Goal: Task Accomplishment & Management: Use online tool/utility

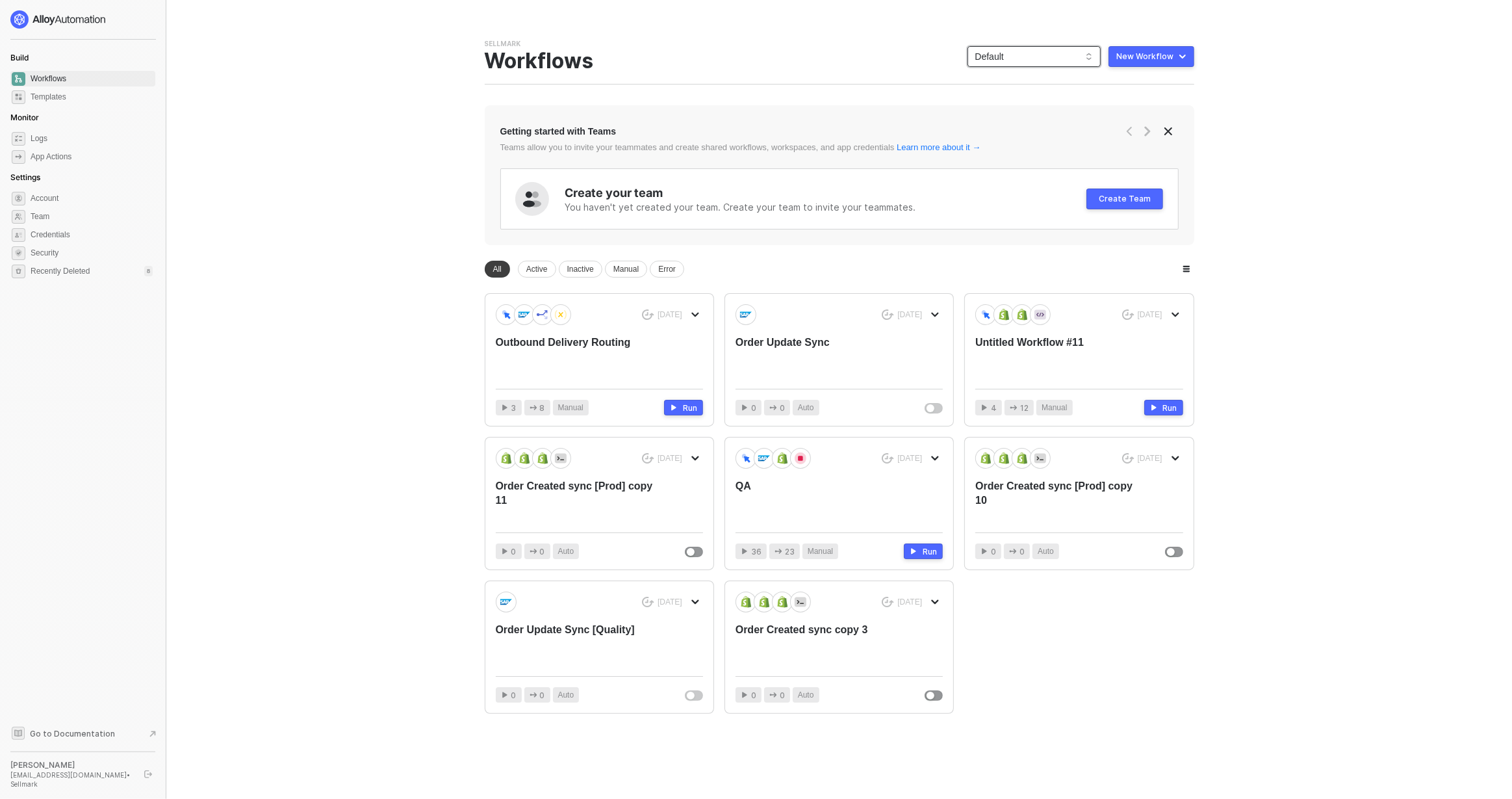
click at [1014, 50] on span "Default" at bounding box center [1034, 57] width 118 height 19
click at [1049, 120] on div "Bulletsafe" at bounding box center [1048, 118] width 96 height 15
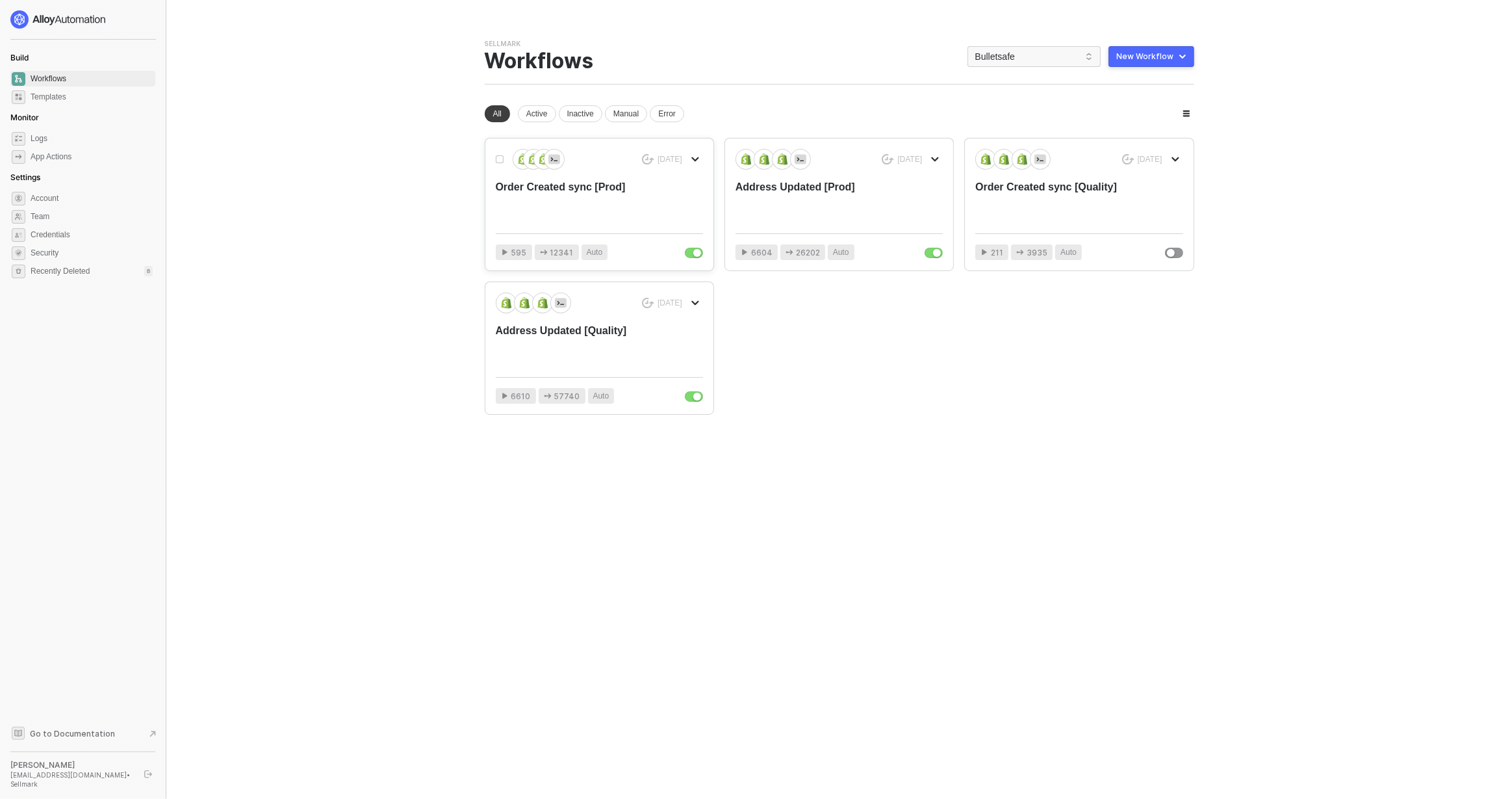
click at [654, 206] on div "Order Created sync [Prod]" at bounding box center [578, 201] width 166 height 43
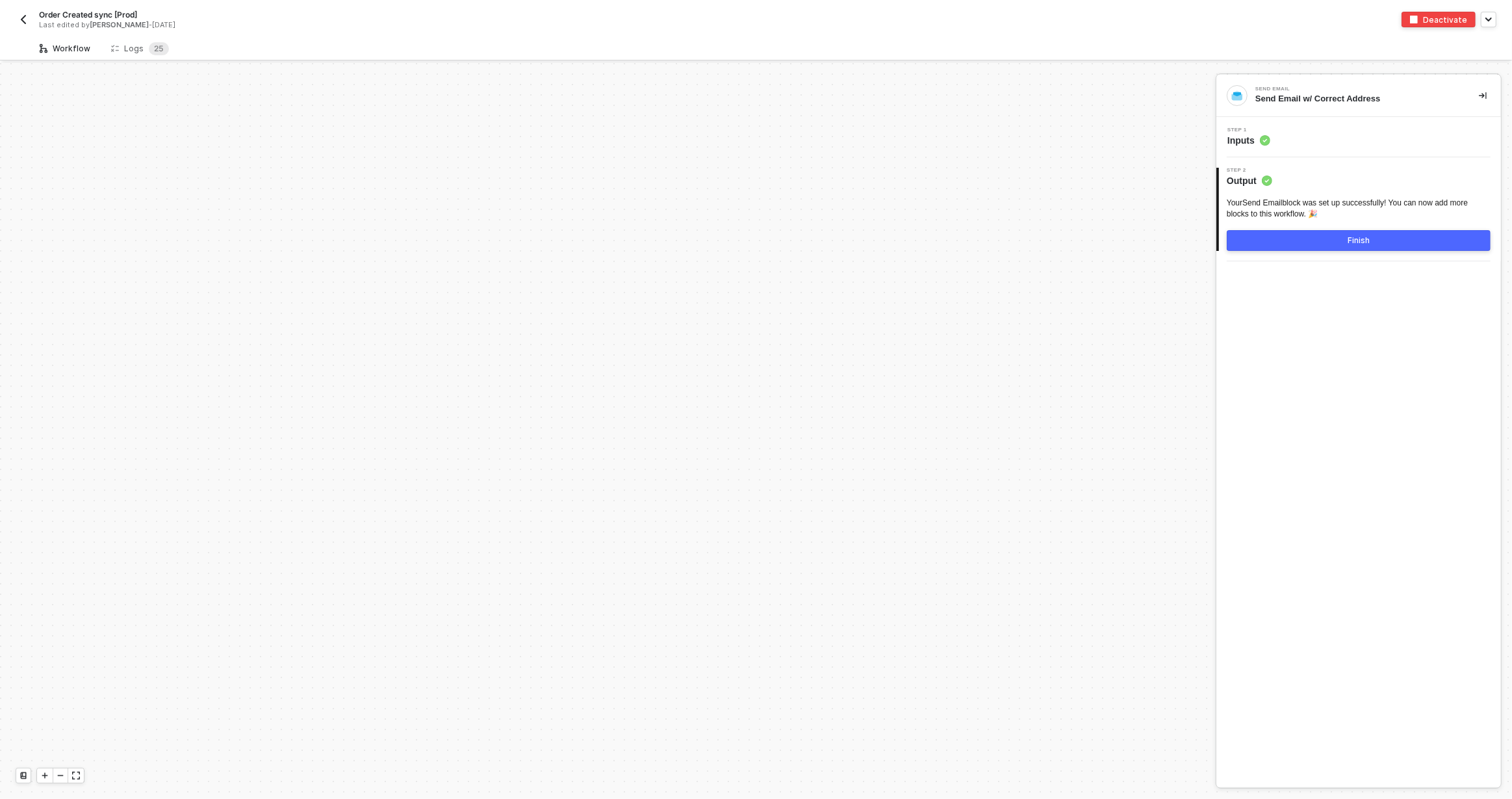
scroll to position [4478, 0]
click at [154, 45] on span "2" at bounding box center [156, 48] width 5 height 10
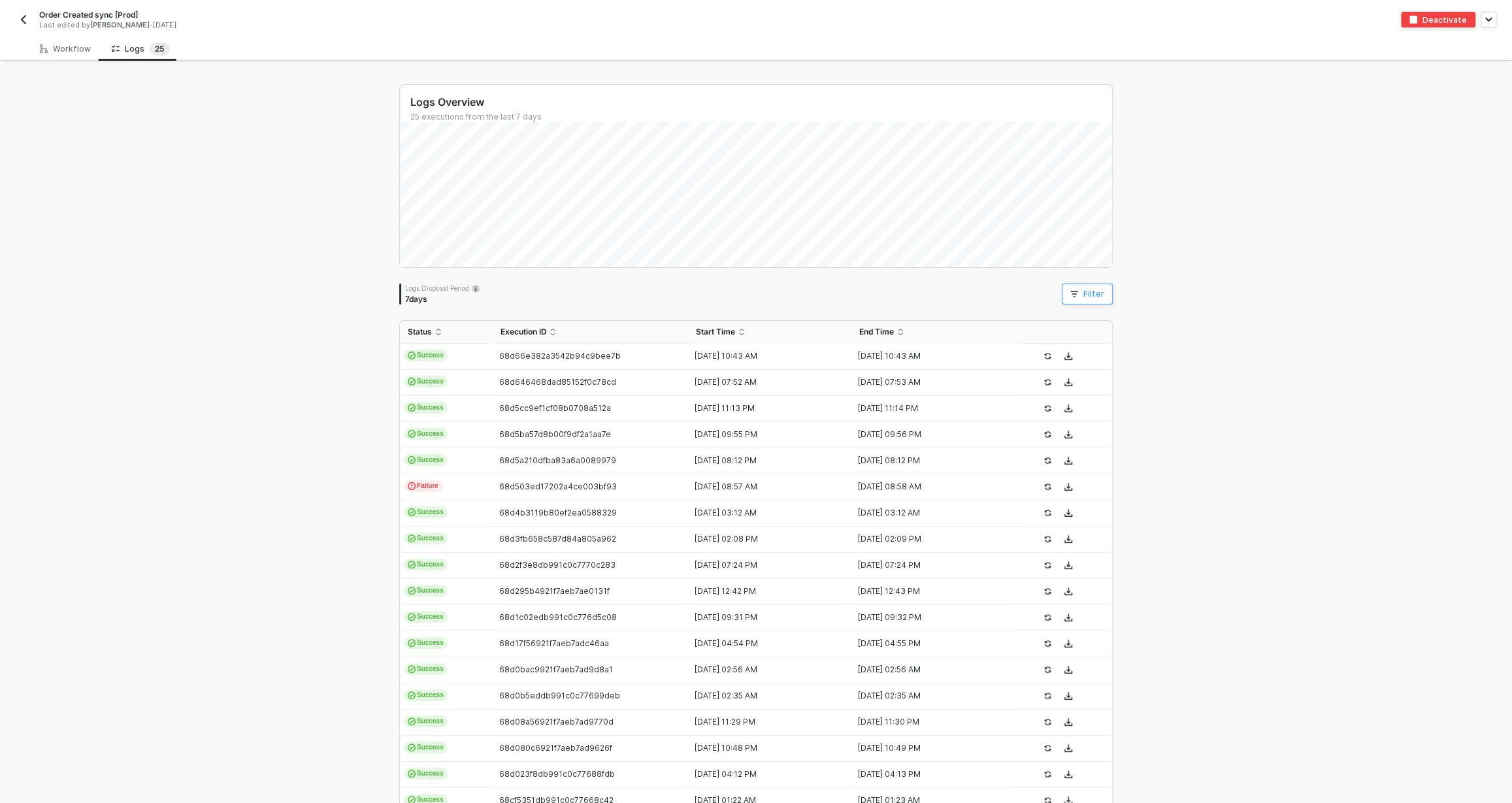
click at [1084, 288] on button "Filter" at bounding box center [1087, 294] width 51 height 21
click at [1155, 361] on span at bounding box center [1191, 354] width 99 height 19
click at [1178, 402] on div "Execution ID" at bounding box center [1174, 398] width 60 height 11
click at [1267, 361] on span at bounding box center [1305, 354] width 99 height 19
click at [1267, 361] on span at bounding box center [1305, 354] width 99 height 19
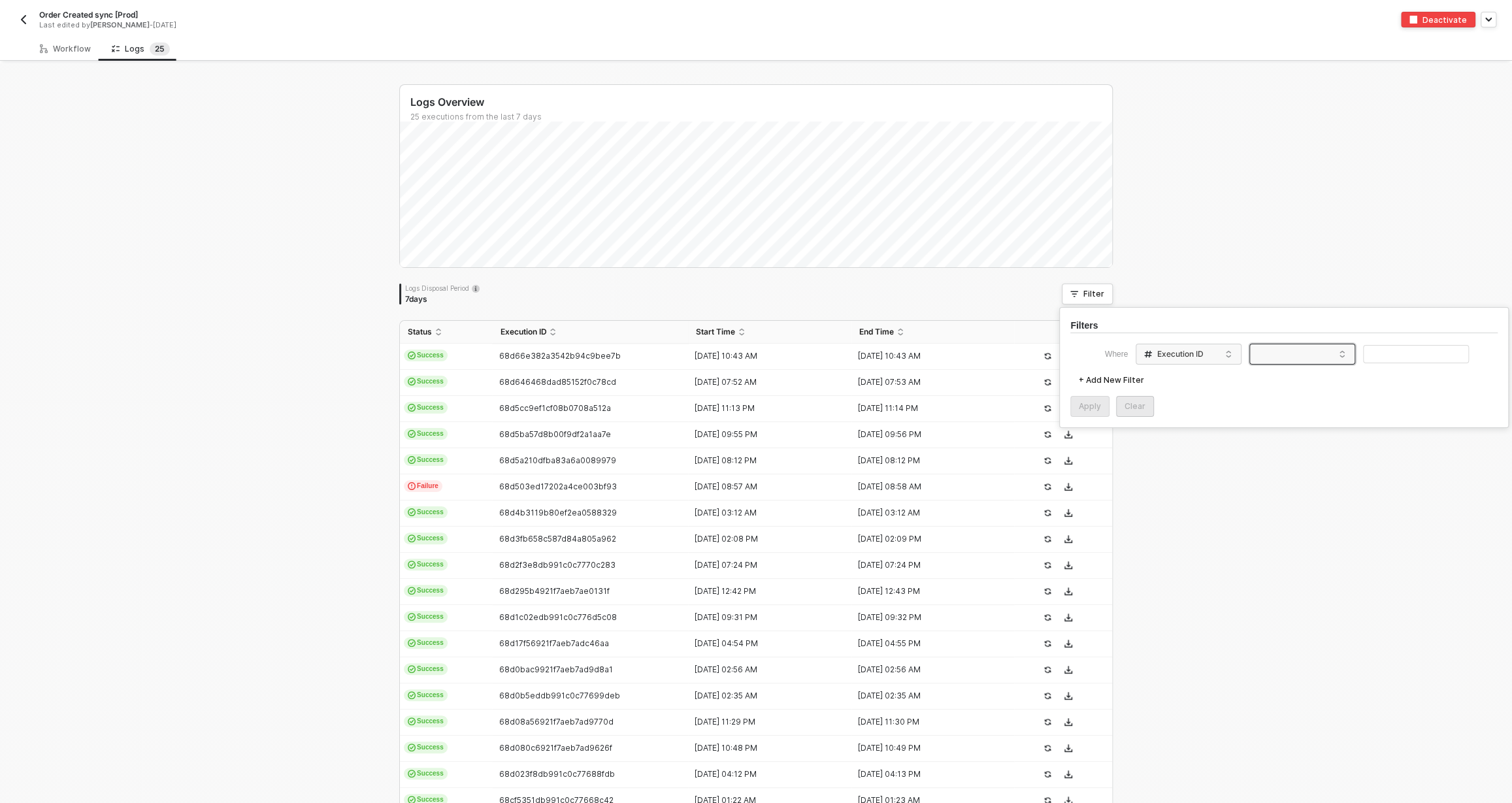
click at [1276, 376] on div "+ Add New Filter" at bounding box center [1283, 380] width 427 height 21
click at [1274, 347] on span at bounding box center [1305, 354] width 99 height 19
click at [1278, 366] on div "Where Execution ID equals Equals + Add New Filter Apply Clear" at bounding box center [1283, 380] width 427 height 73
click at [1284, 360] on span at bounding box center [1305, 354] width 99 height 19
click at [1290, 378] on div "Equals" at bounding box center [1303, 379] width 94 height 21
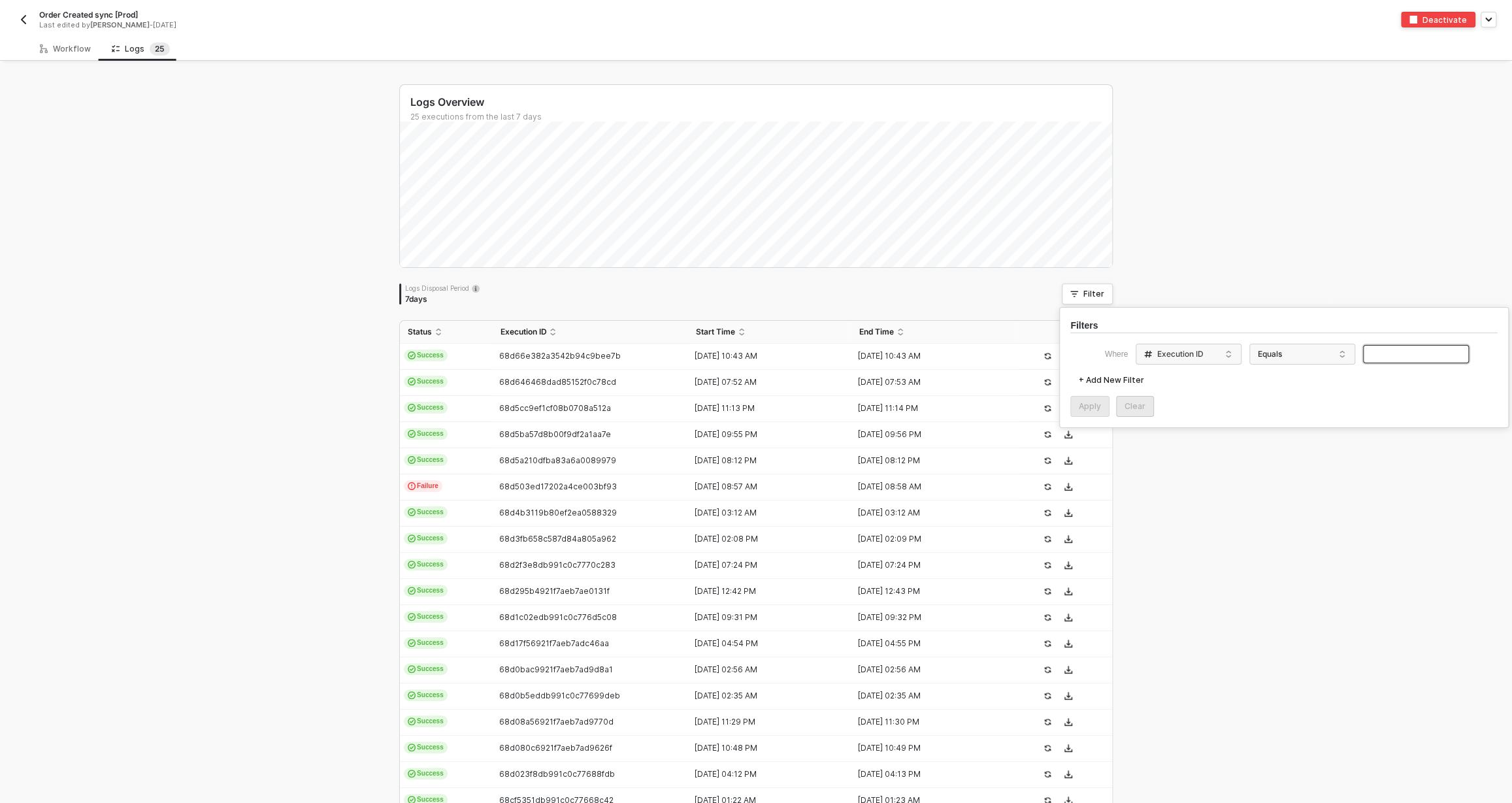
click at [1379, 357] on input "text" at bounding box center [1416, 355] width 106 height 19
click at [1091, 406] on div "Apply" at bounding box center [1090, 406] width 22 height 11
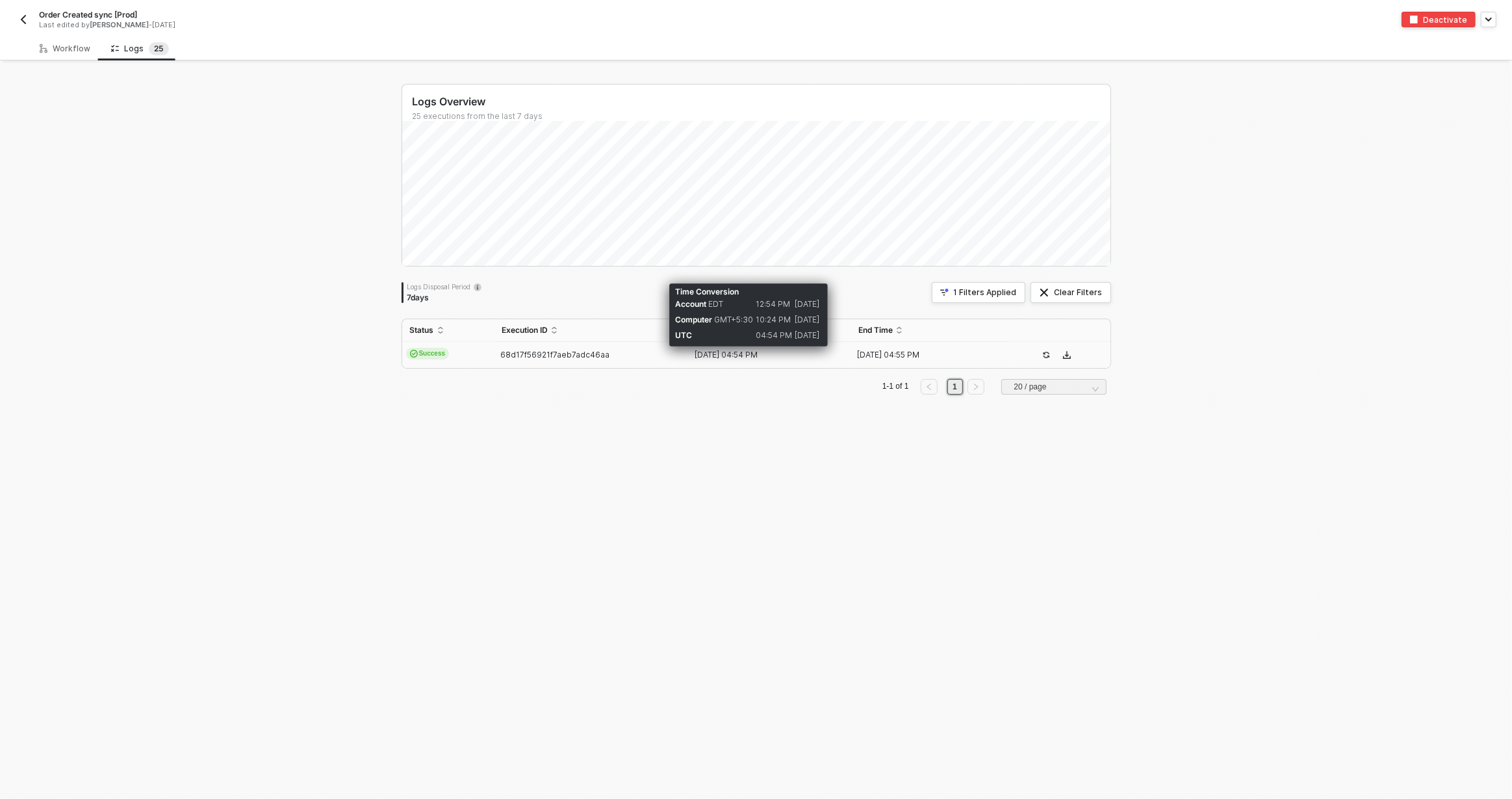
click at [777, 350] on div "[DATE] 04:54 PM" at bounding box center [764, 355] width 152 height 11
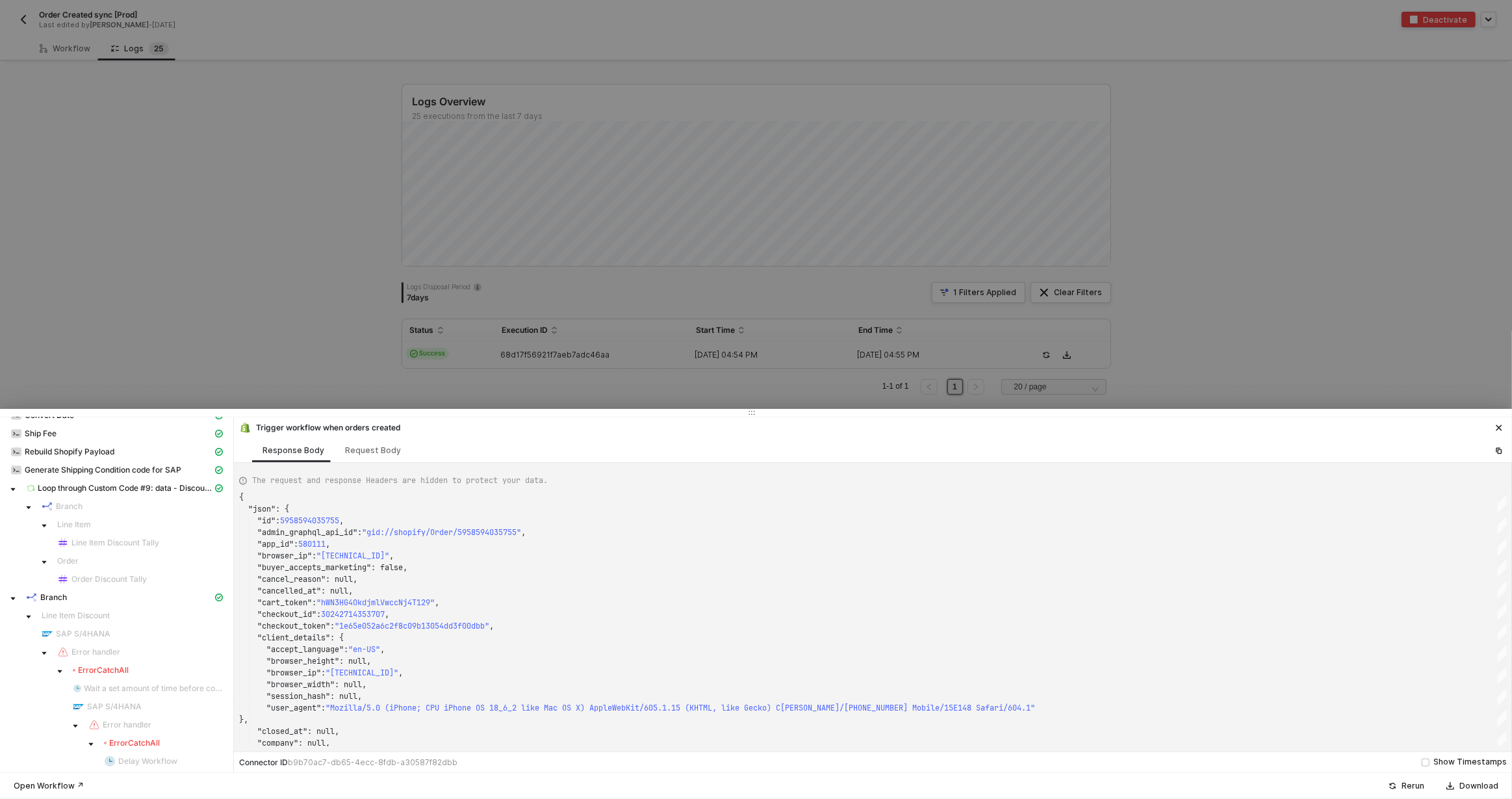
scroll to position [195, 0]
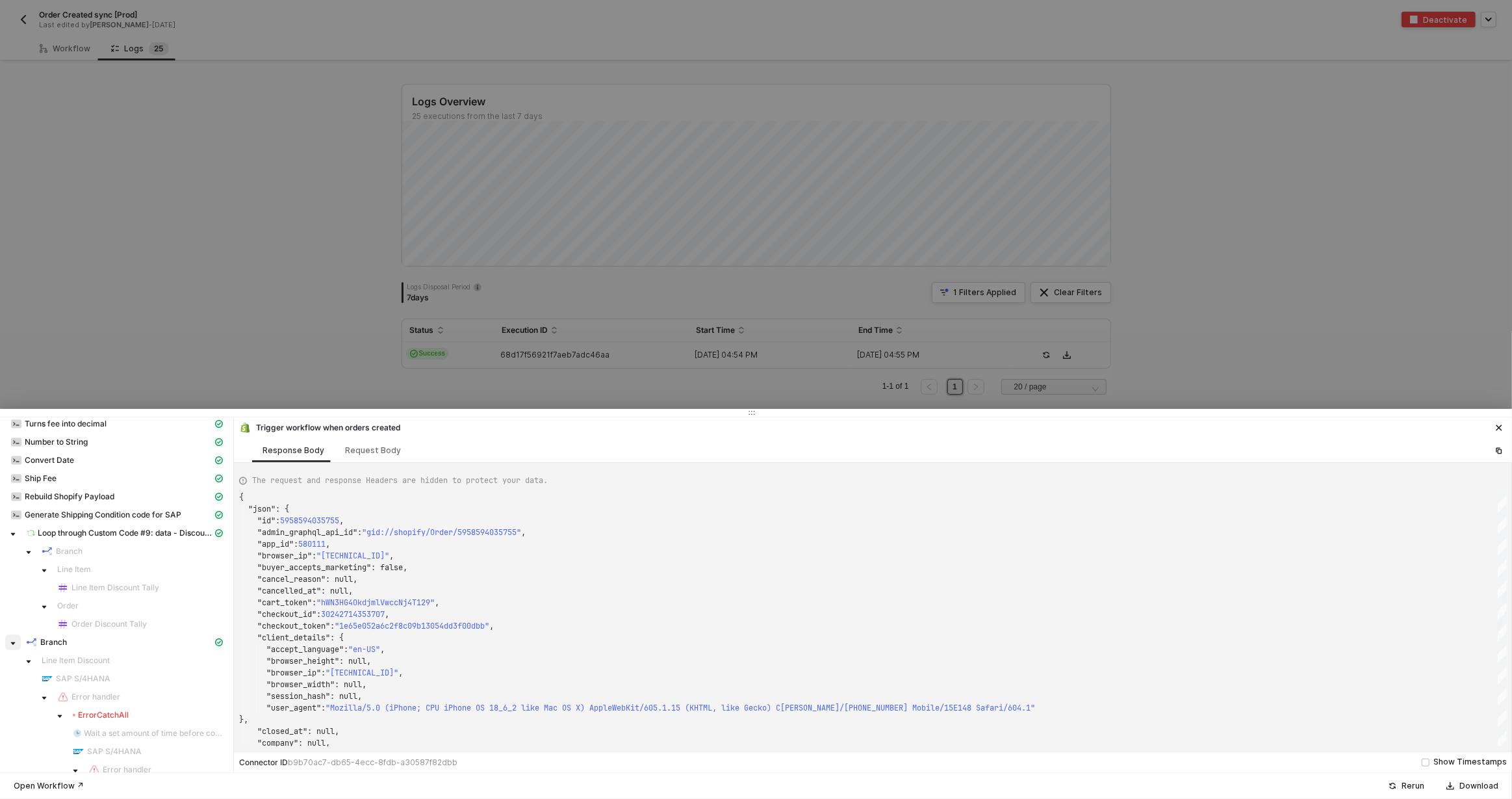
click at [12, 646] on icon "caret-down" at bounding box center [12, 643] width 7 height 7
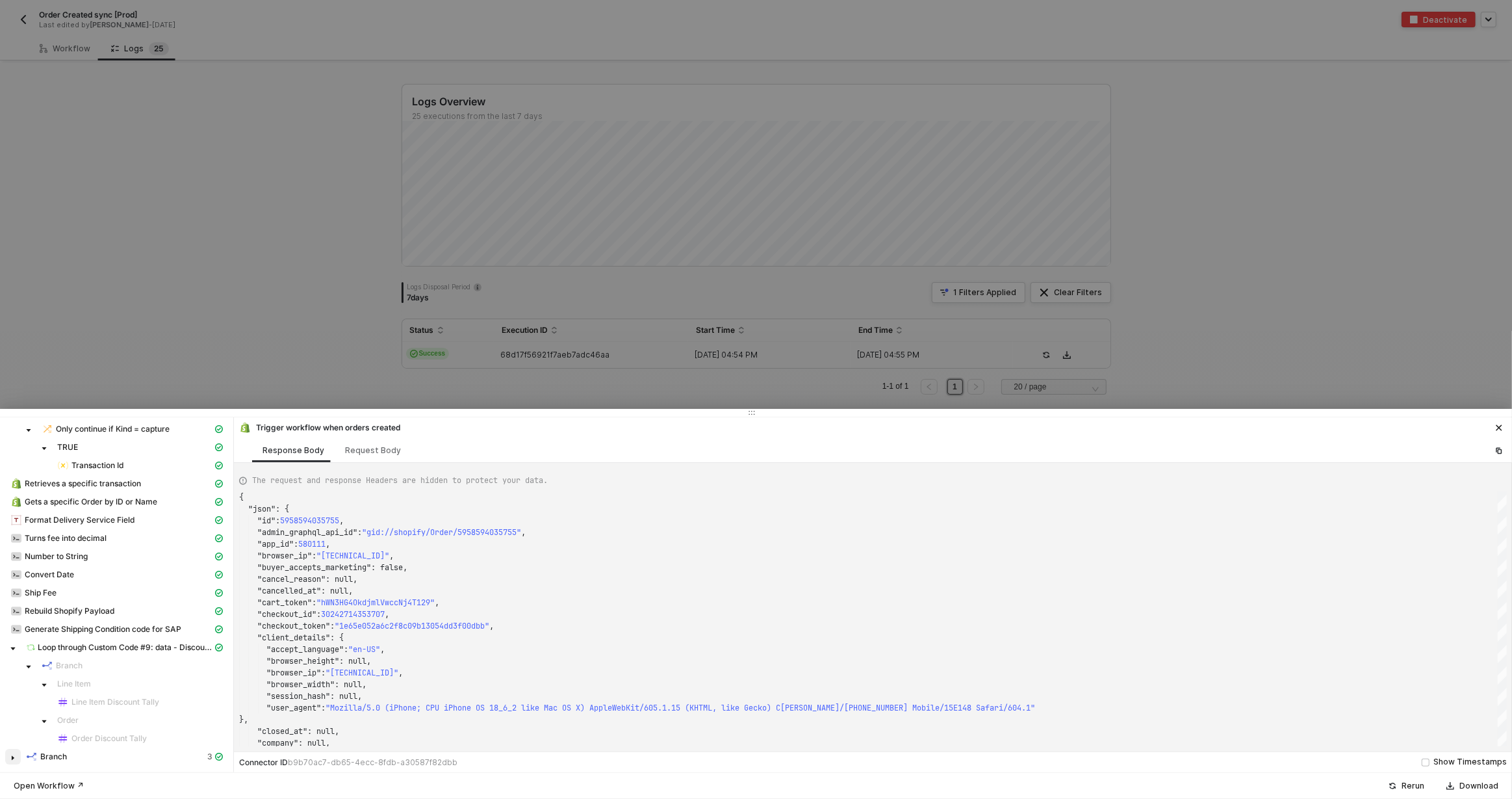
scroll to position [80, 0]
click at [372, 443] on div "Request Body" at bounding box center [373, 450] width 77 height 24
type textarea "{ "topic": "orders/create" }"
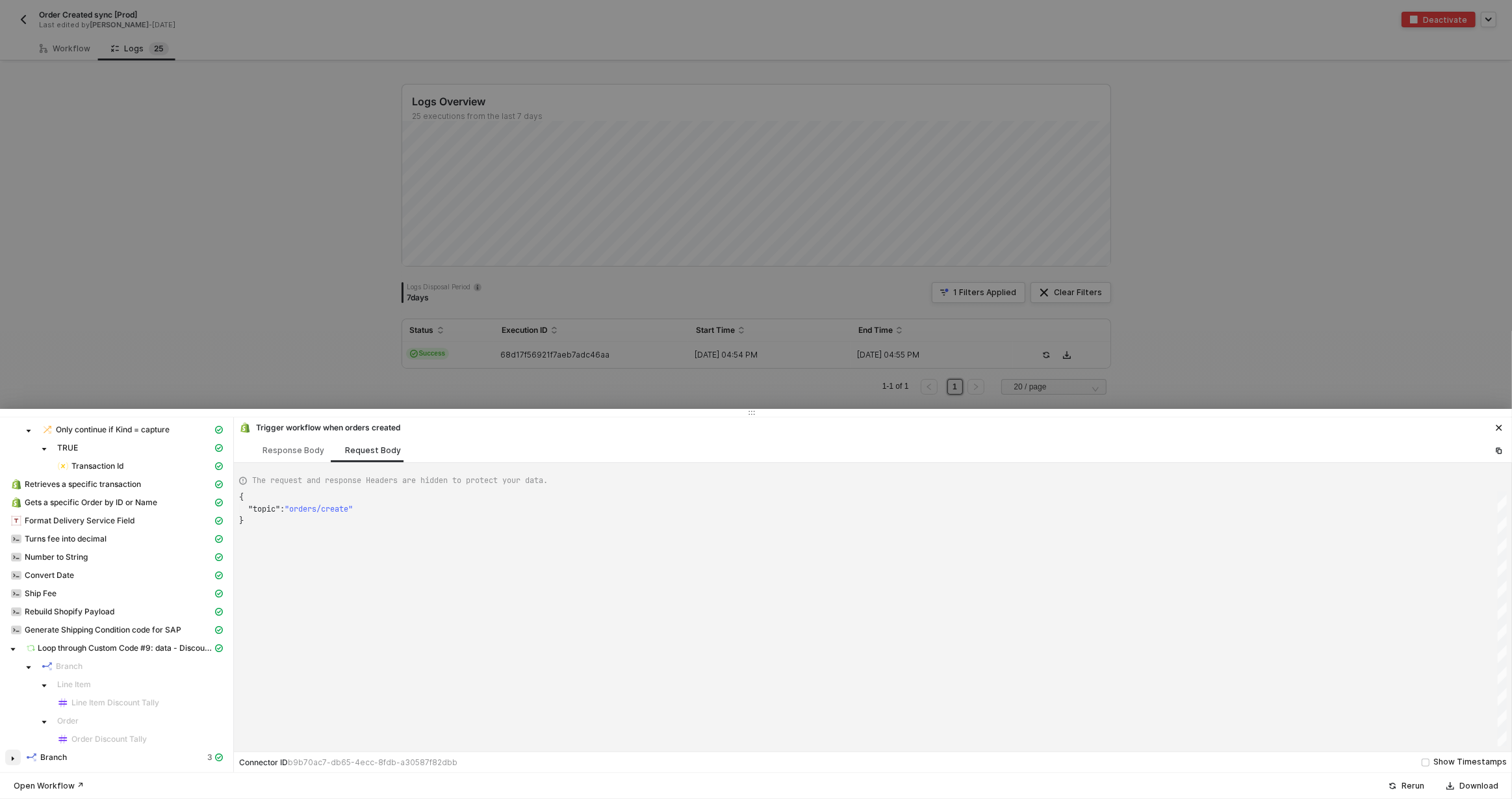
click at [15, 760] on span "caret-down" at bounding box center [12, 758] width 7 height 7
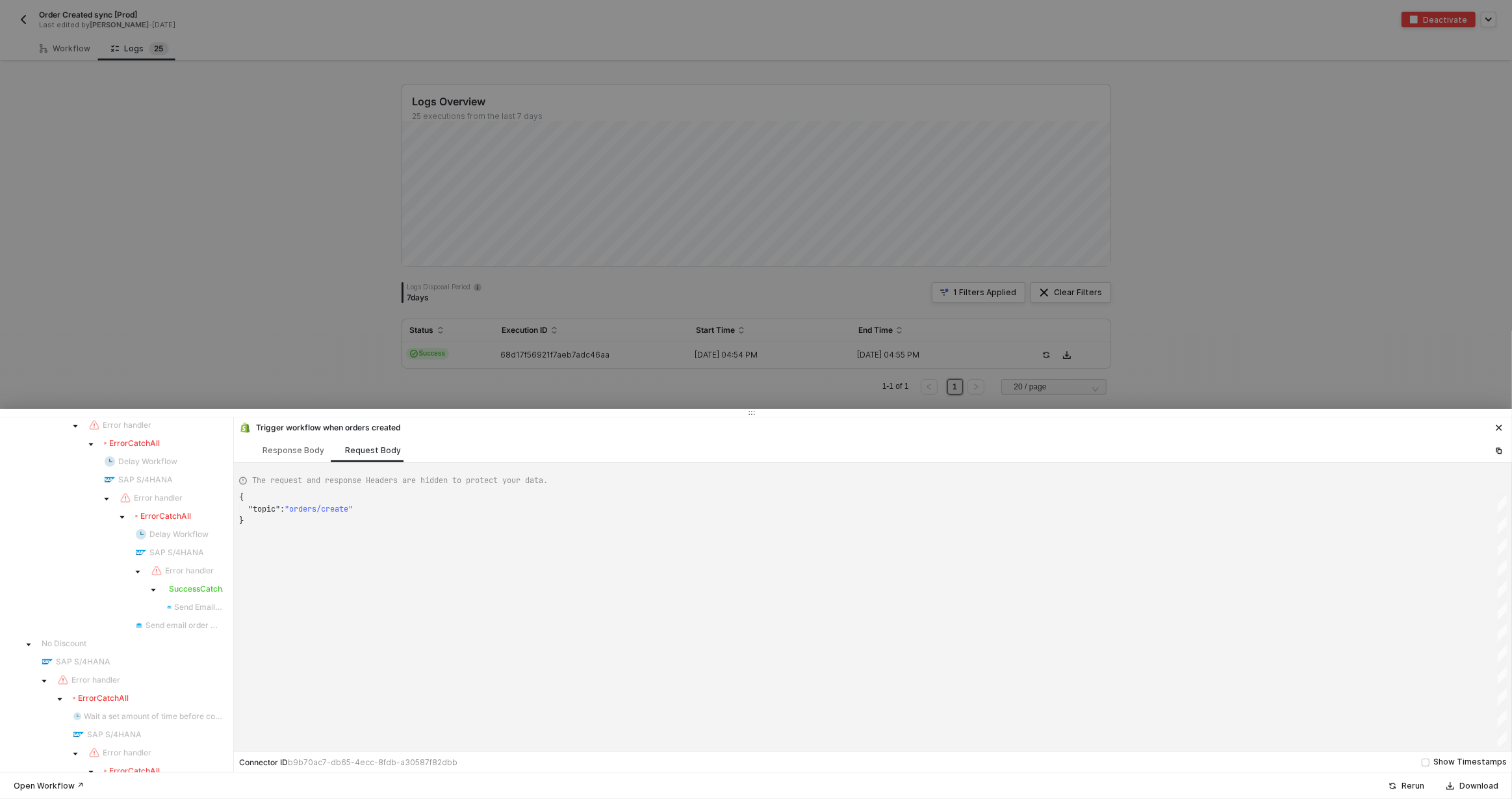
scroll to position [1062, 0]
click at [239, 241] on div at bounding box center [756, 399] width 1512 height 799
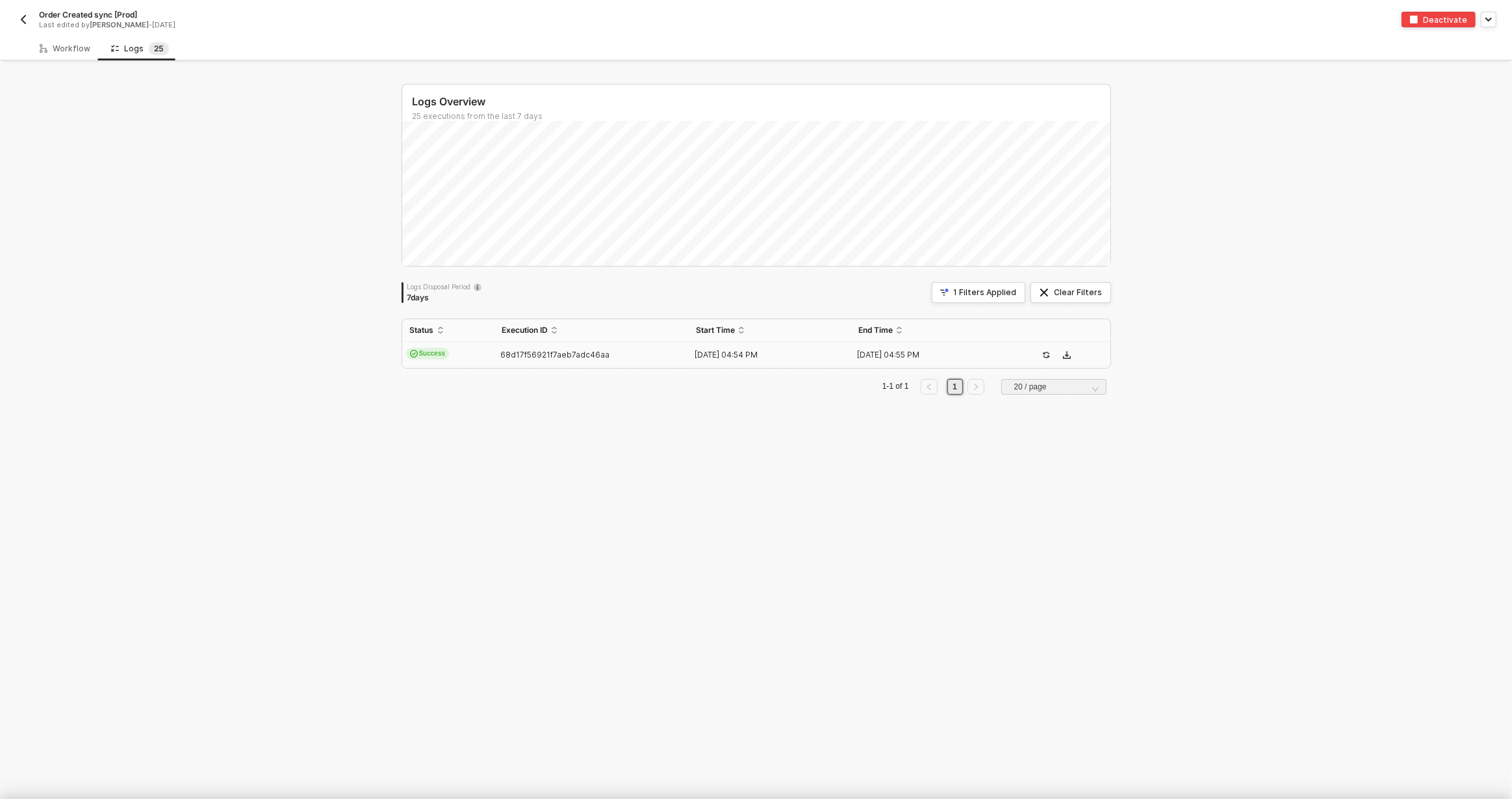
scroll to position [0, 0]
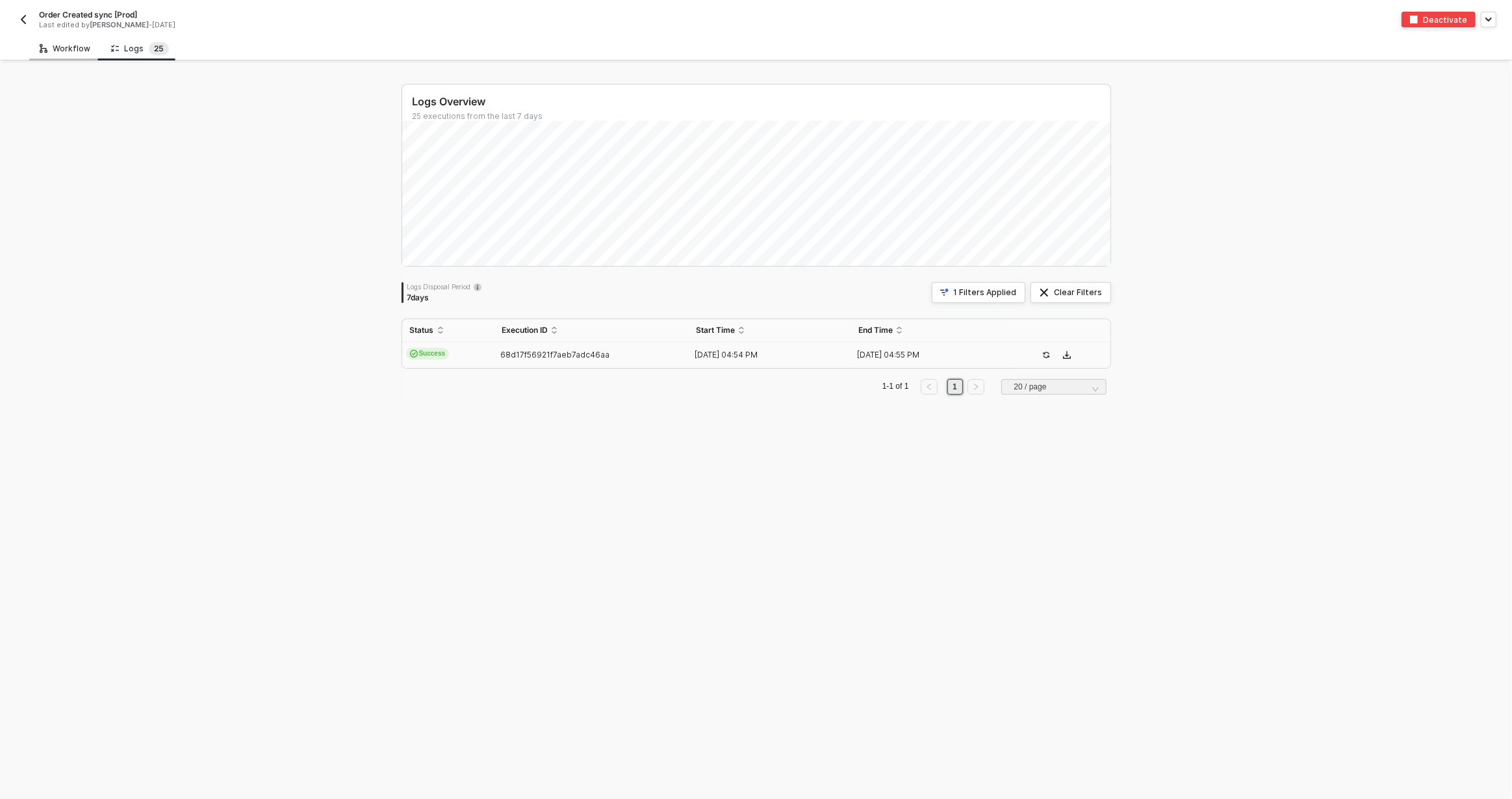
click at [68, 49] on div "Workflow" at bounding box center [64, 48] width 51 height 11
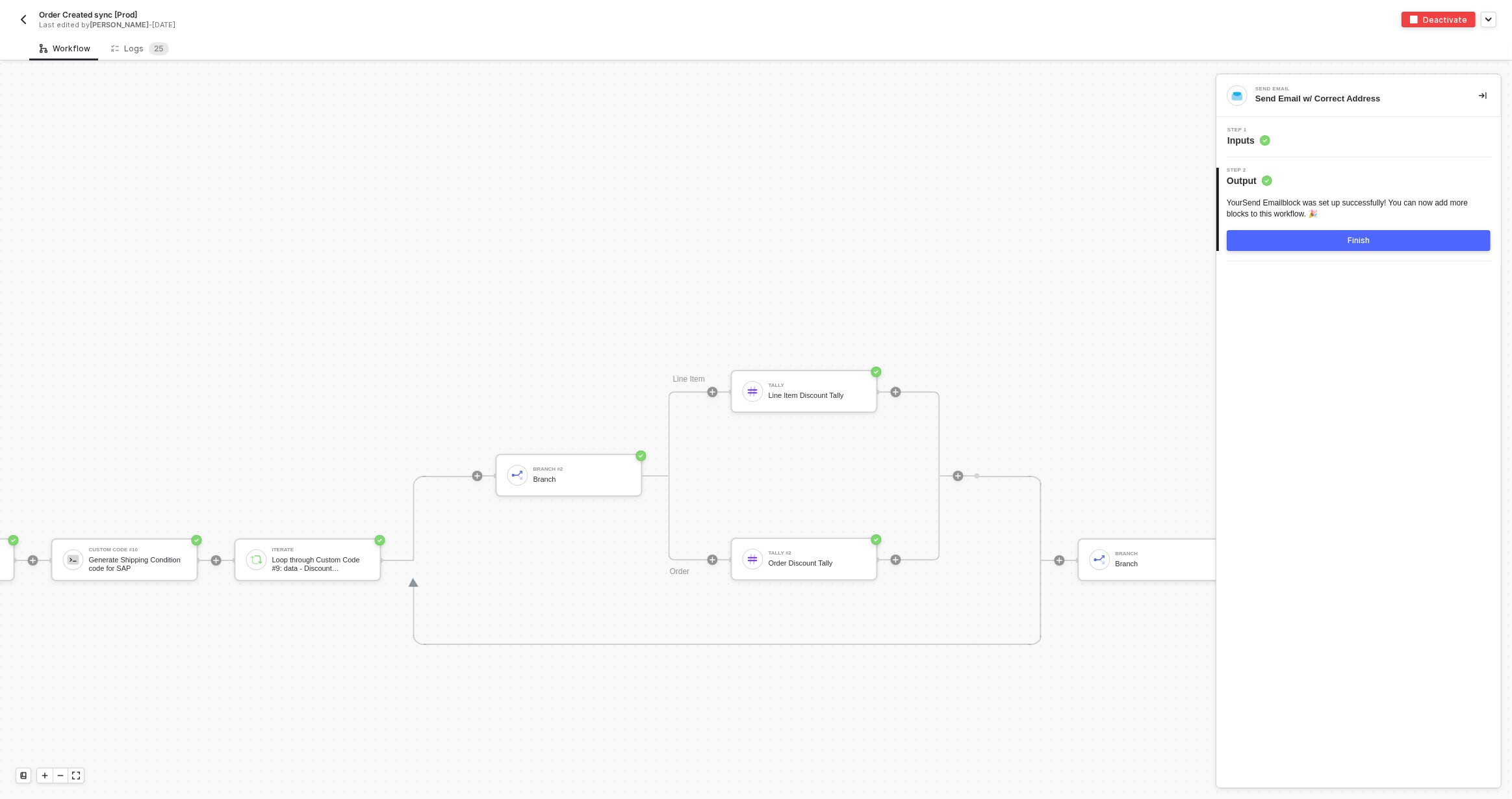
scroll to position [5102, 2755]
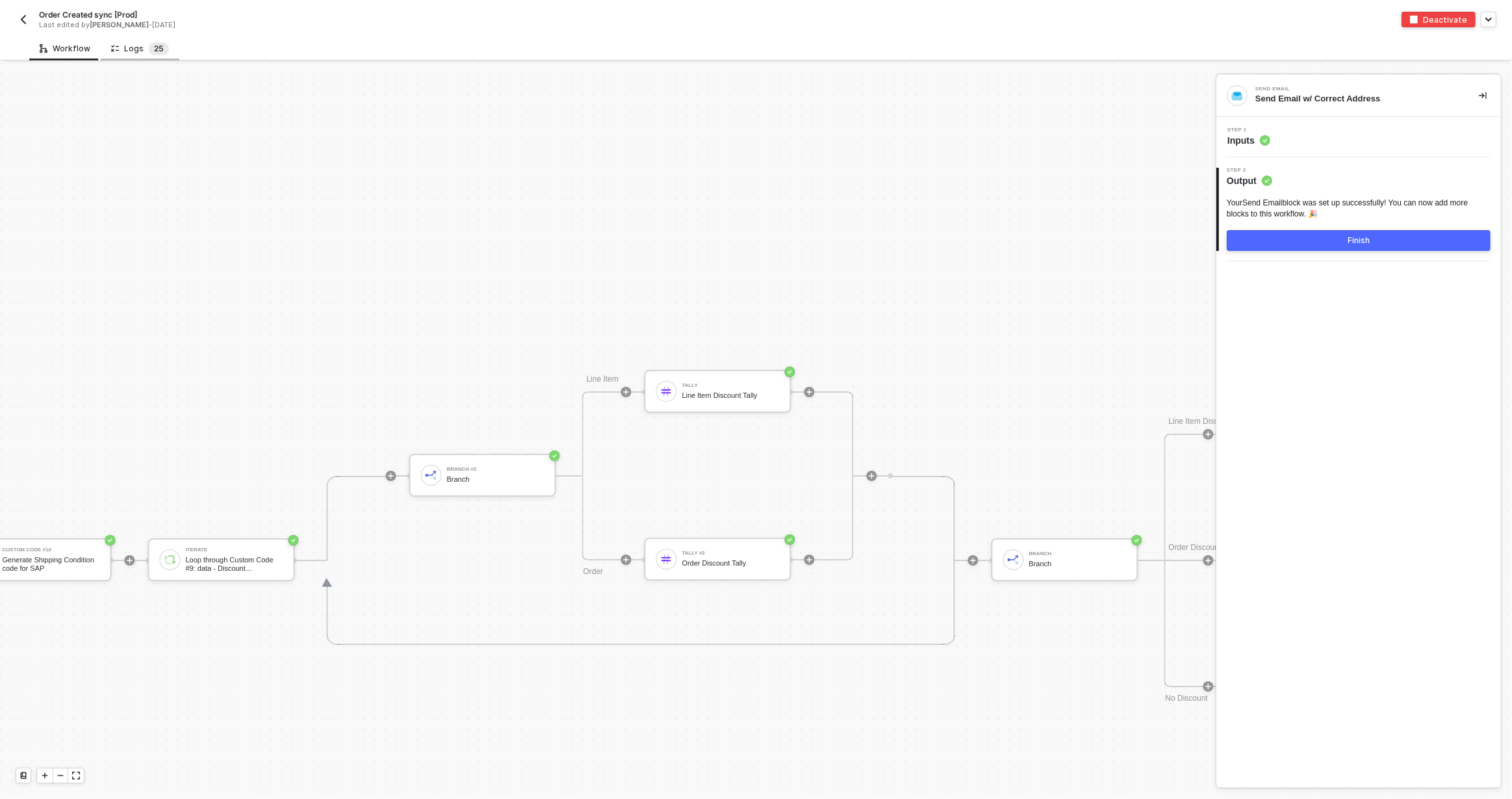
click at [162, 47] on sup "2 5" at bounding box center [158, 49] width 20 height 13
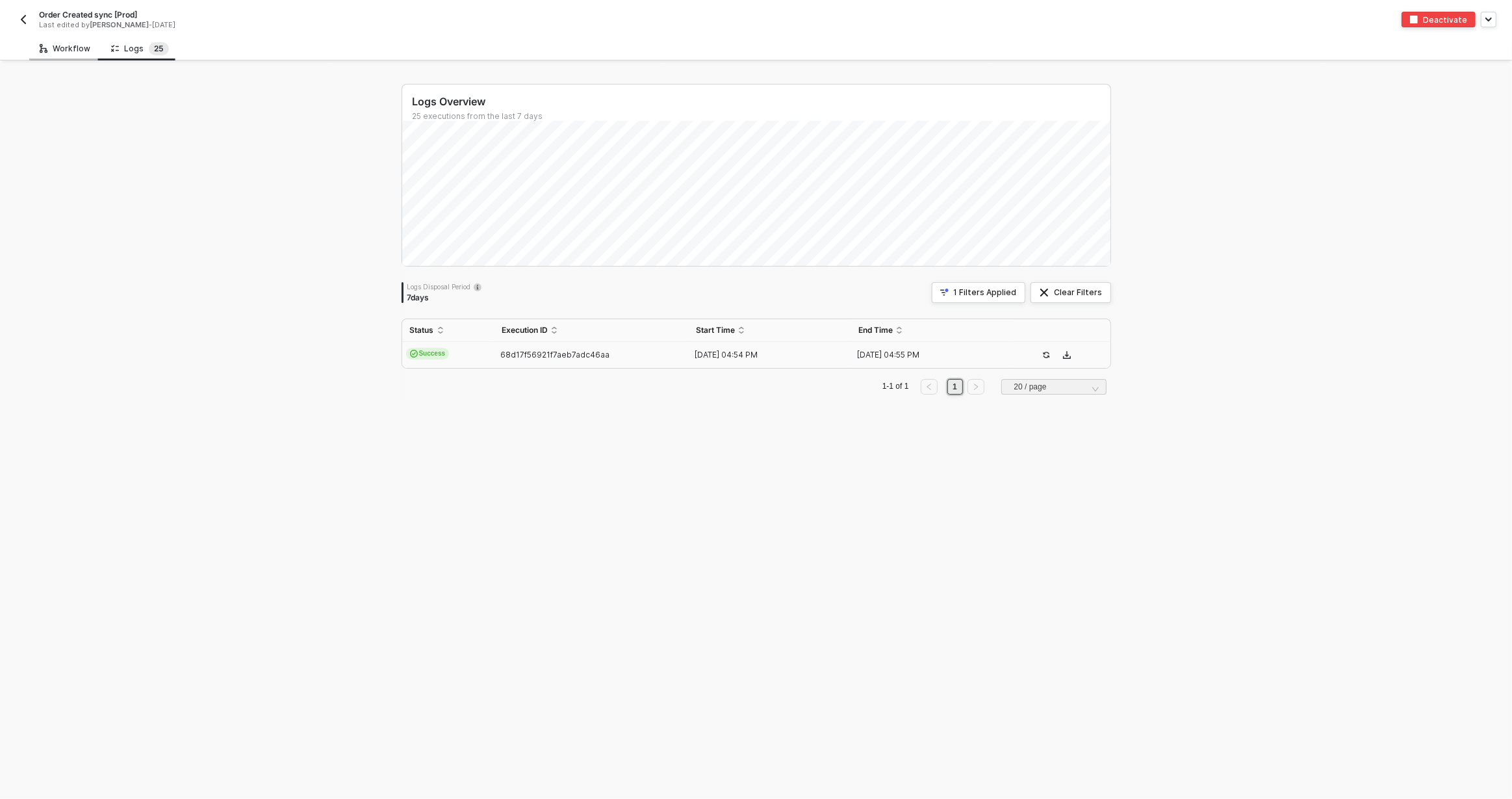
click at [63, 52] on div "Workflow" at bounding box center [64, 48] width 51 height 11
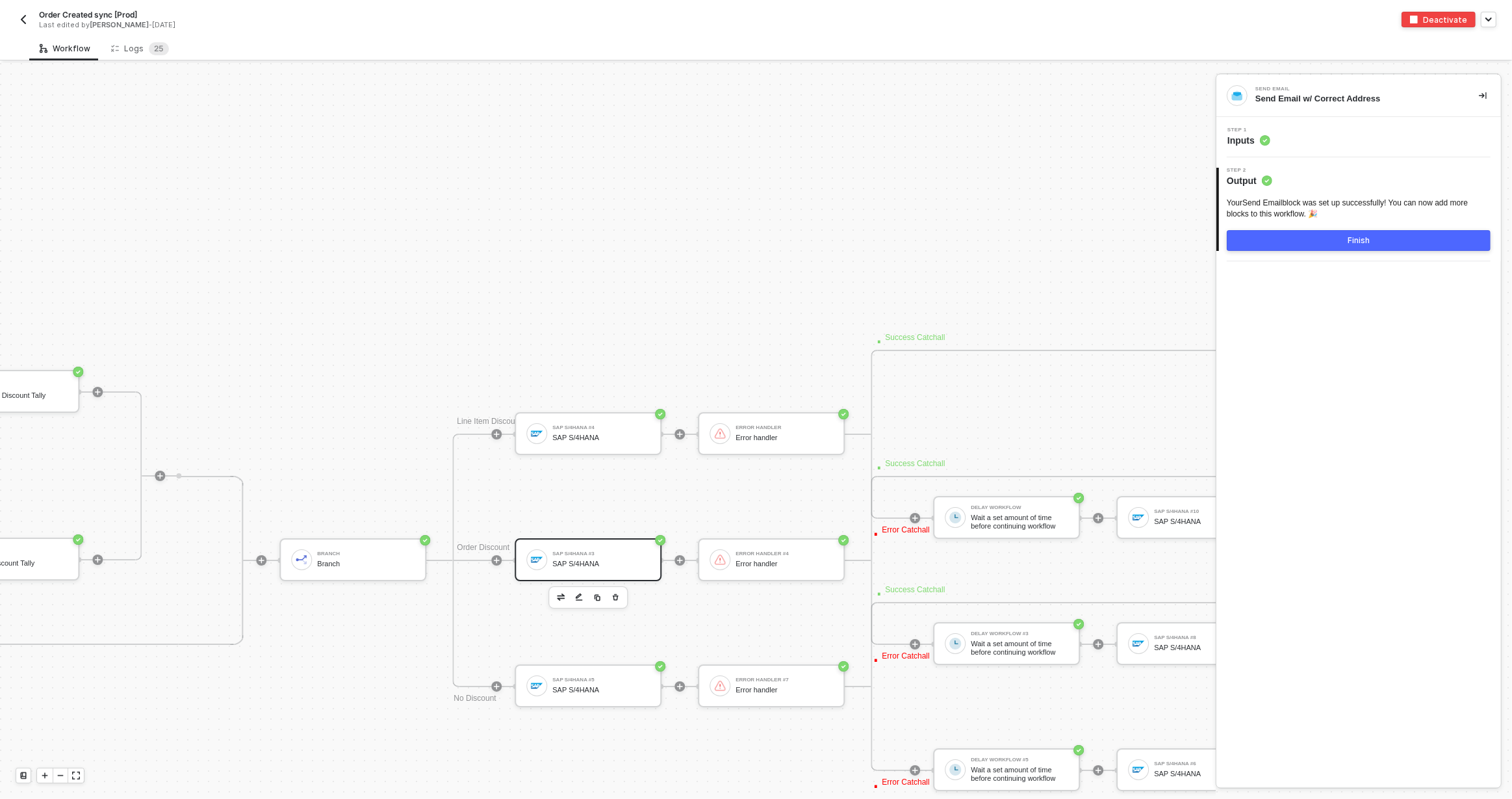
scroll to position [5102, 3456]
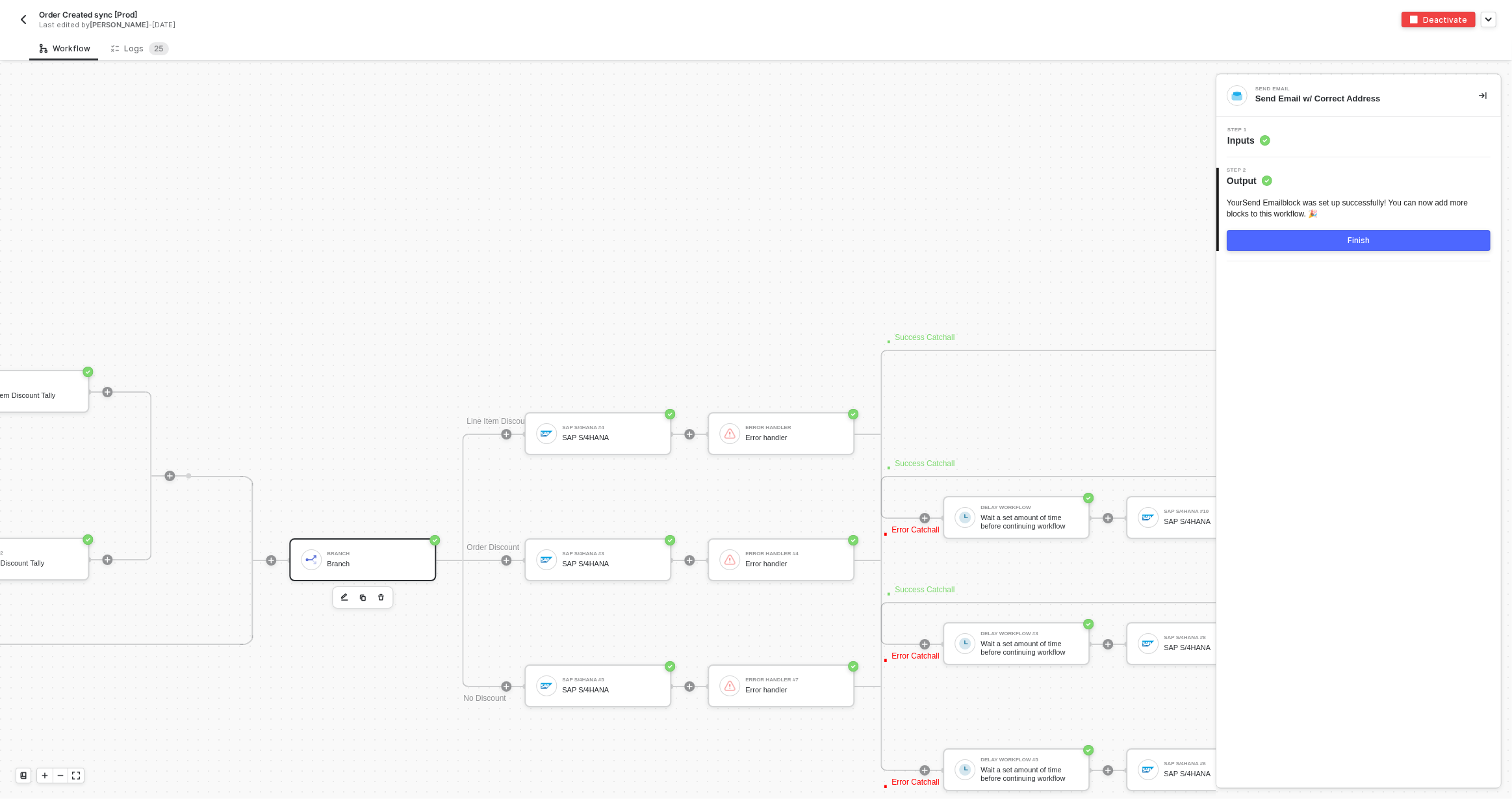
click at [386, 559] on div "Branch" at bounding box center [376, 563] width 98 height 9
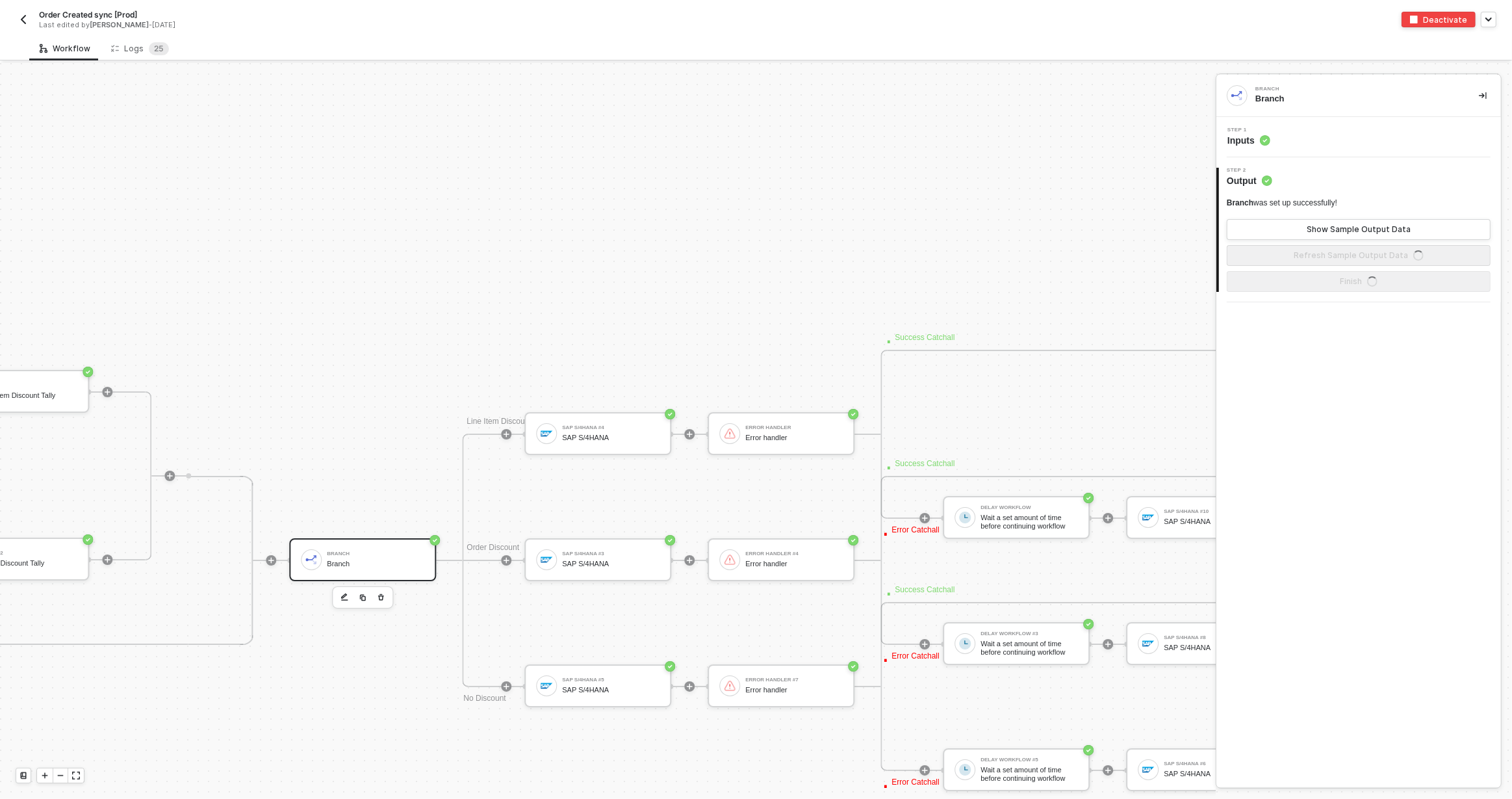
click at [1298, 139] on div "Step 1 Inputs" at bounding box center [1360, 137] width 281 height 19
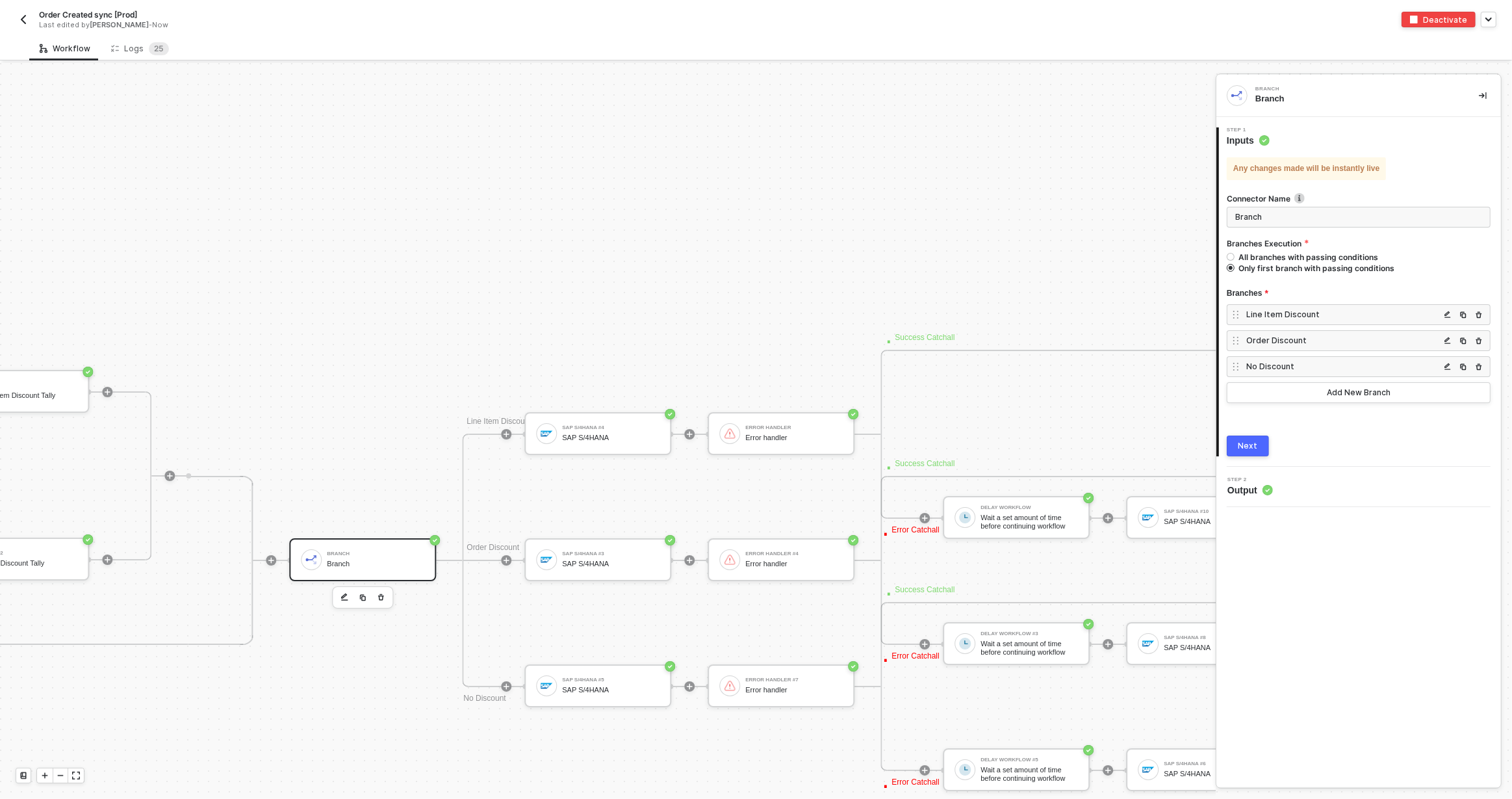
click at [1349, 317] on div "Line Item Discount" at bounding box center [1343, 315] width 194 height 12
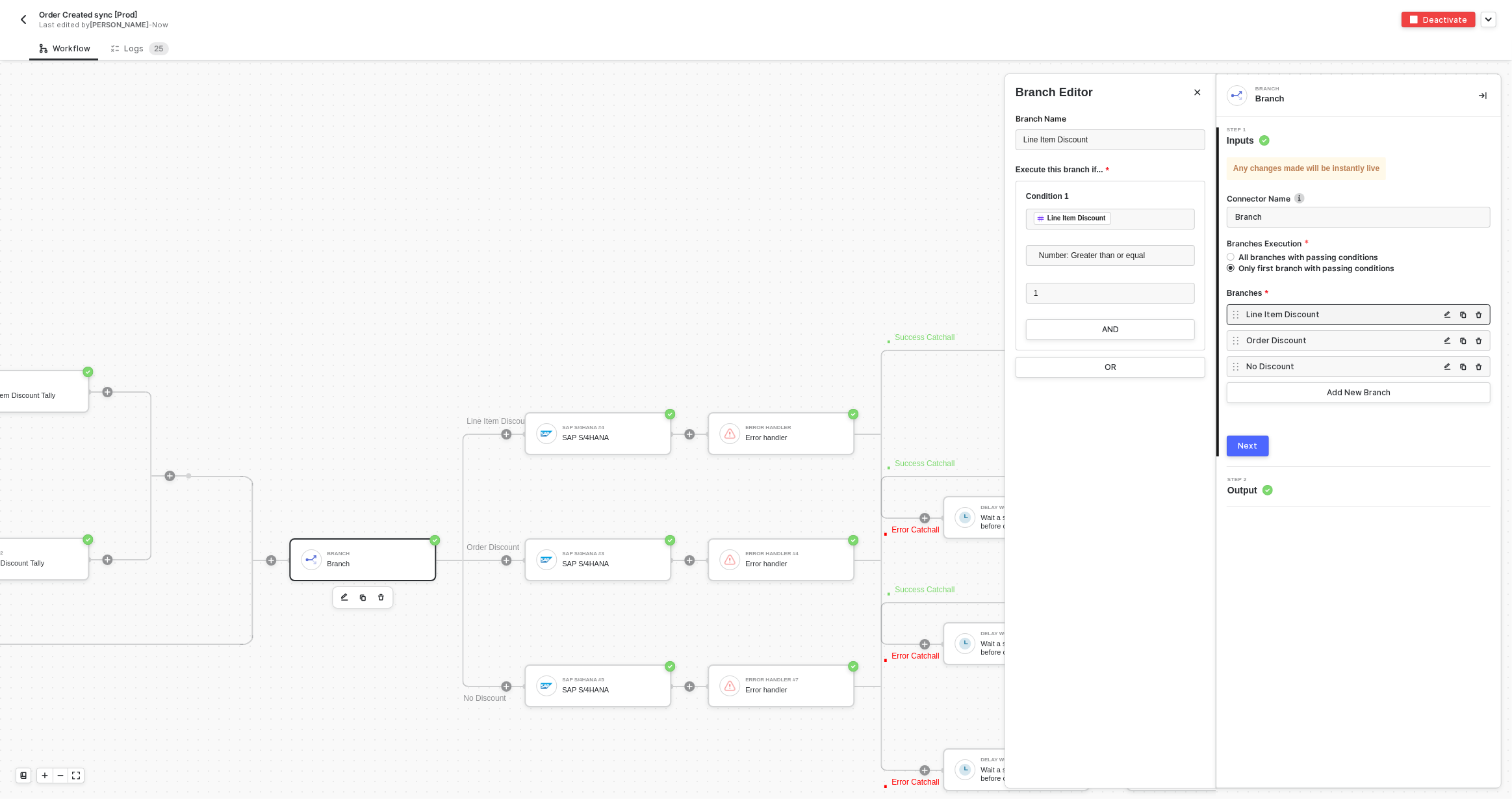
click at [1333, 344] on div "Order Discount" at bounding box center [1343, 341] width 194 height 12
click at [1320, 364] on div "No Discount" at bounding box center [1343, 366] width 194 height 12
click at [149, 52] on sup "2 5" at bounding box center [158, 49] width 20 height 13
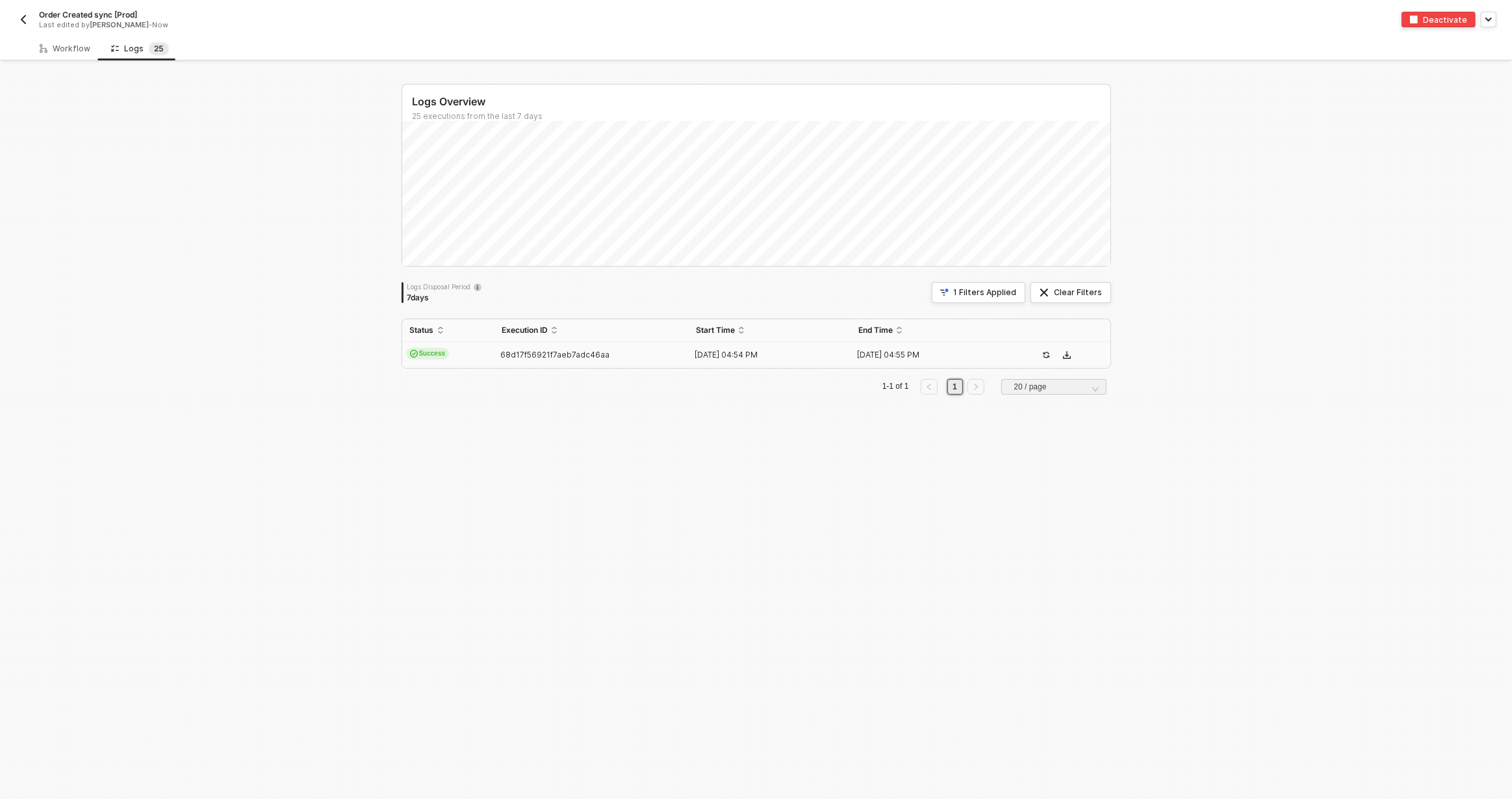
click at [475, 358] on td "Success" at bounding box center [448, 354] width 92 height 26
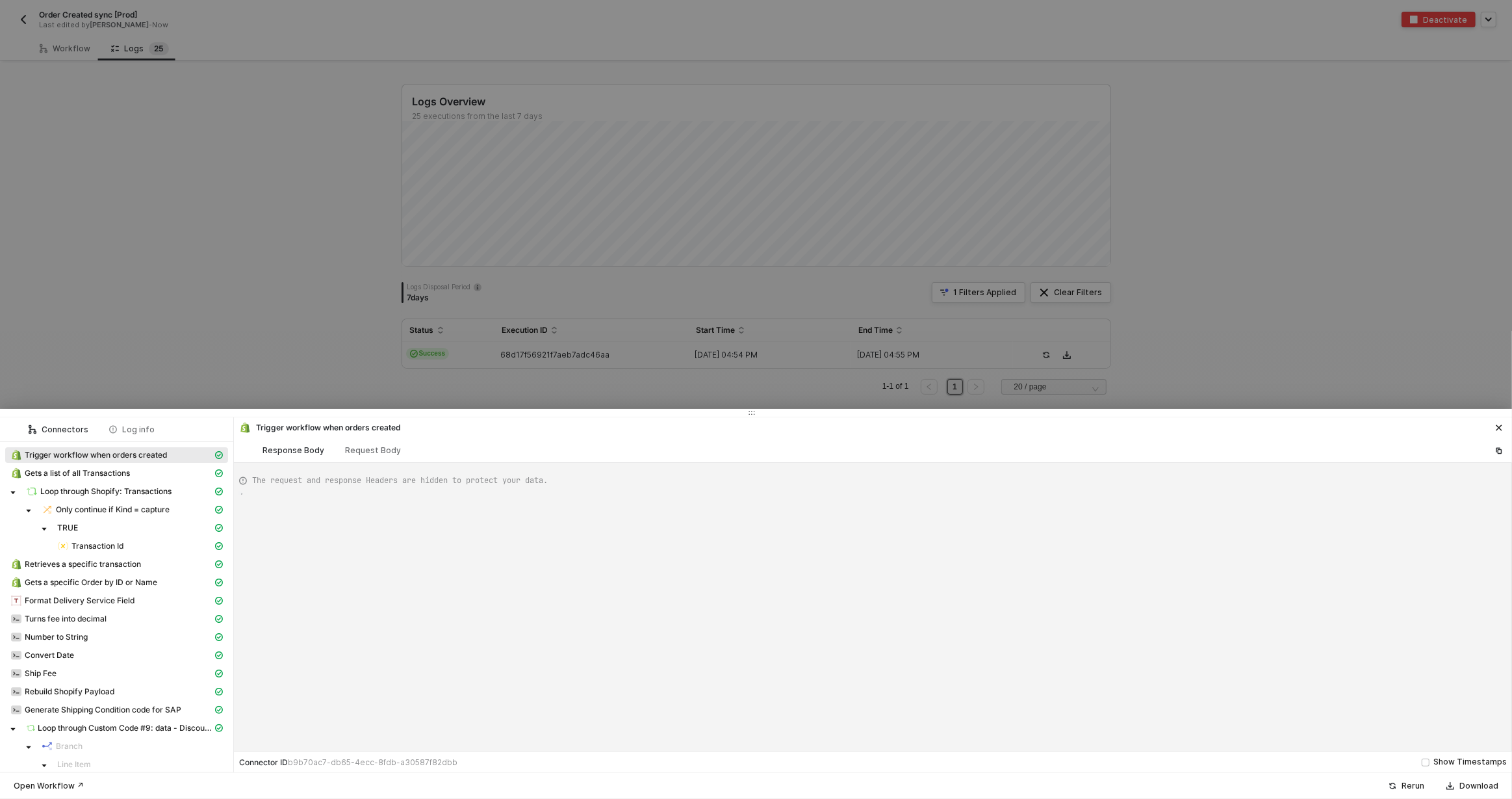
type textarea "{ "json": { "id": 5958594035755, "admin_graphql_api_id": "gid://shopify/Order/5…"
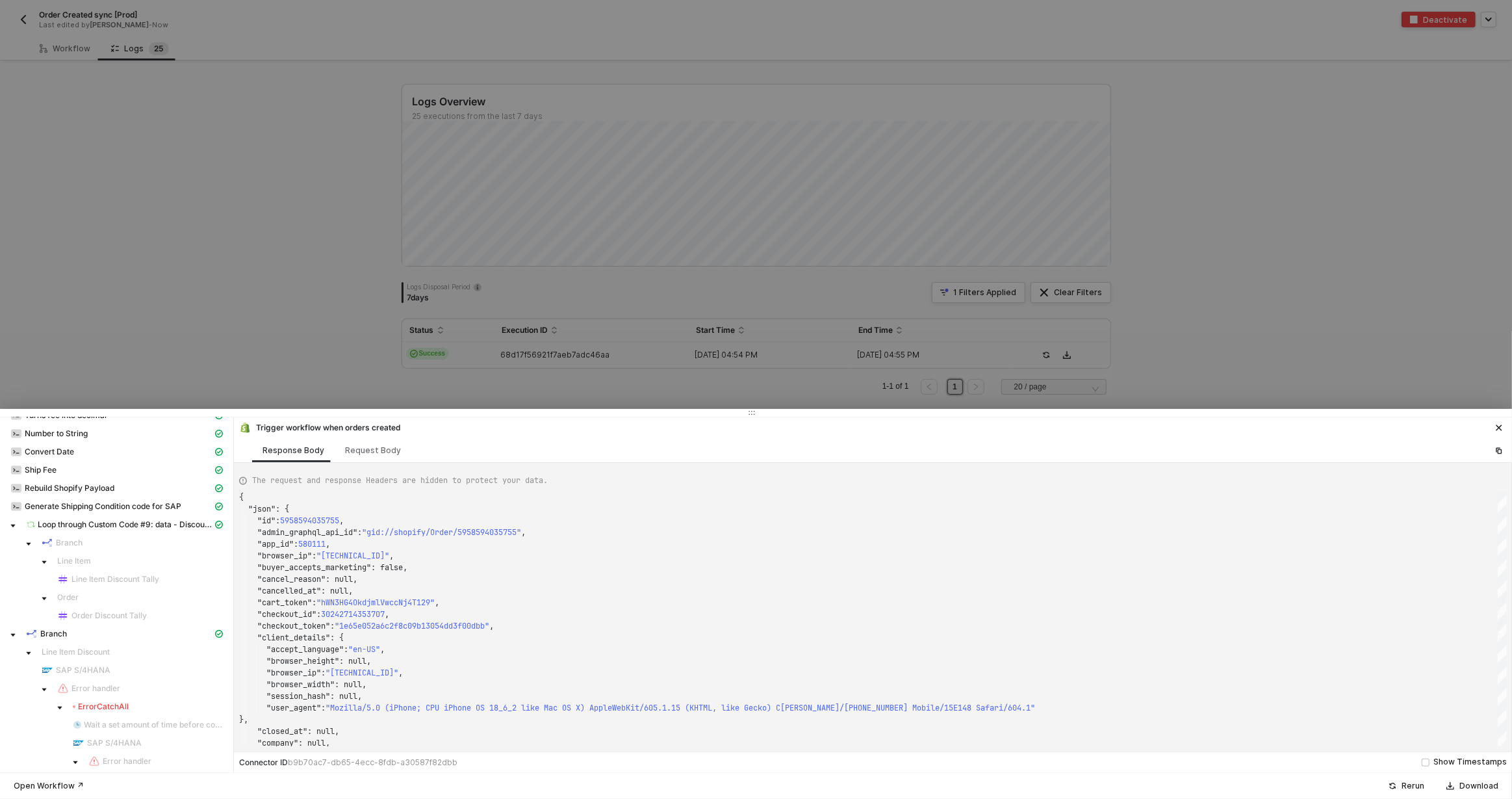
scroll to position [211, 0]
click at [103, 539] on div "Branch" at bounding box center [131, 535] width 181 height 12
click at [122, 519] on span "Loop through Custom Code #9: data - Discount Applications" at bounding box center [126, 516] width 174 height 11
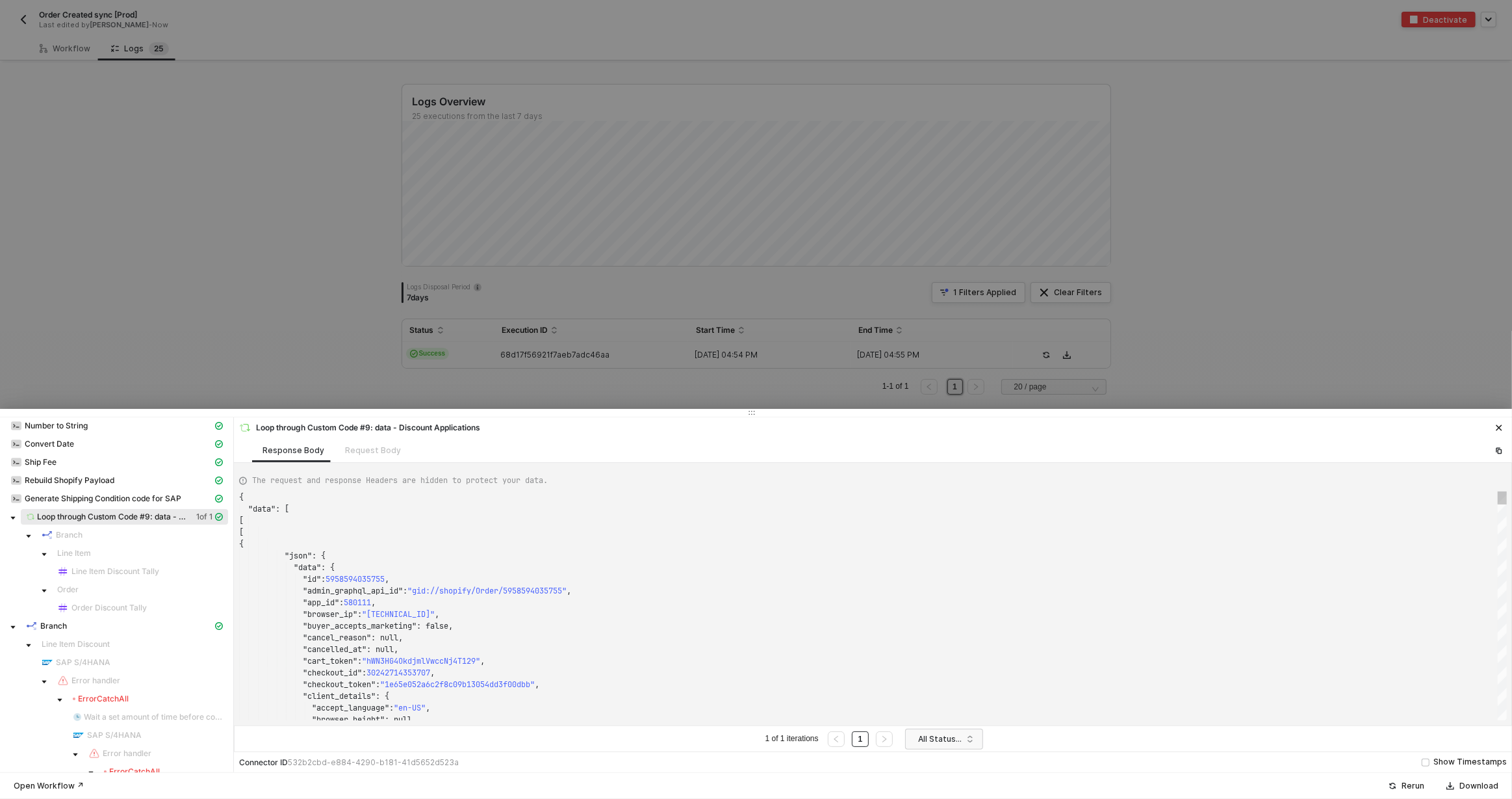
scroll to position [117, 0]
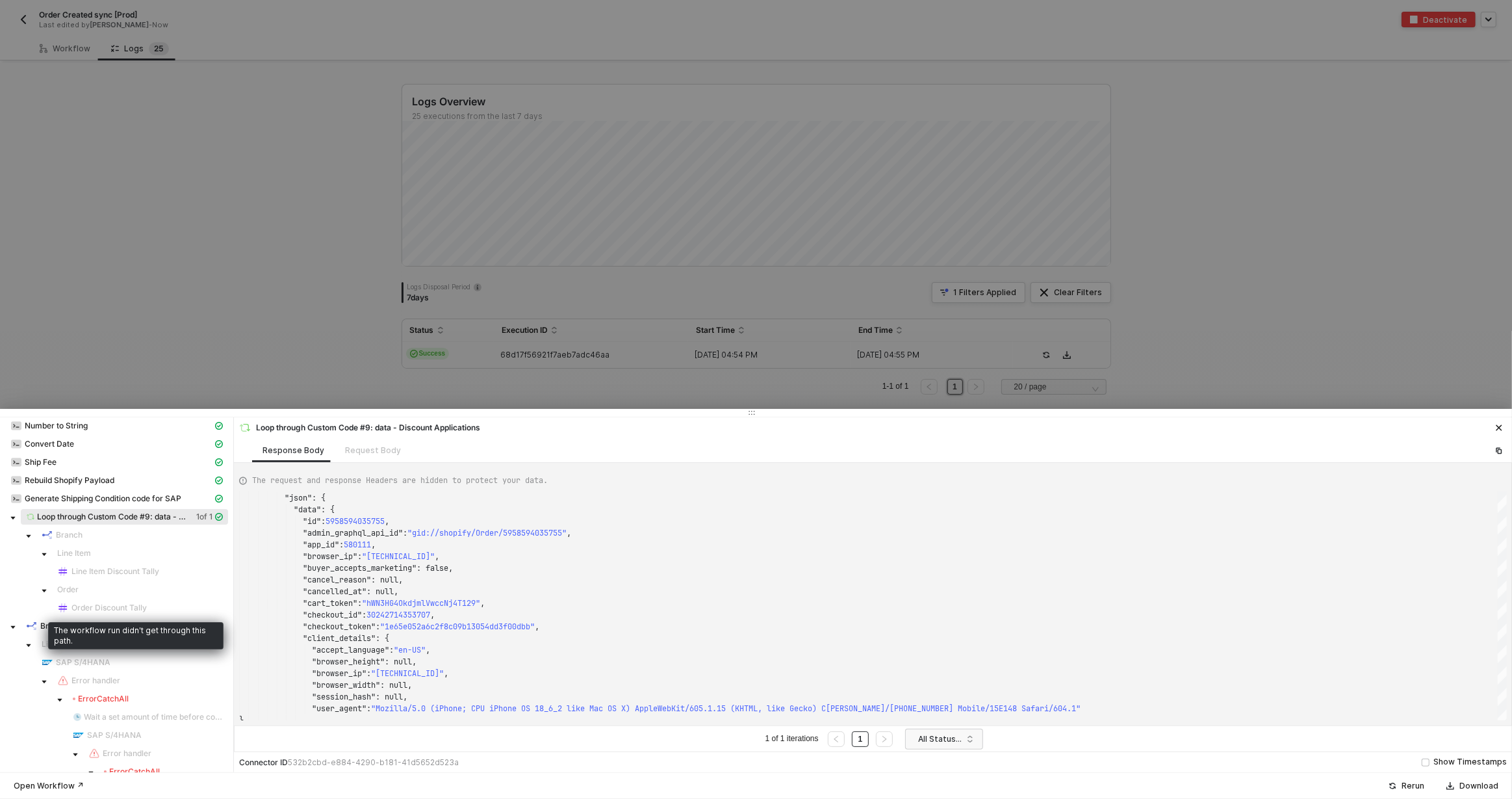
click at [130, 608] on span "Order Discount Tally" at bounding box center [109, 607] width 76 height 11
click at [135, 599] on span "Order Discount Tally" at bounding box center [140, 607] width 176 height 15
click at [129, 559] on span "Line Item" at bounding box center [140, 552] width 176 height 15
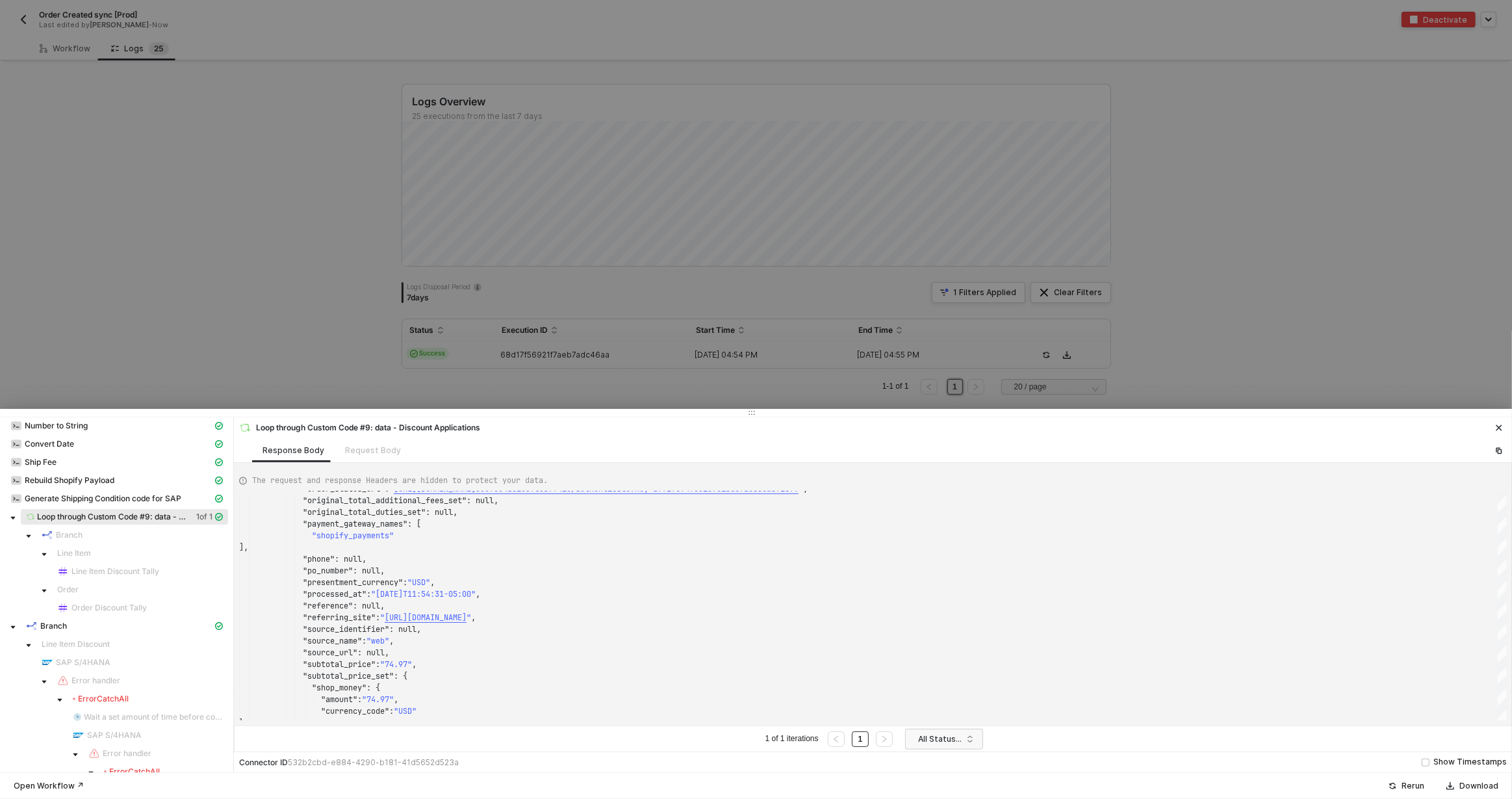
click at [1504, 435] on div "Loop through Custom Code #9: data - Discount Applications Response Body Request…" at bounding box center [872, 439] width 1278 height 45
click at [1502, 433] on button "button" at bounding box center [1499, 428] width 15 height 15
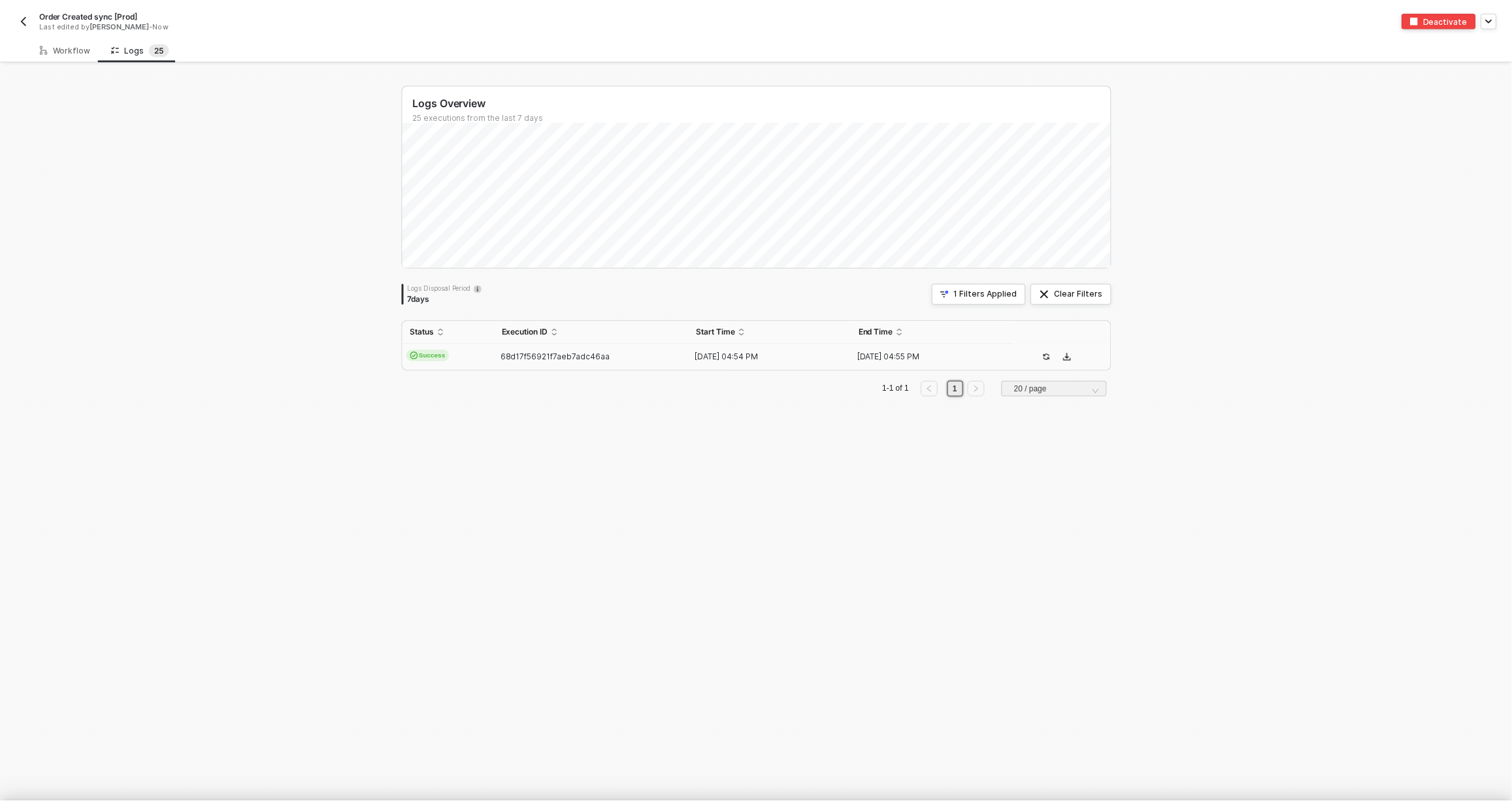
scroll to position [0, 0]
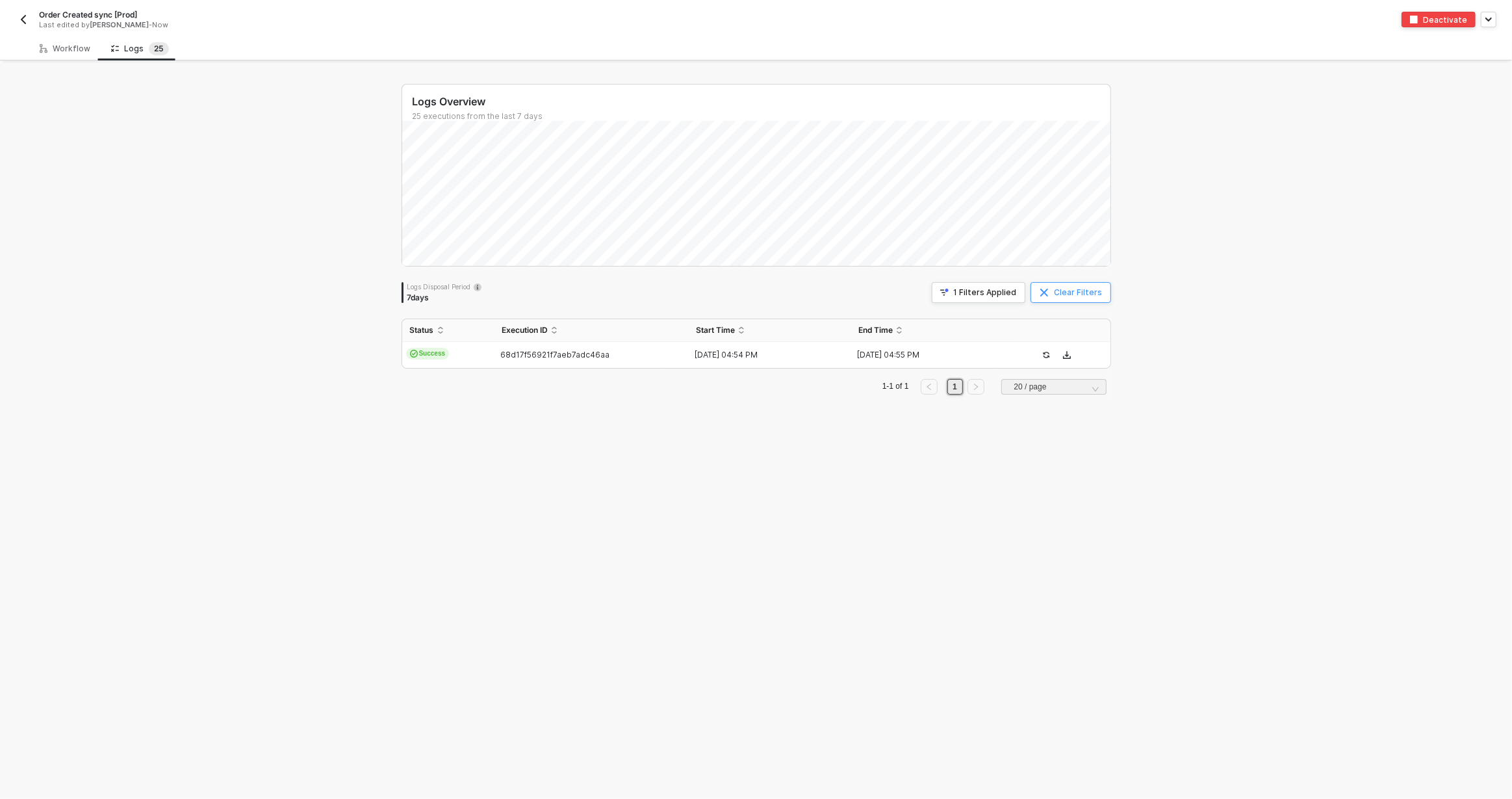
click at [1081, 295] on div "Clear Filters" at bounding box center [1079, 292] width 48 height 11
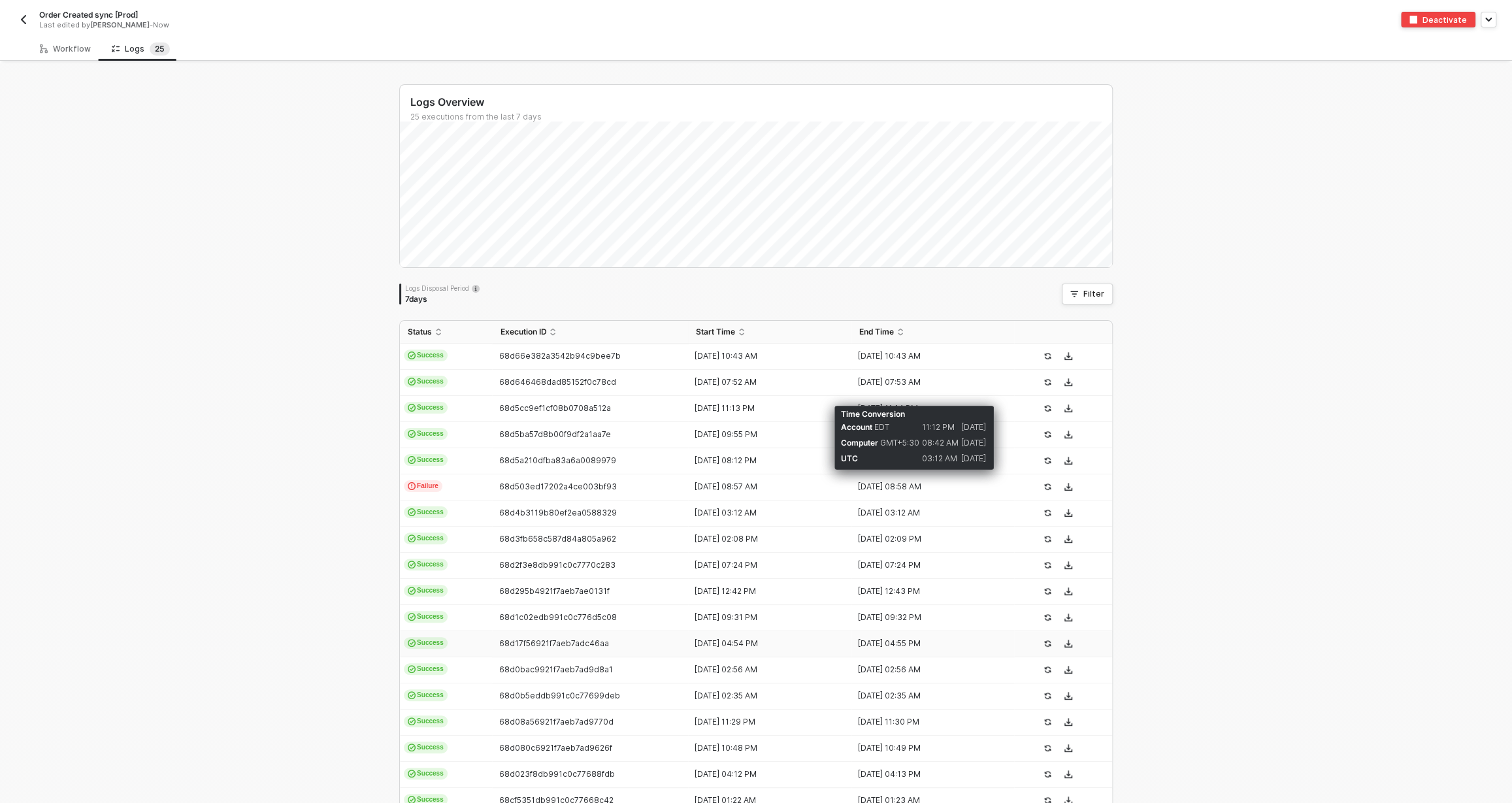
scroll to position [120, 0]
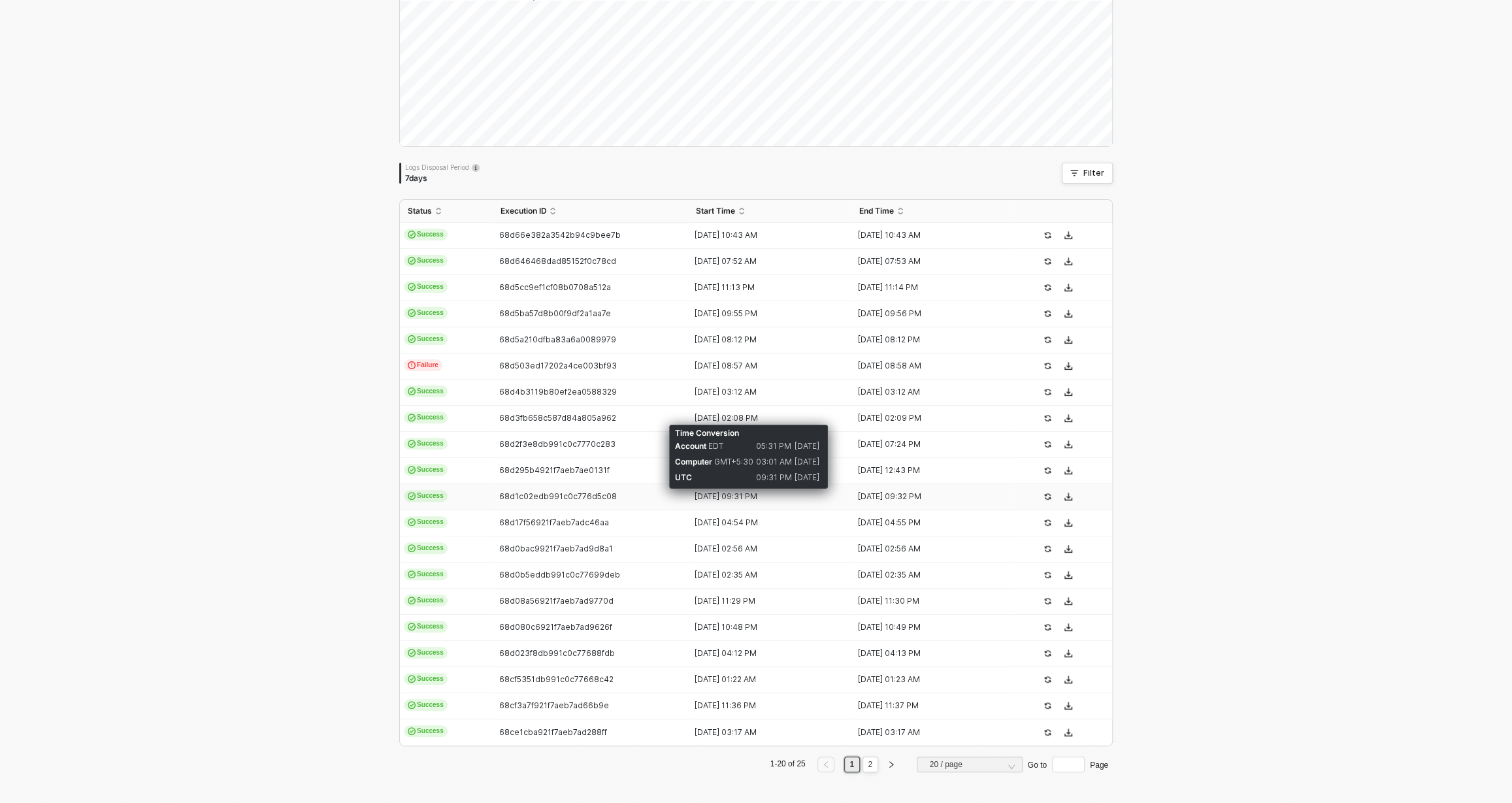
click at [688, 497] on div "[DATE] 09:31 PM" at bounding box center [764, 496] width 153 height 11
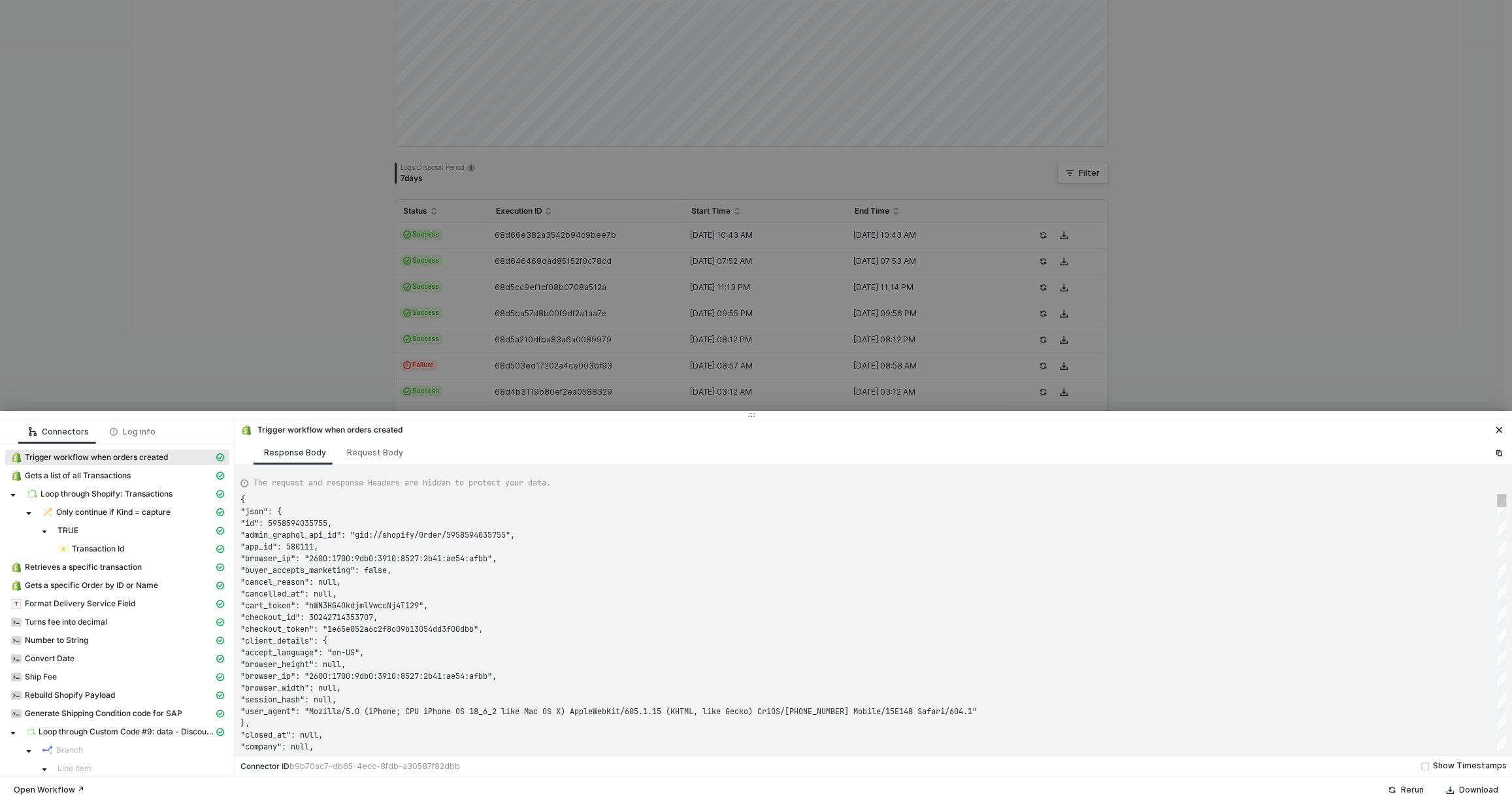
scroll to position [118, 0]
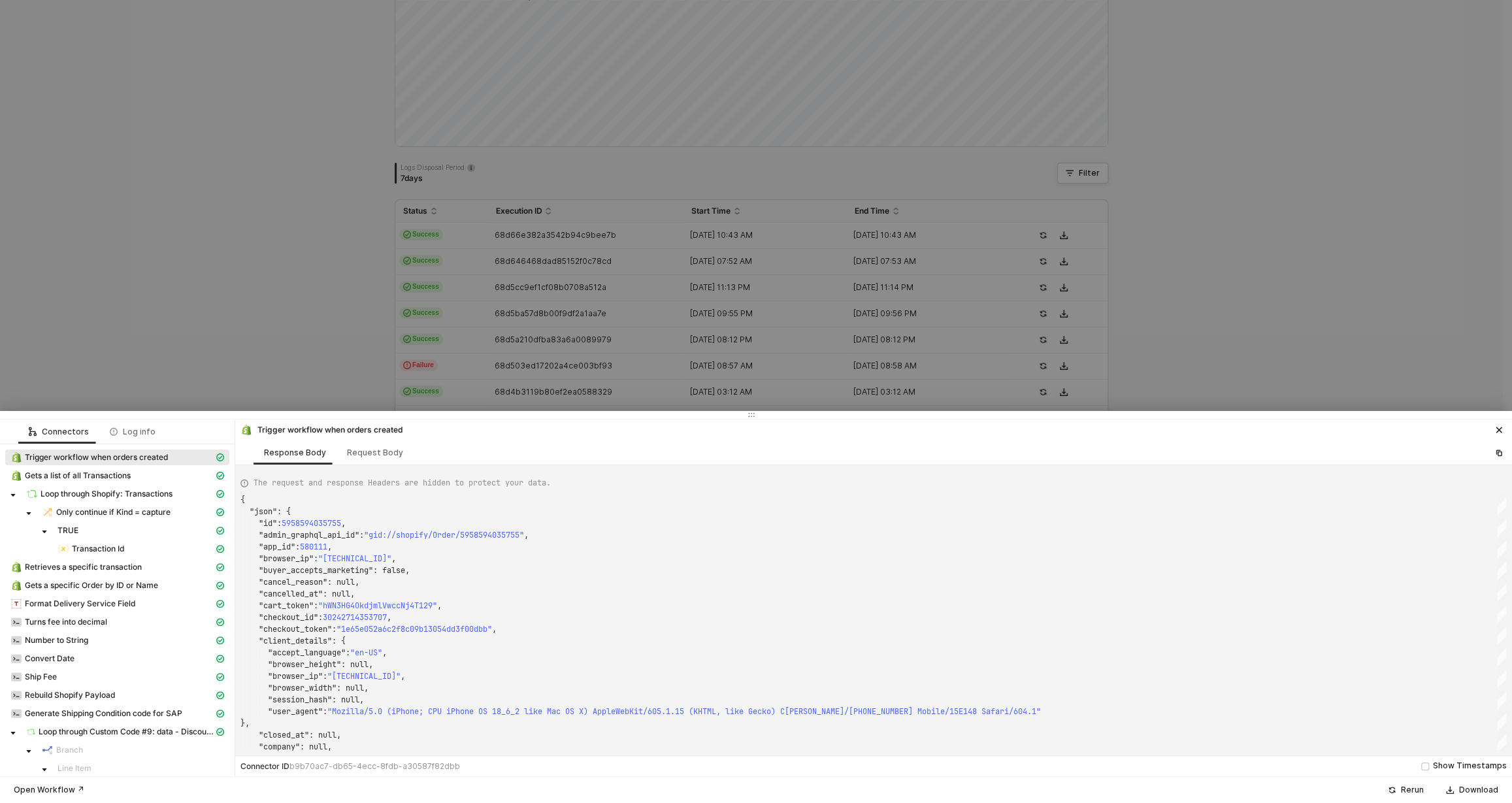
type textarea "{ "json": { "id": 5958945079339, "admin_graphql_api_id": "gid://shopify/Order/5…"
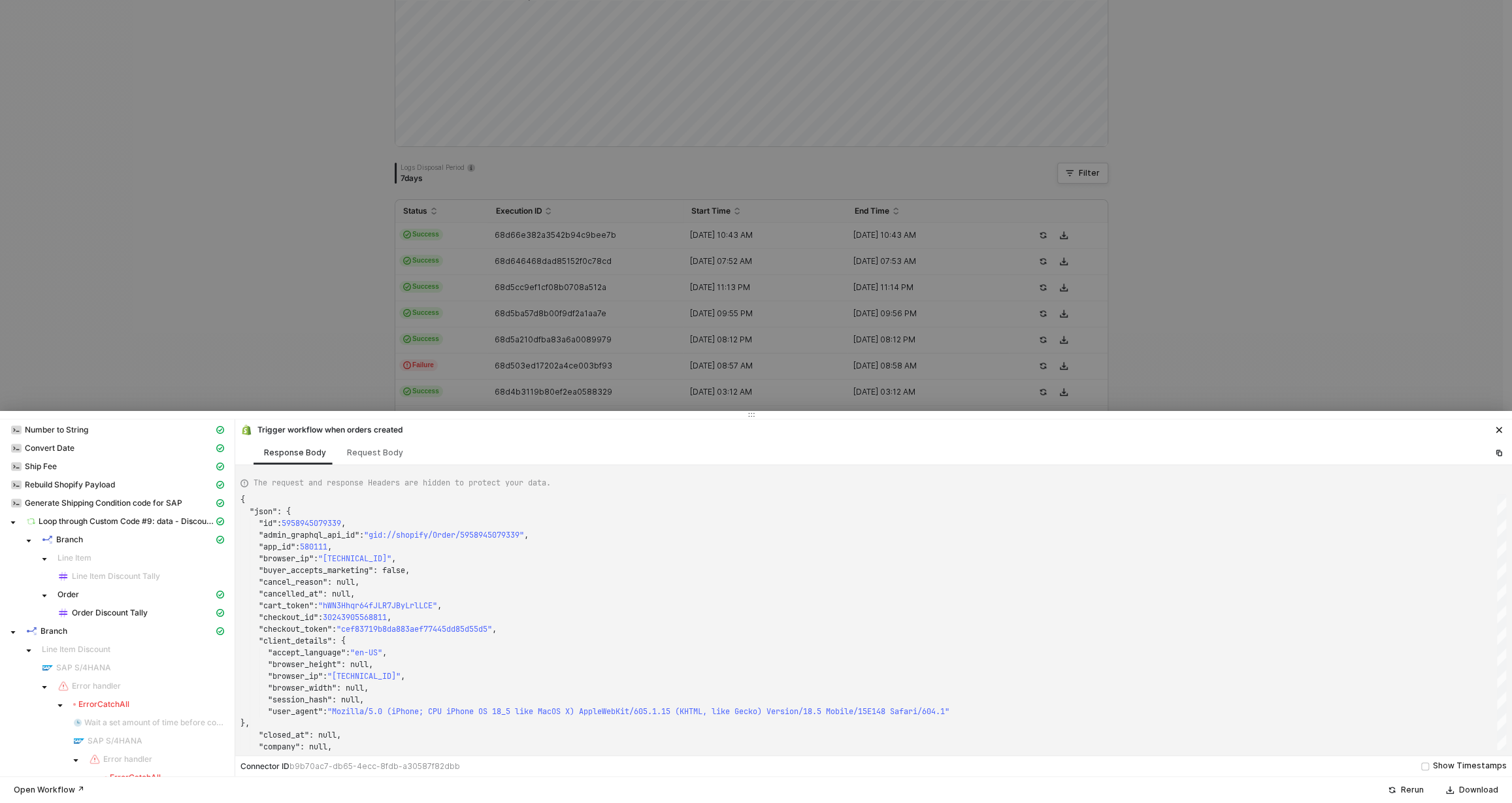
scroll to position [202, 0]
click at [218, 290] on div at bounding box center [756, 401] width 1512 height 803
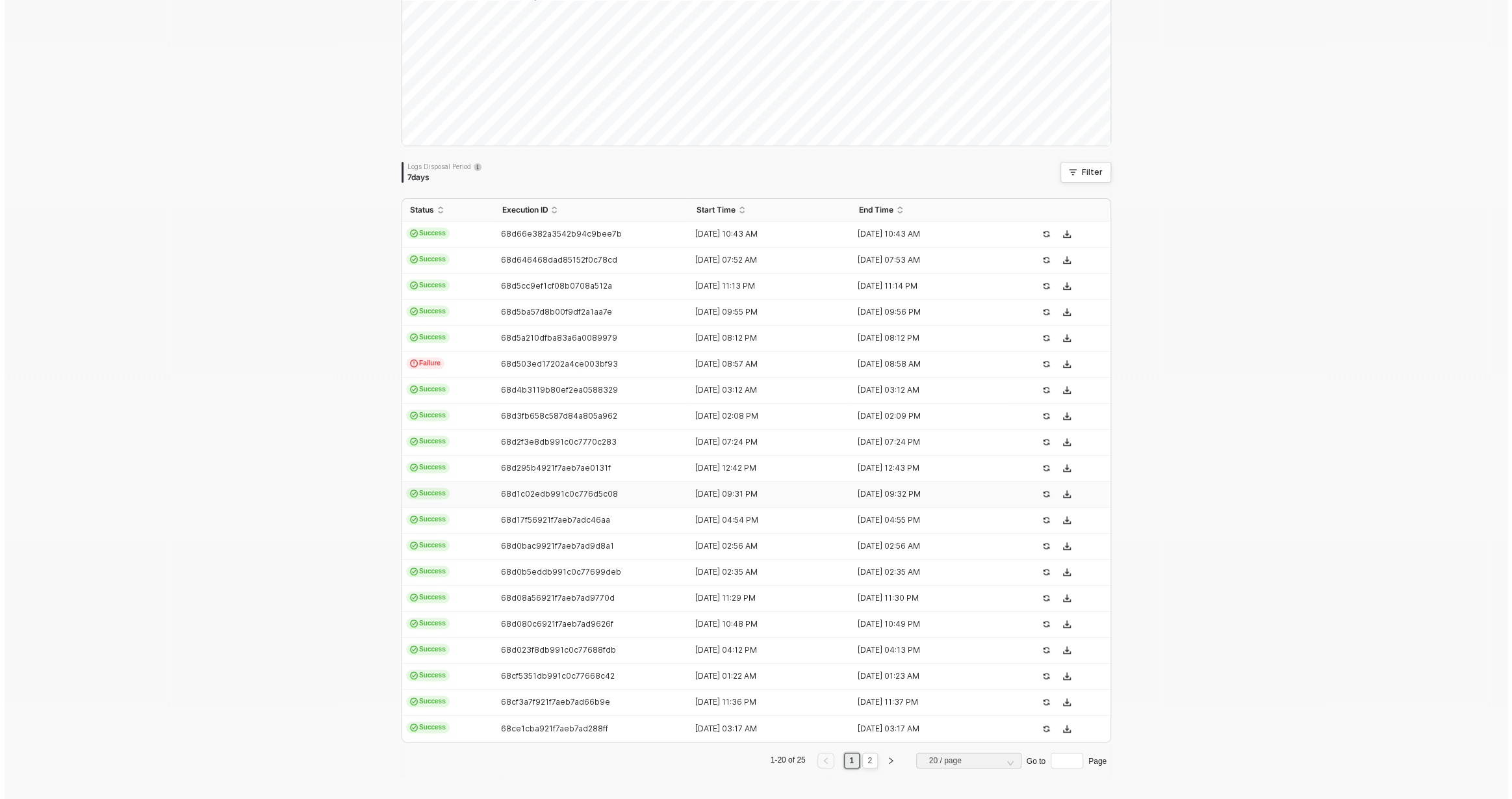
scroll to position [0, 0]
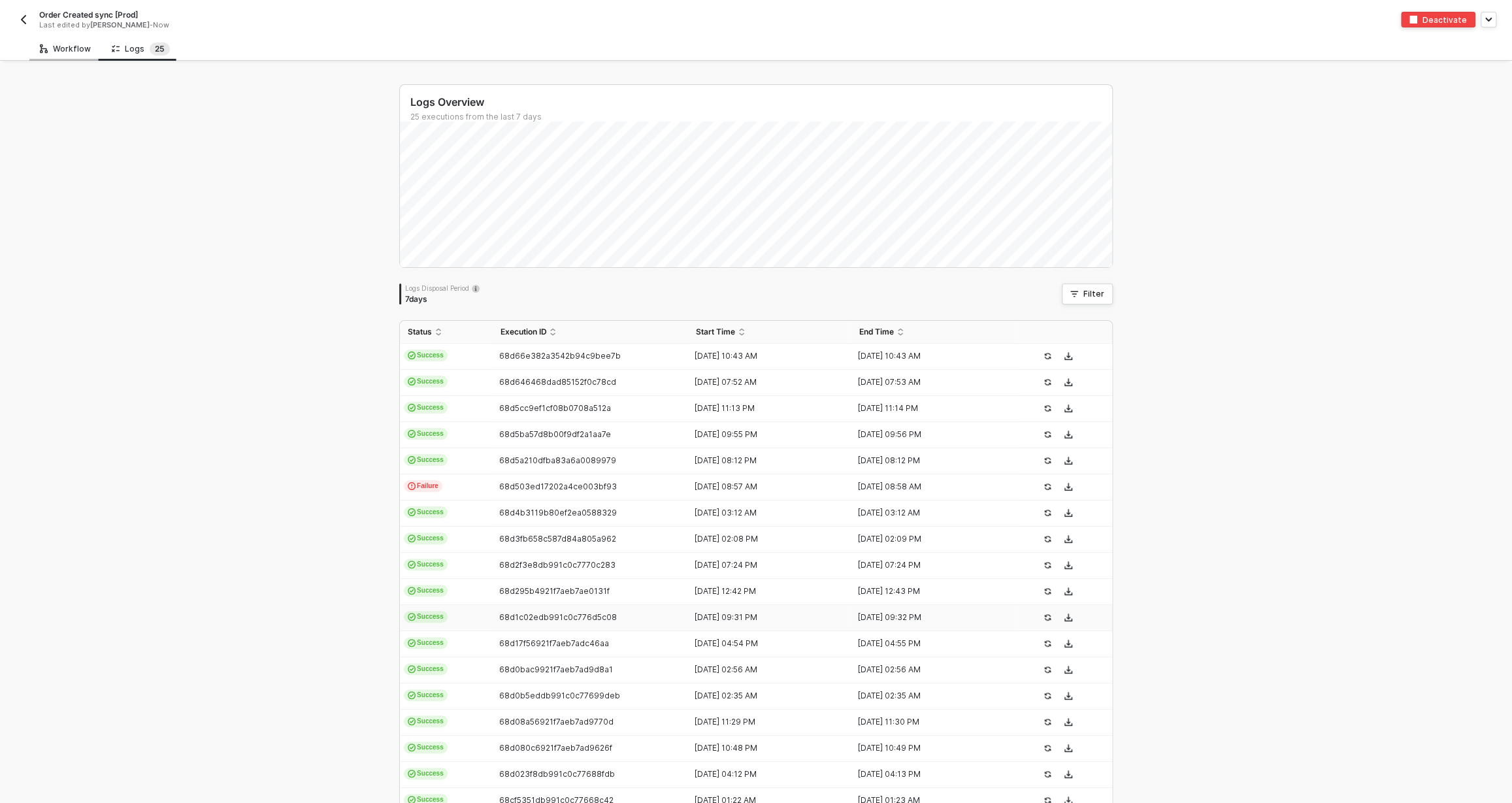
click at [66, 45] on div "Workflow" at bounding box center [65, 48] width 51 height 11
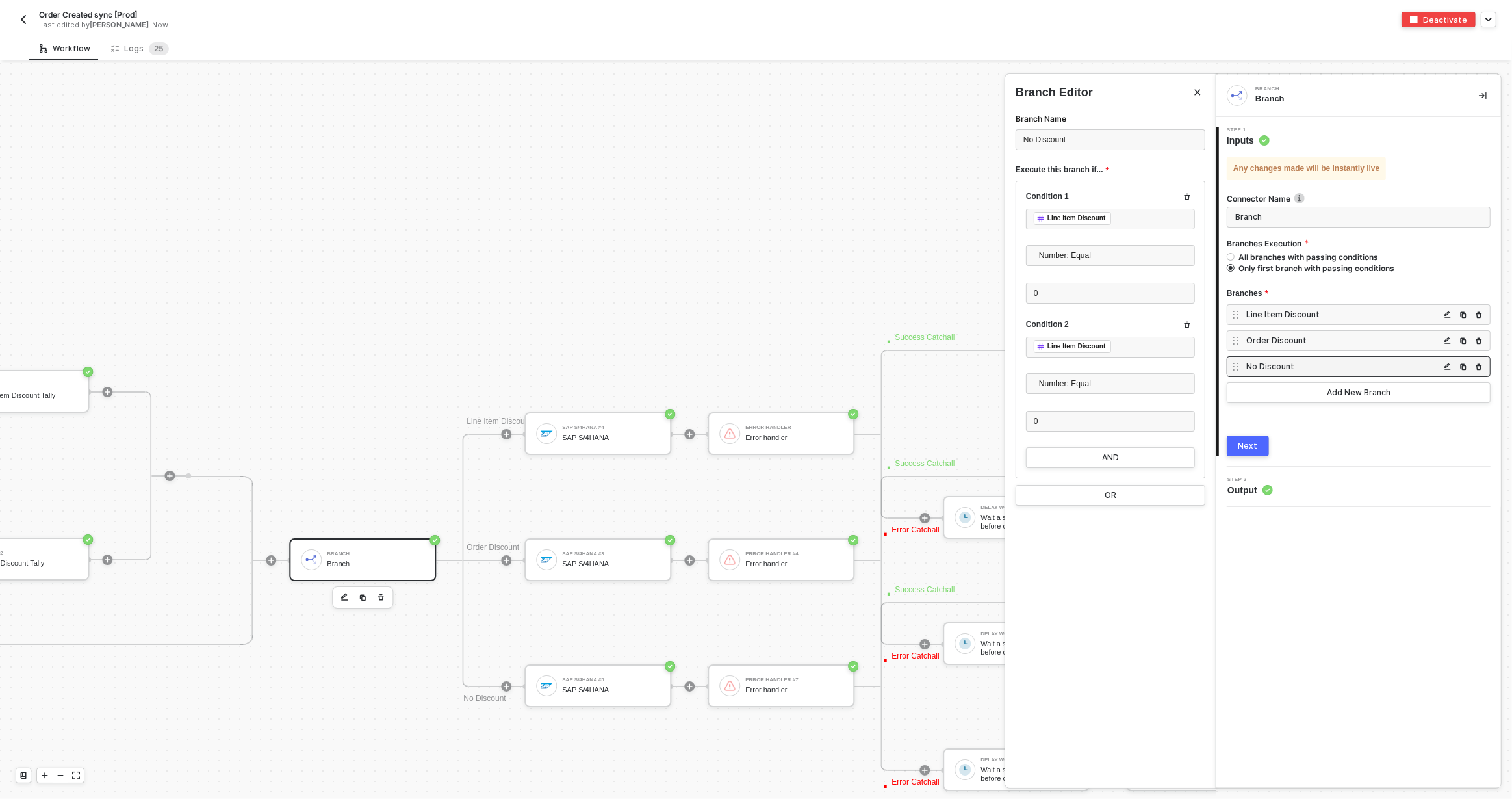
click at [372, 457] on div at bounding box center [756, 431] width 1512 height 736
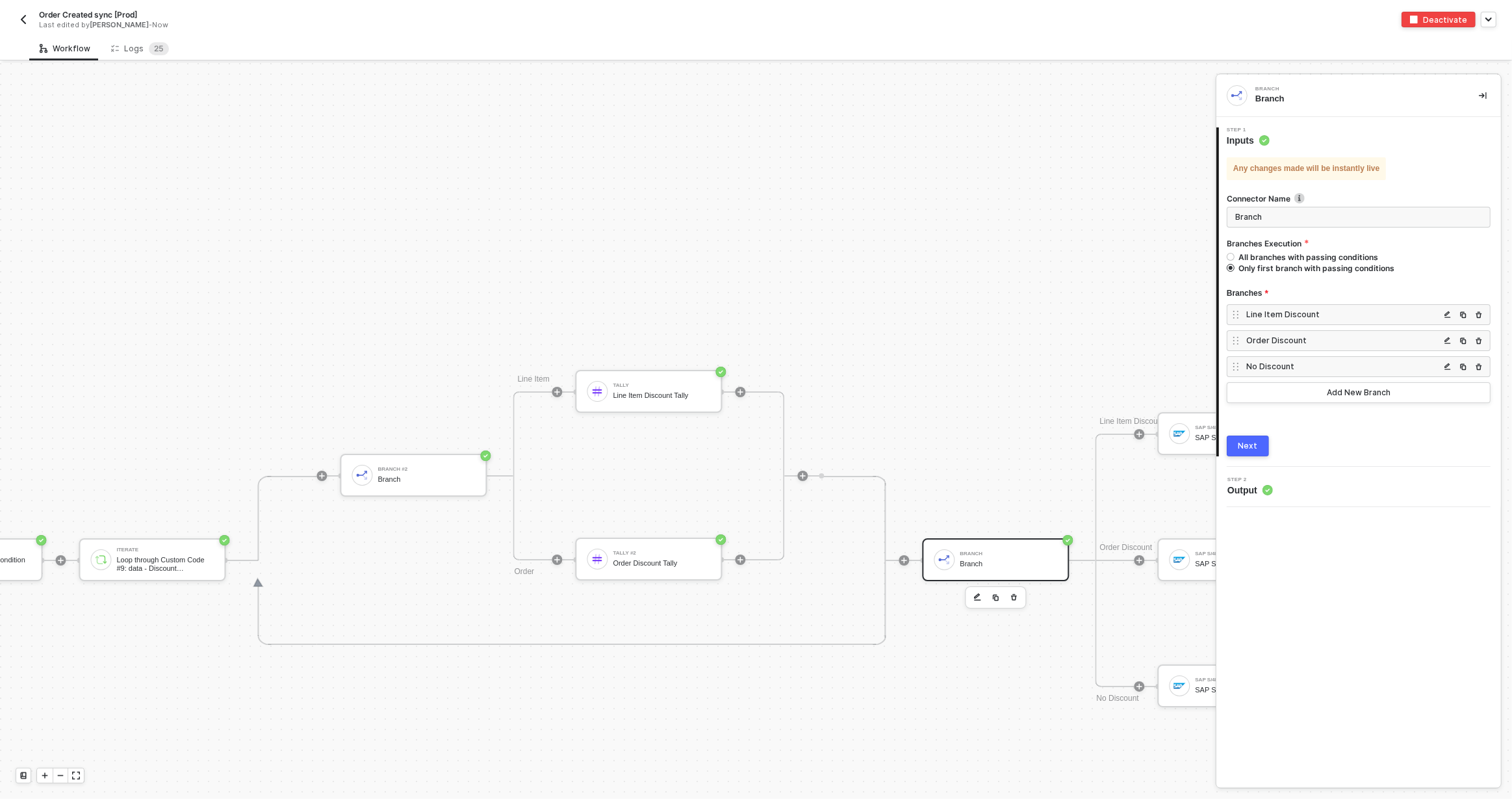
scroll to position [5102, 2709]
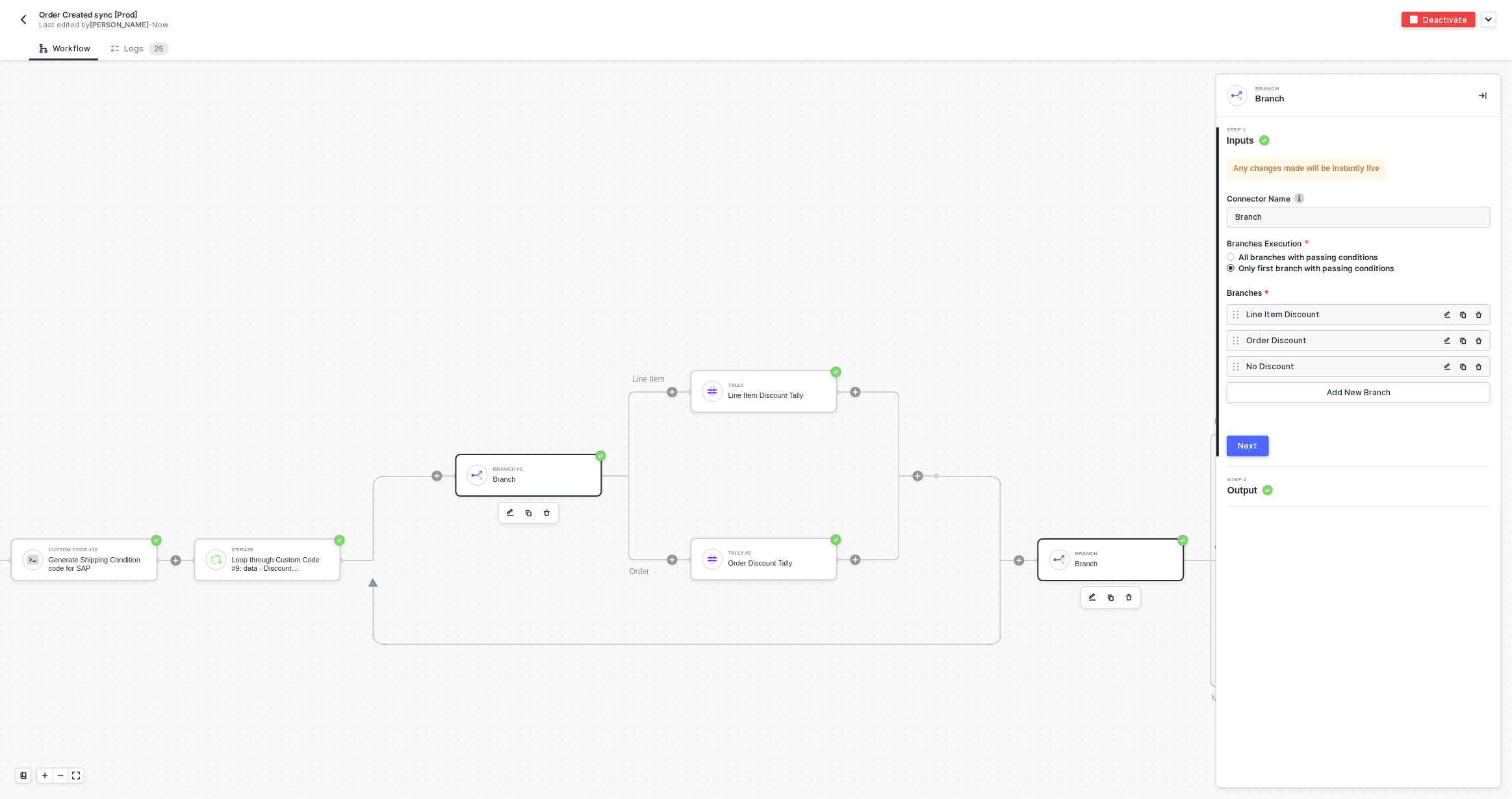
click at [462, 486] on div "Branch #2 Branch" at bounding box center [528, 475] width 147 height 43
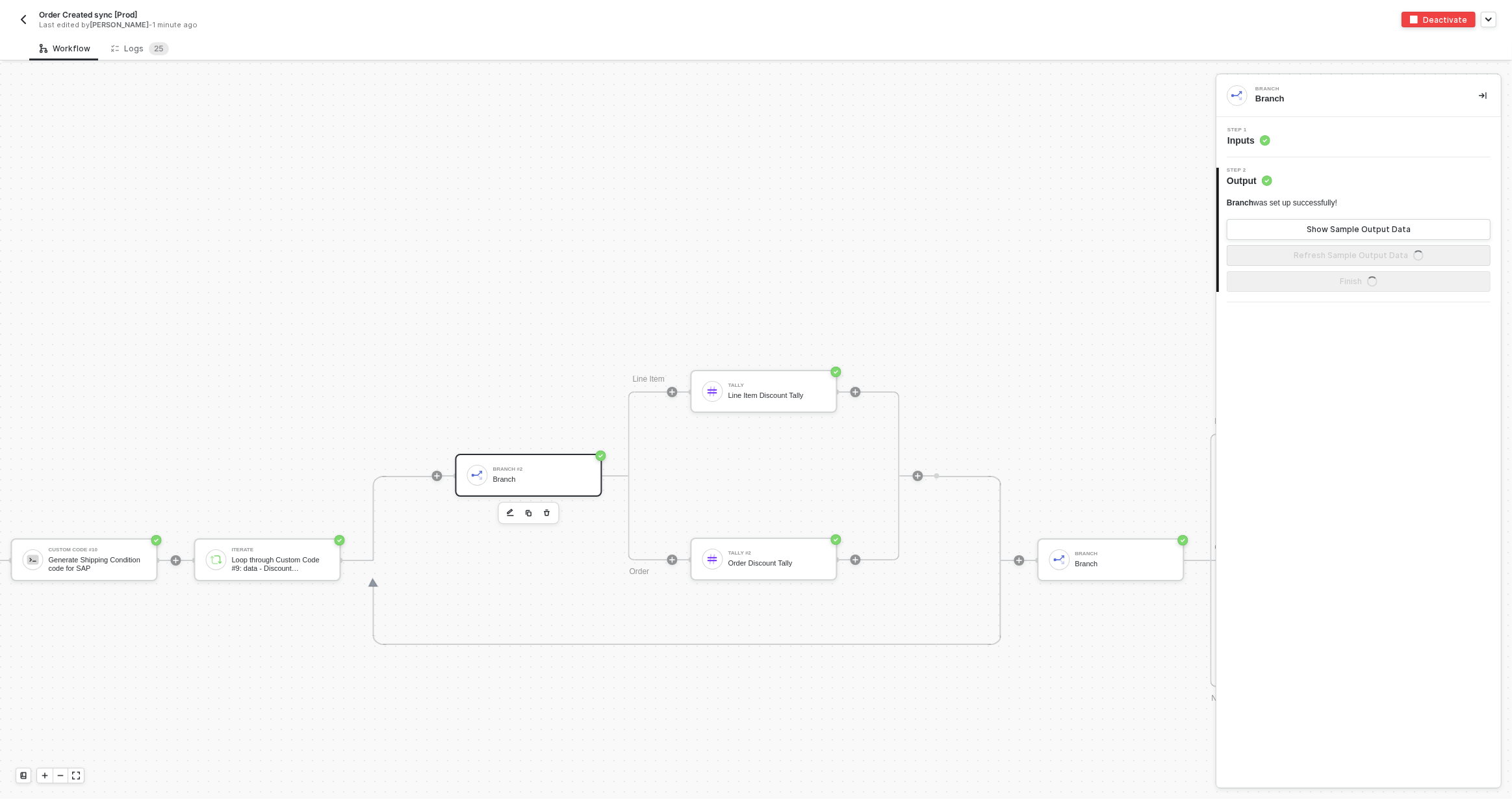
click at [1300, 139] on div "Step 1 Inputs" at bounding box center [1360, 137] width 281 height 19
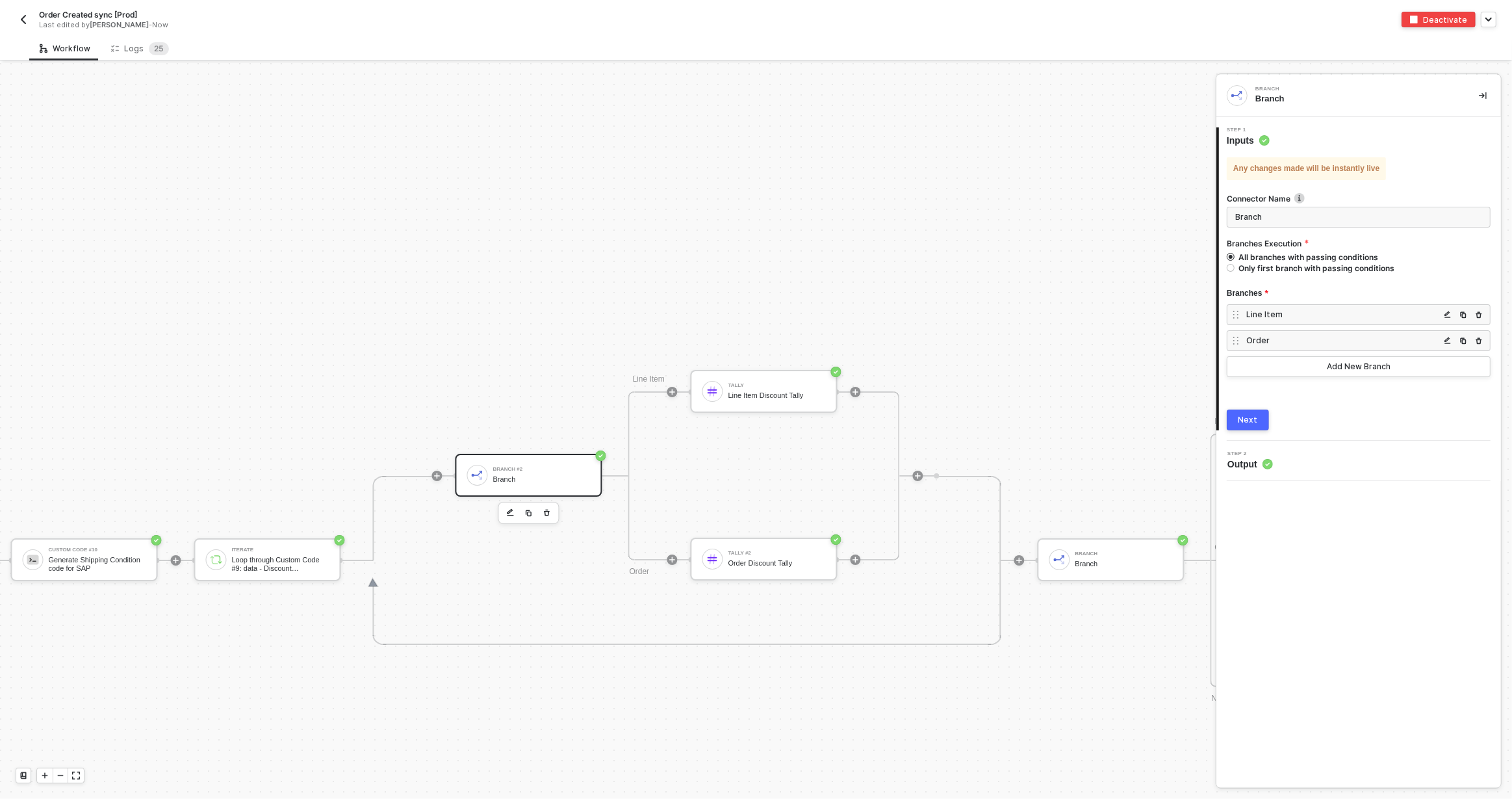
click at [1305, 312] on div "Line Item" at bounding box center [1343, 315] width 194 height 12
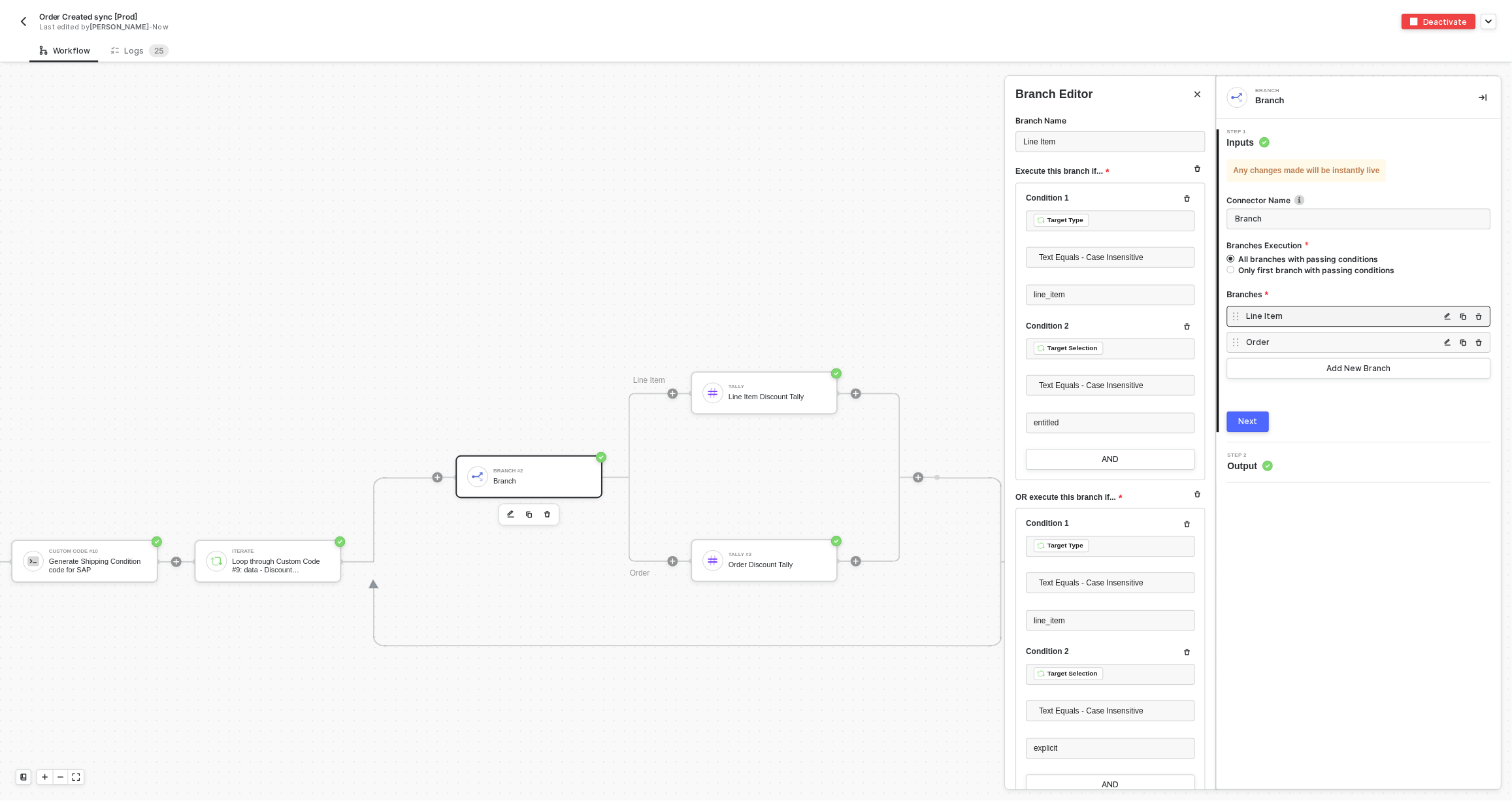
scroll to position [54, 0]
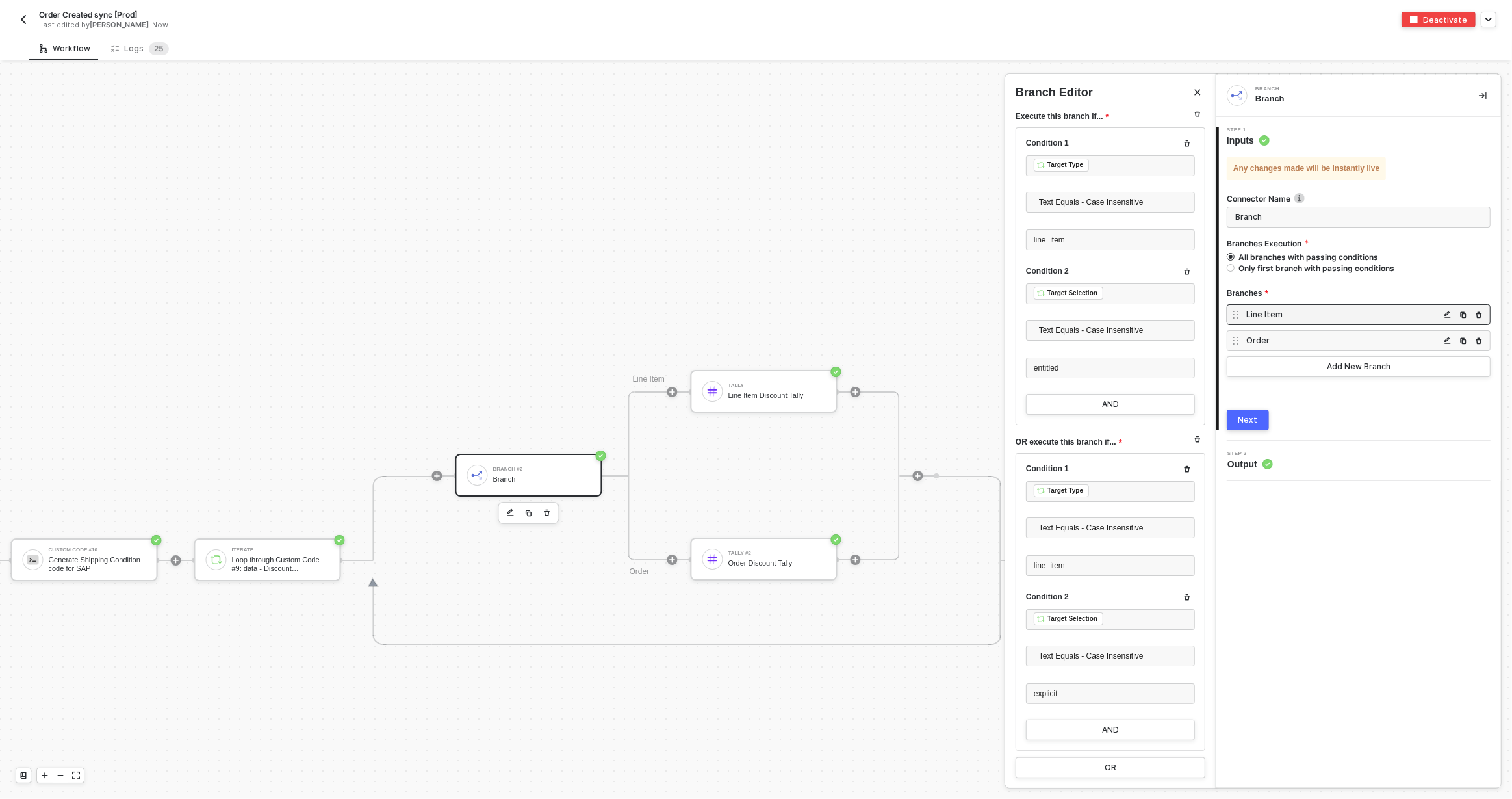
click at [849, 491] on div at bounding box center [756, 431] width 1512 height 736
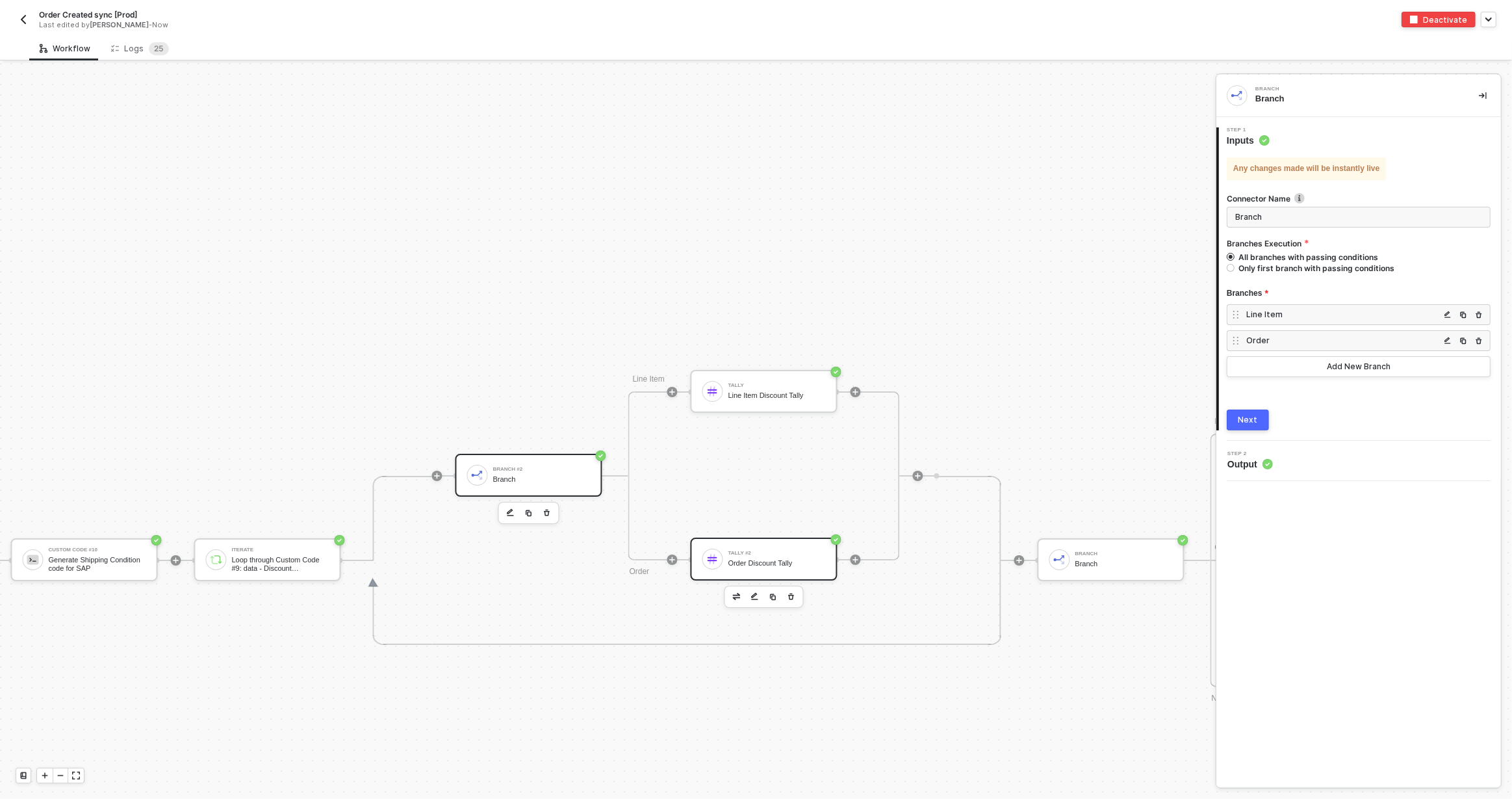
click at [767, 548] on div "Tally #2 Order Discount Tally" at bounding box center [778, 559] width 98 height 25
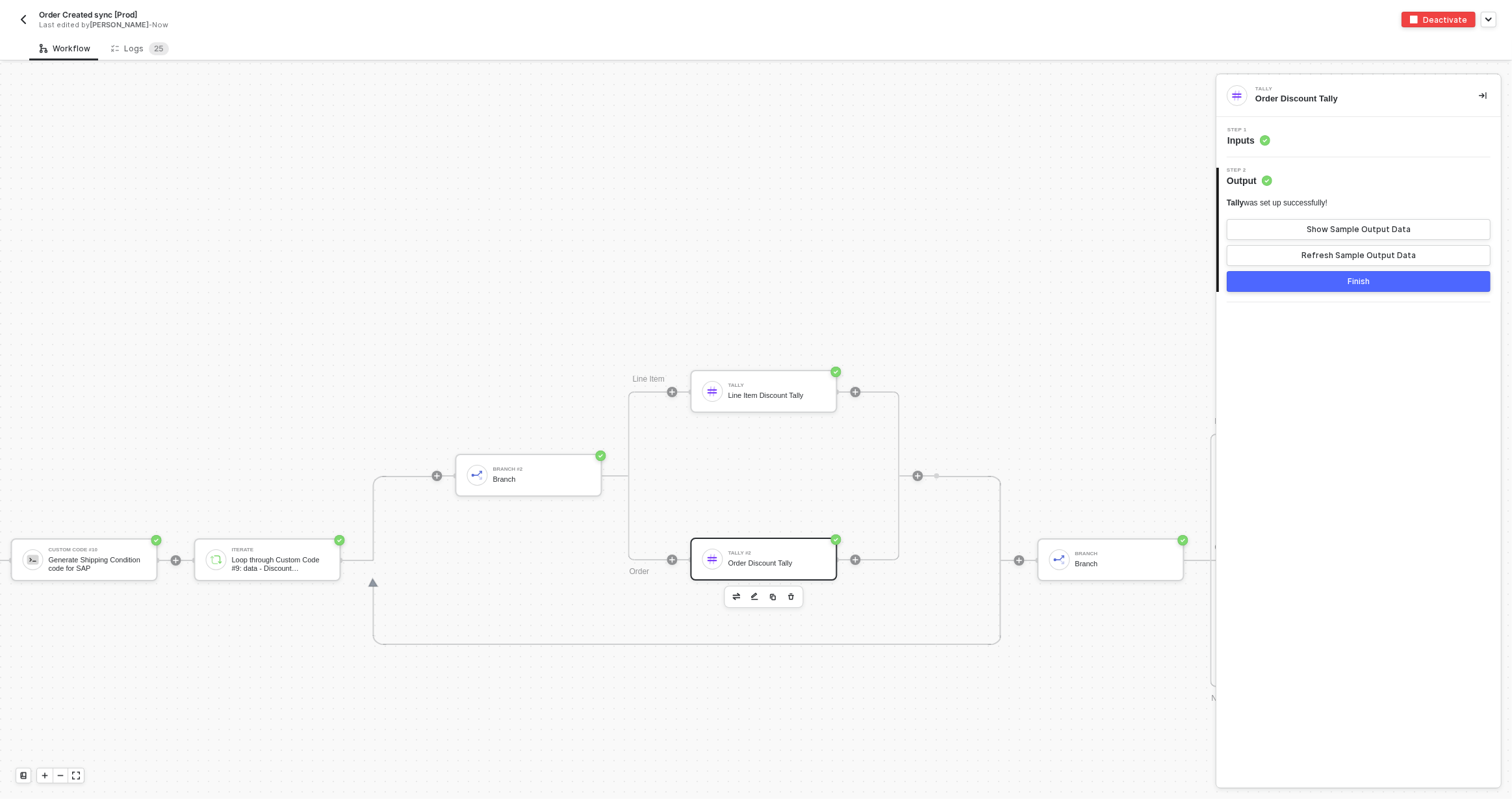
click at [1292, 140] on div "Step 1 Inputs" at bounding box center [1360, 137] width 281 height 19
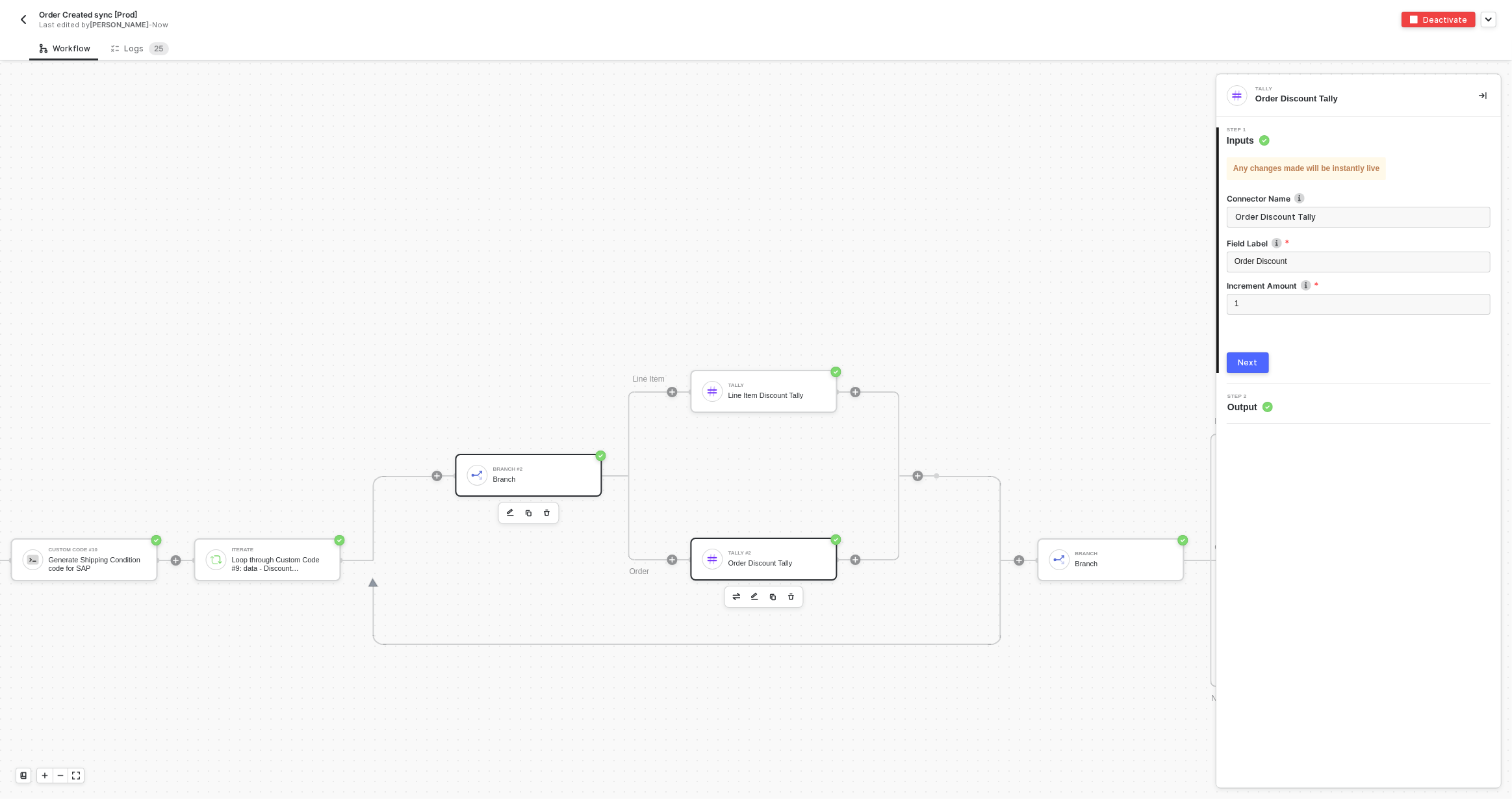
click at [553, 460] on div "Branch #2 Branch" at bounding box center [528, 475] width 147 height 43
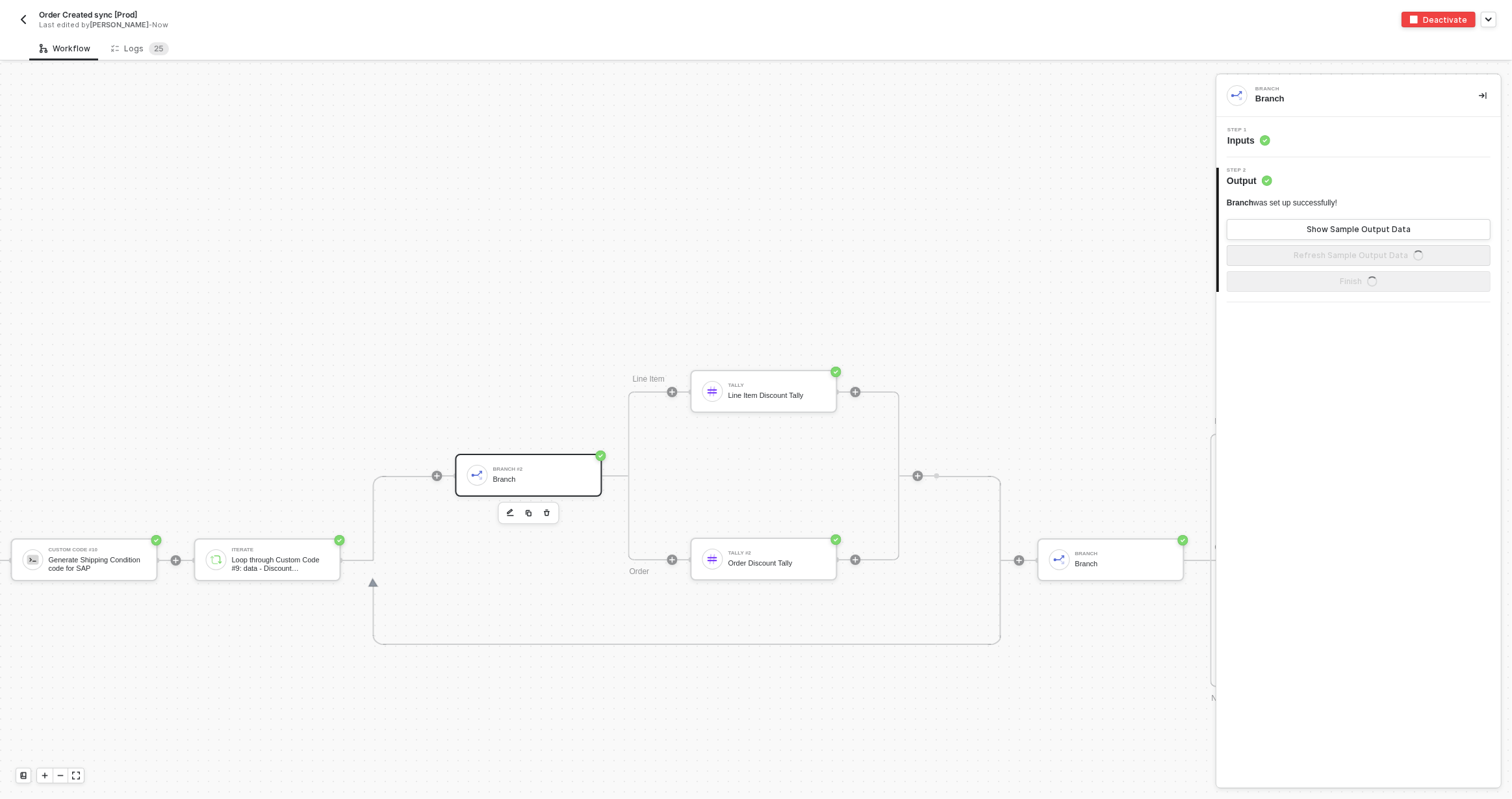
click at [1289, 128] on div "Step 1 Inputs" at bounding box center [1360, 137] width 281 height 19
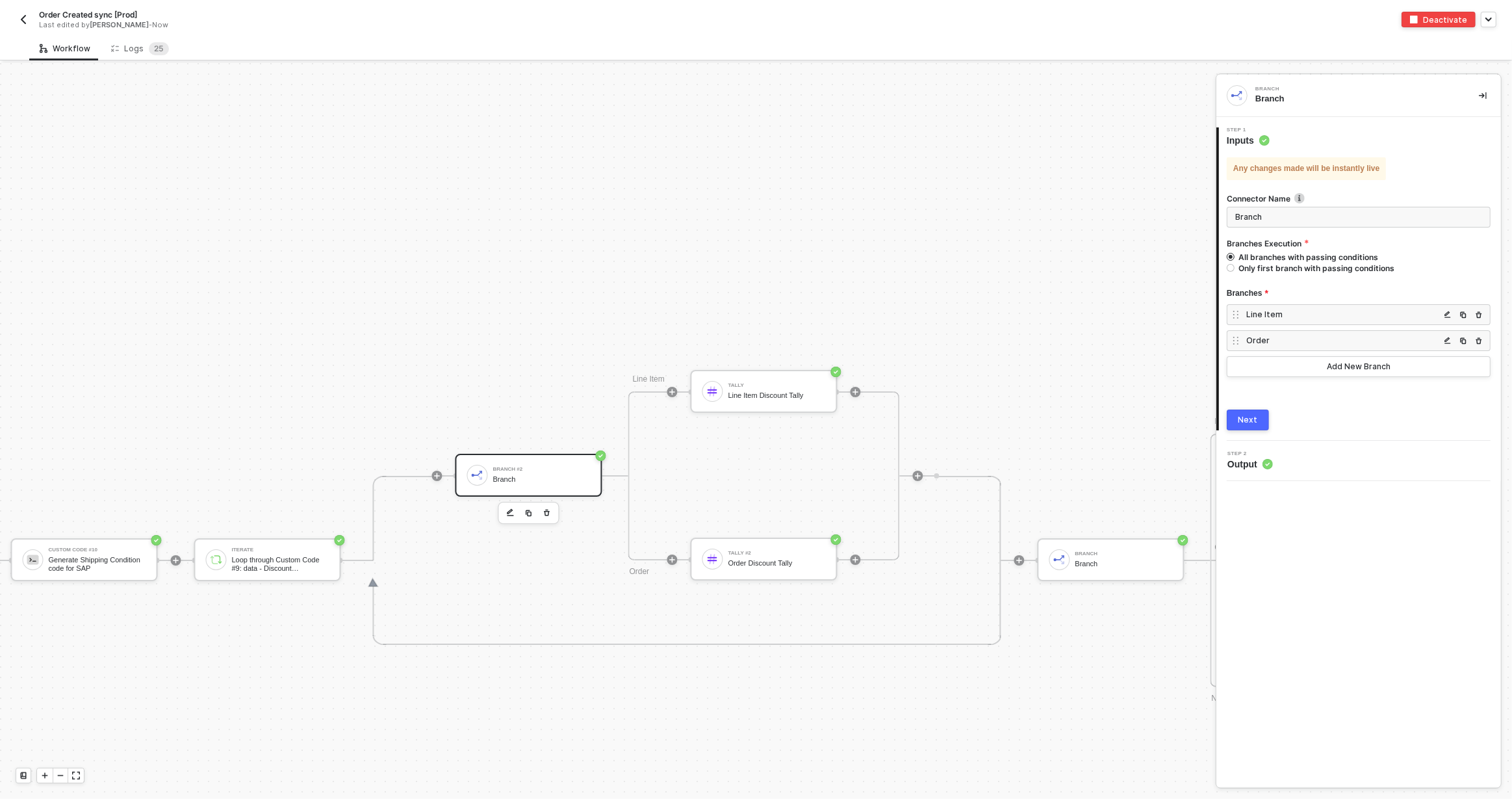
click at [1269, 315] on div "Line Item" at bounding box center [1343, 315] width 194 height 12
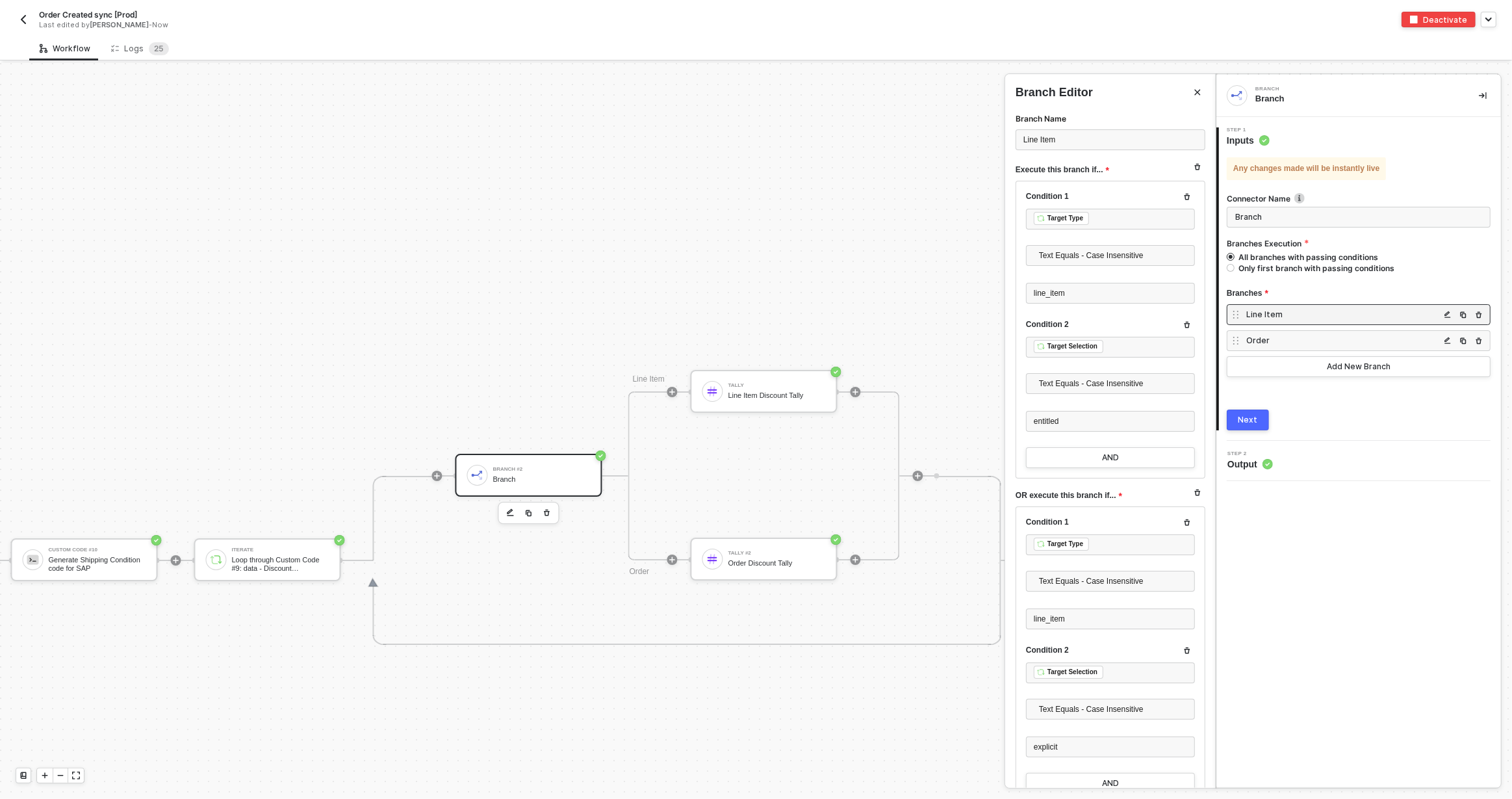
click at [1268, 338] on div "Order" at bounding box center [1343, 341] width 194 height 12
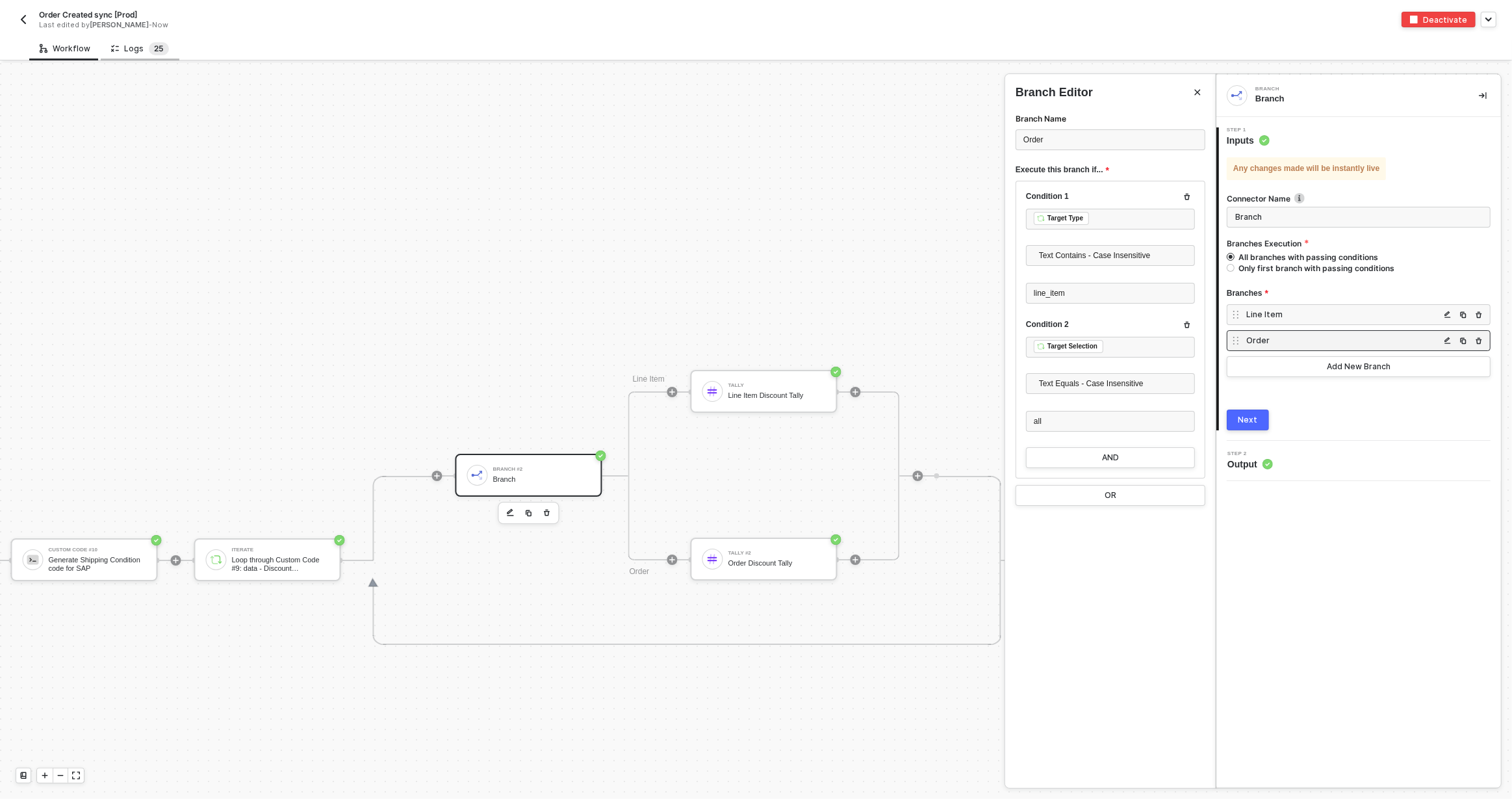
click at [158, 46] on span "5" at bounding box center [160, 48] width 5 height 10
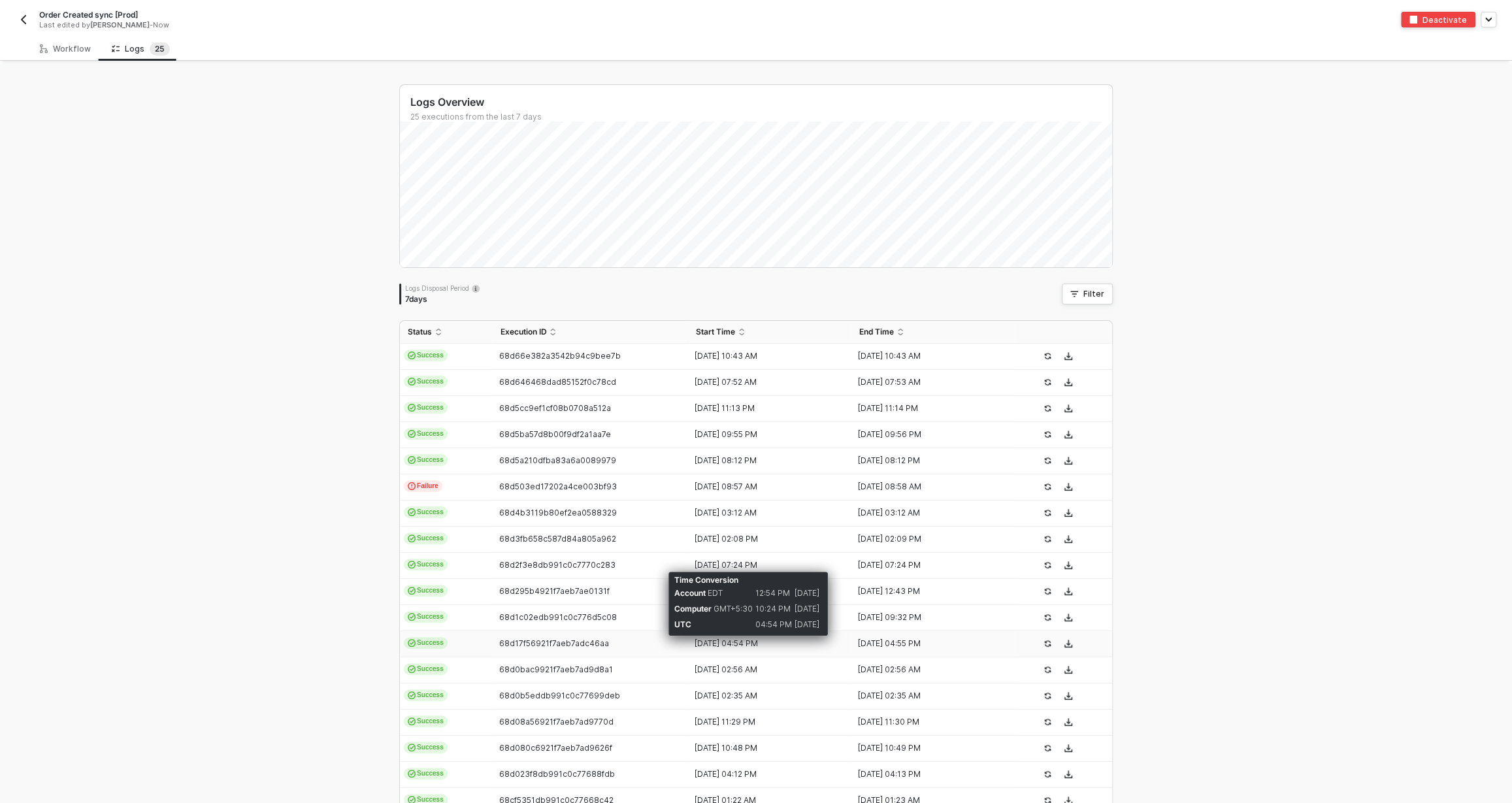
click at [714, 642] on div "[DATE] 04:54 PM" at bounding box center [764, 643] width 153 height 11
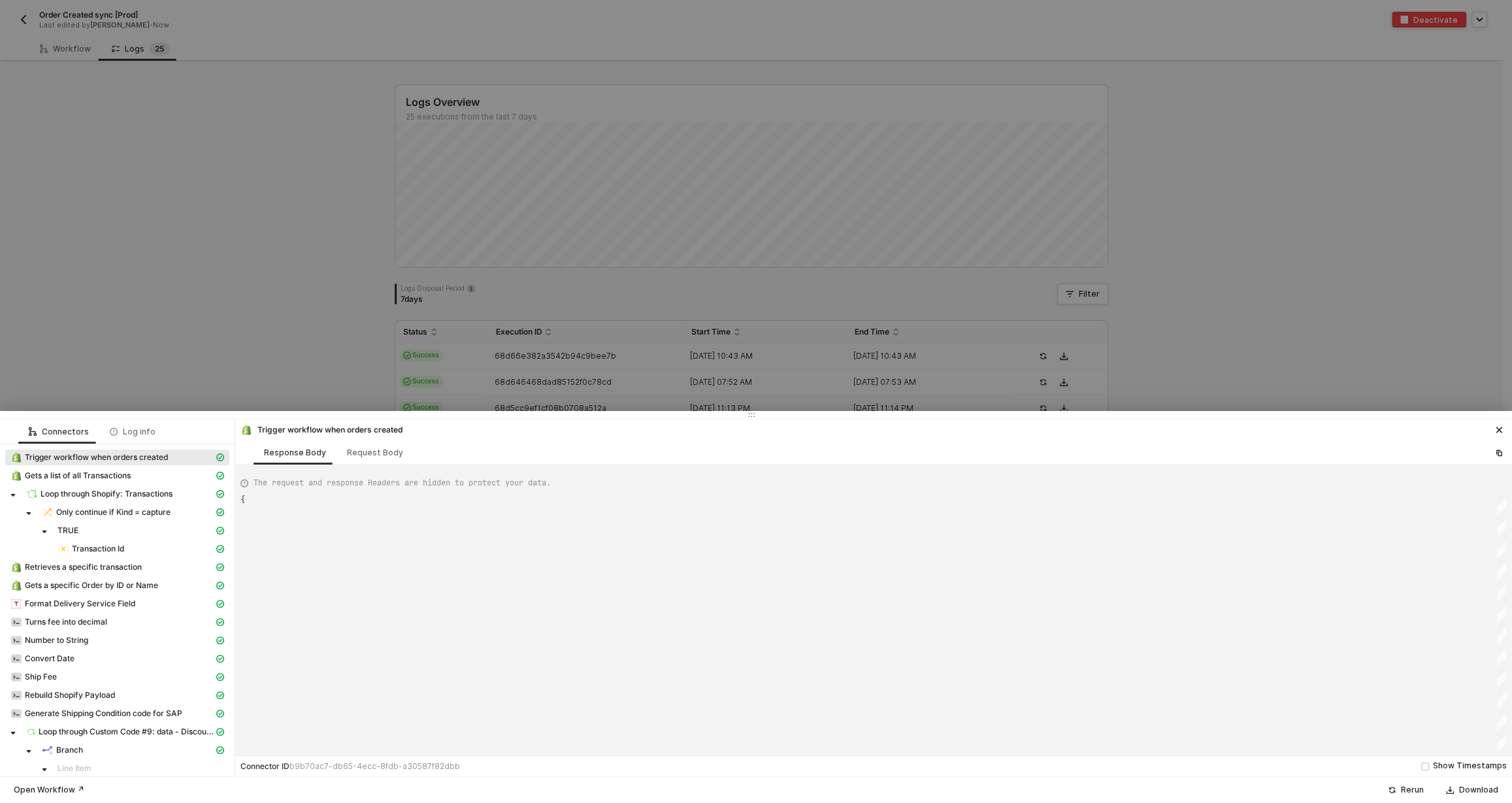
scroll to position [118, 0]
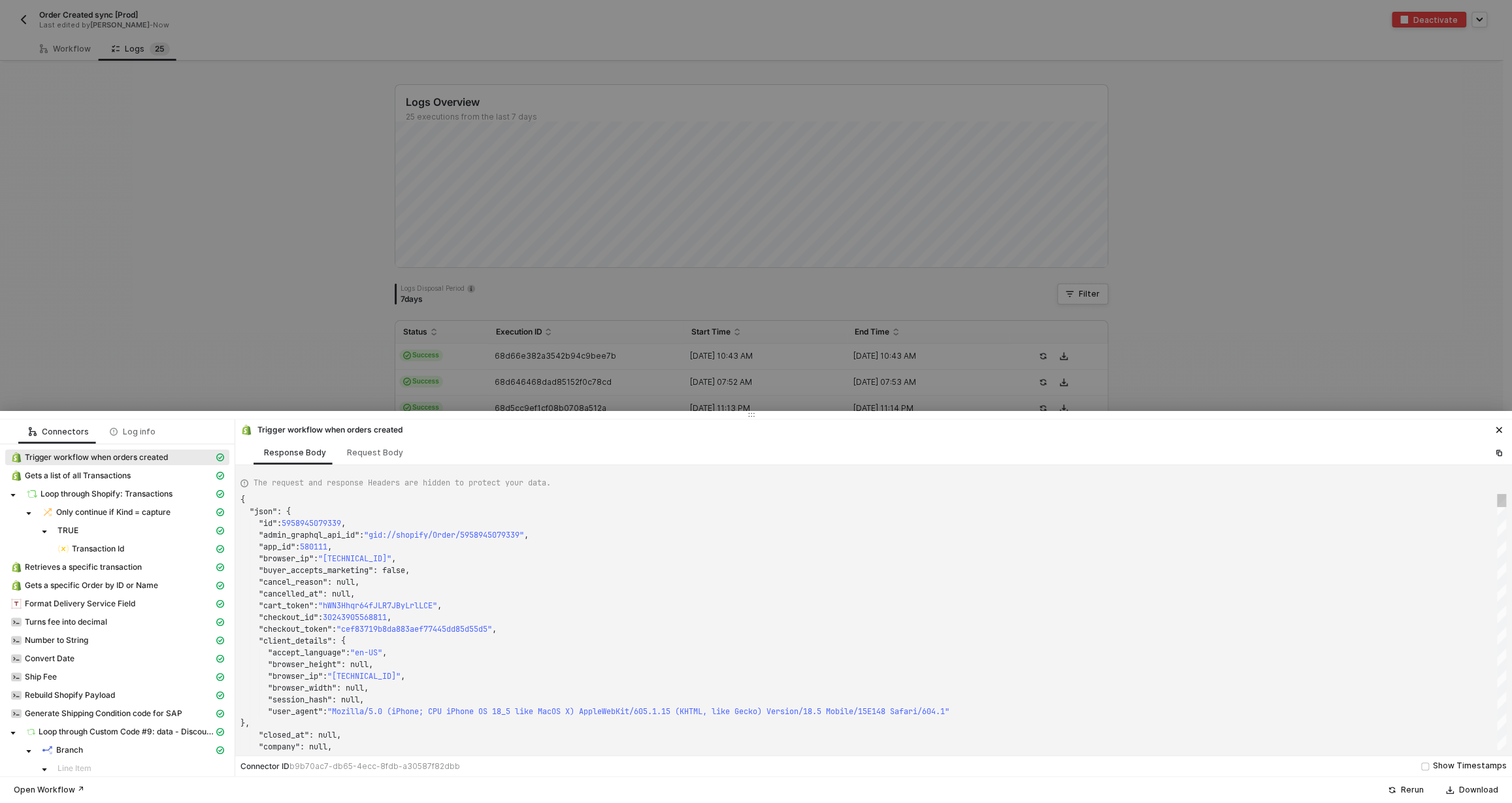
type textarea "{ "json": { "id": 5958594035755, "admin_graphql_api_id": "gid://shopify/Order/5…"
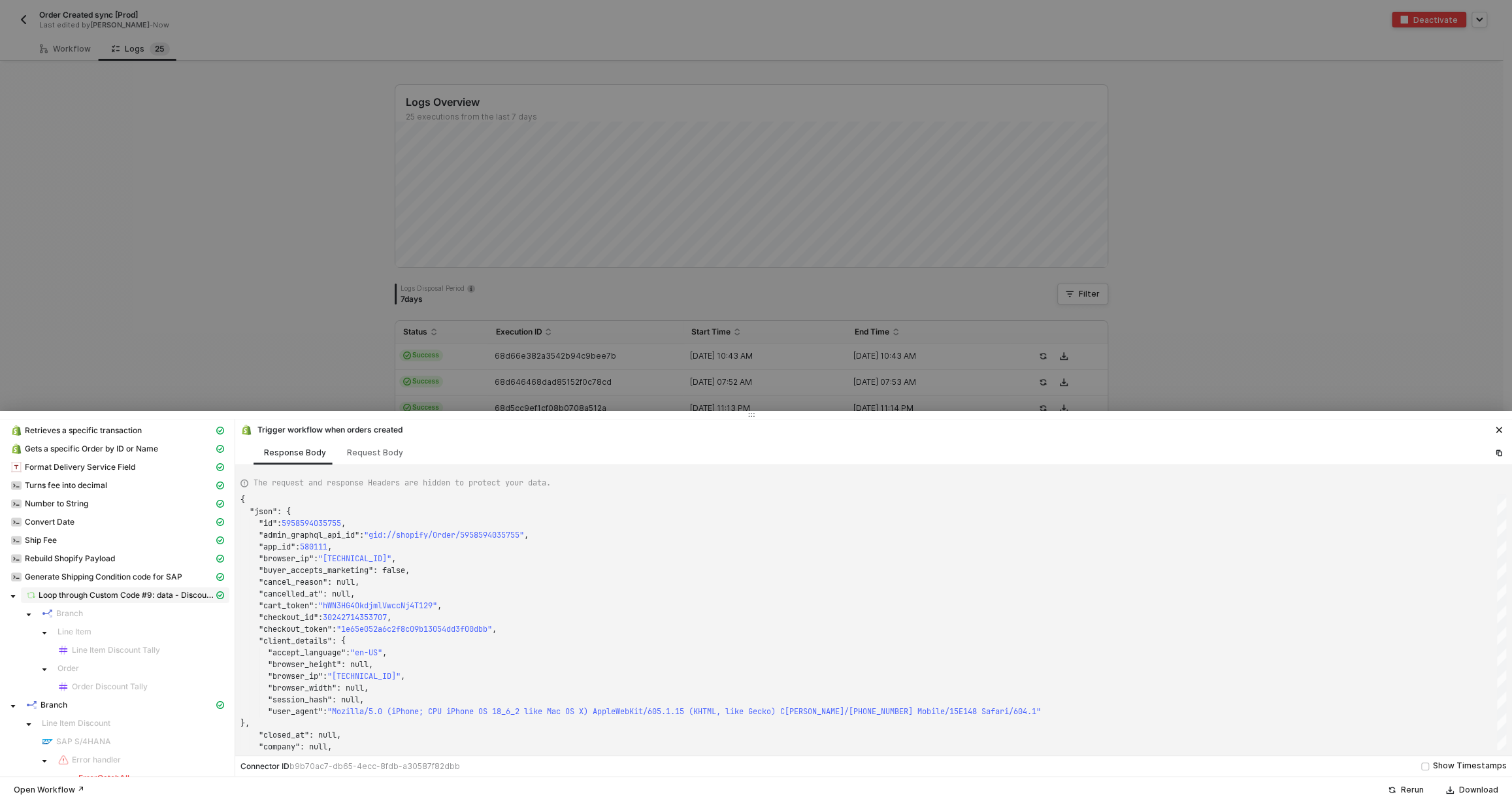
click at [90, 591] on span "Loop through Custom Code #9: data - Discount Applications" at bounding box center [126, 595] width 176 height 11
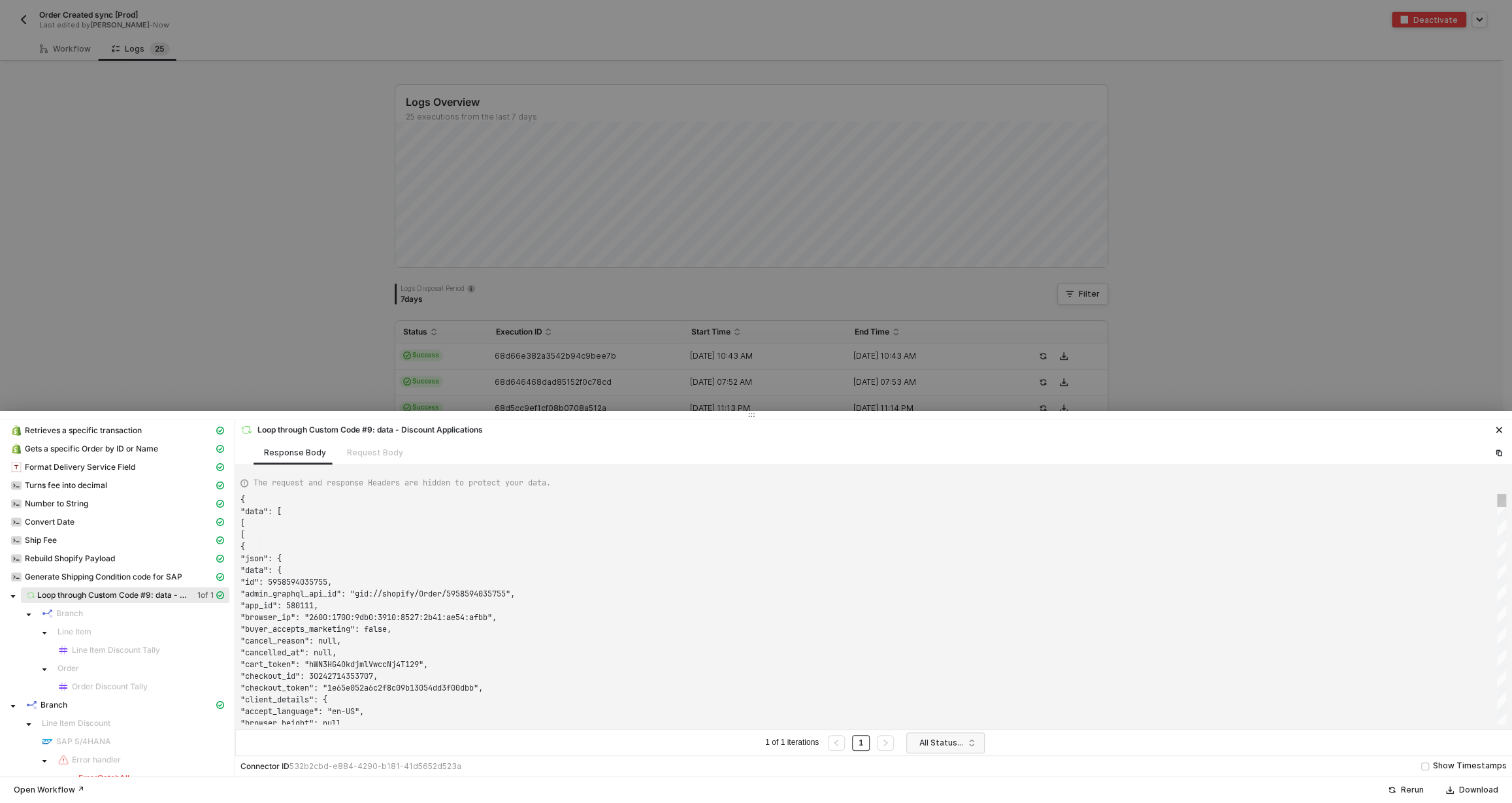
scroll to position [118, 0]
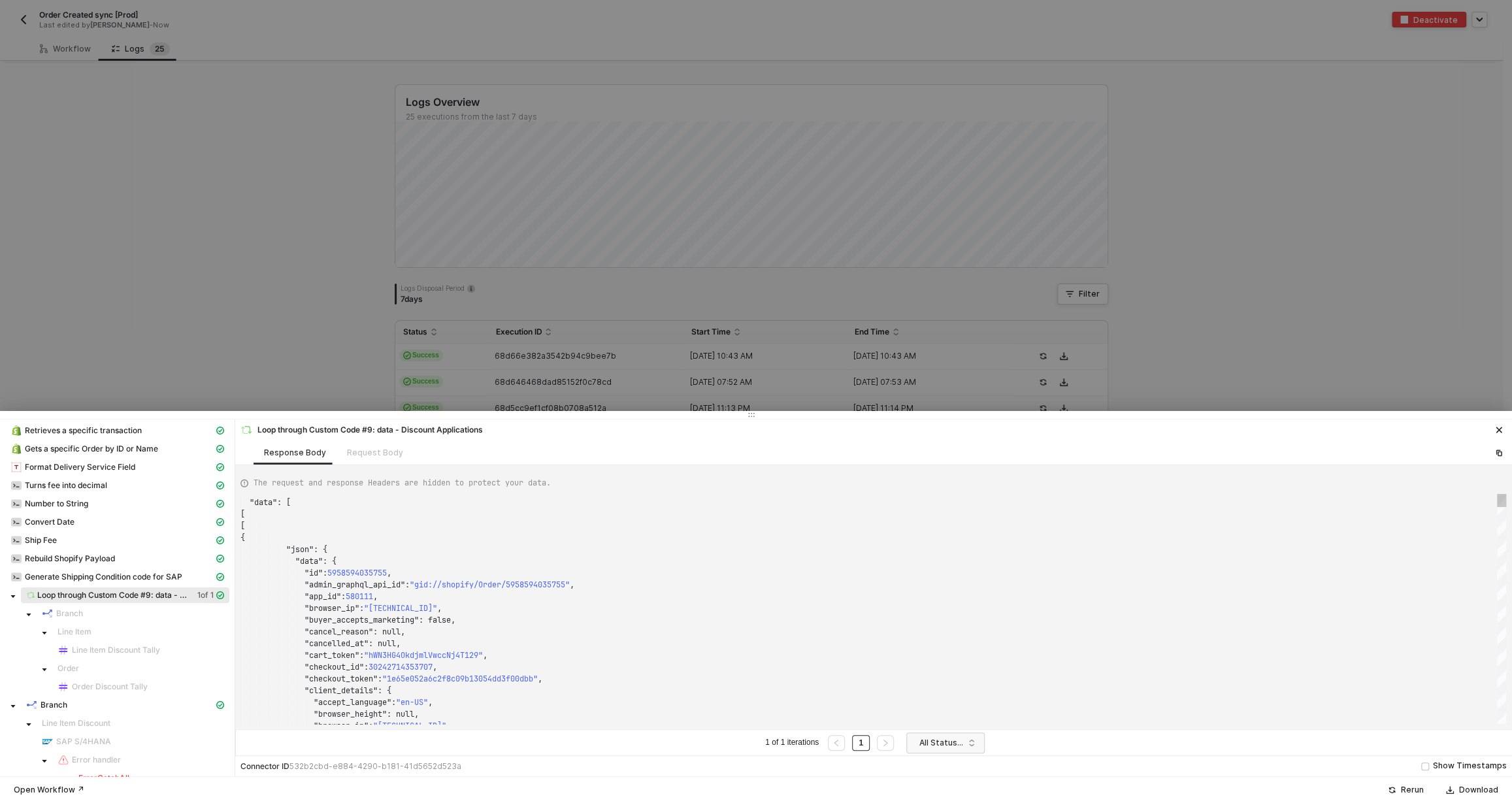
click at [941, 584] on div ""admin_graphql_api_id" : "gid://shopify/Order/5958594035755" ," at bounding box center [873, 584] width 1265 height 12
type textarea ""browser_ip": "[TECHNICAL_ID]", "buyer_accepts_marketing": false, "cancel_reaso…"
type textarea "target"
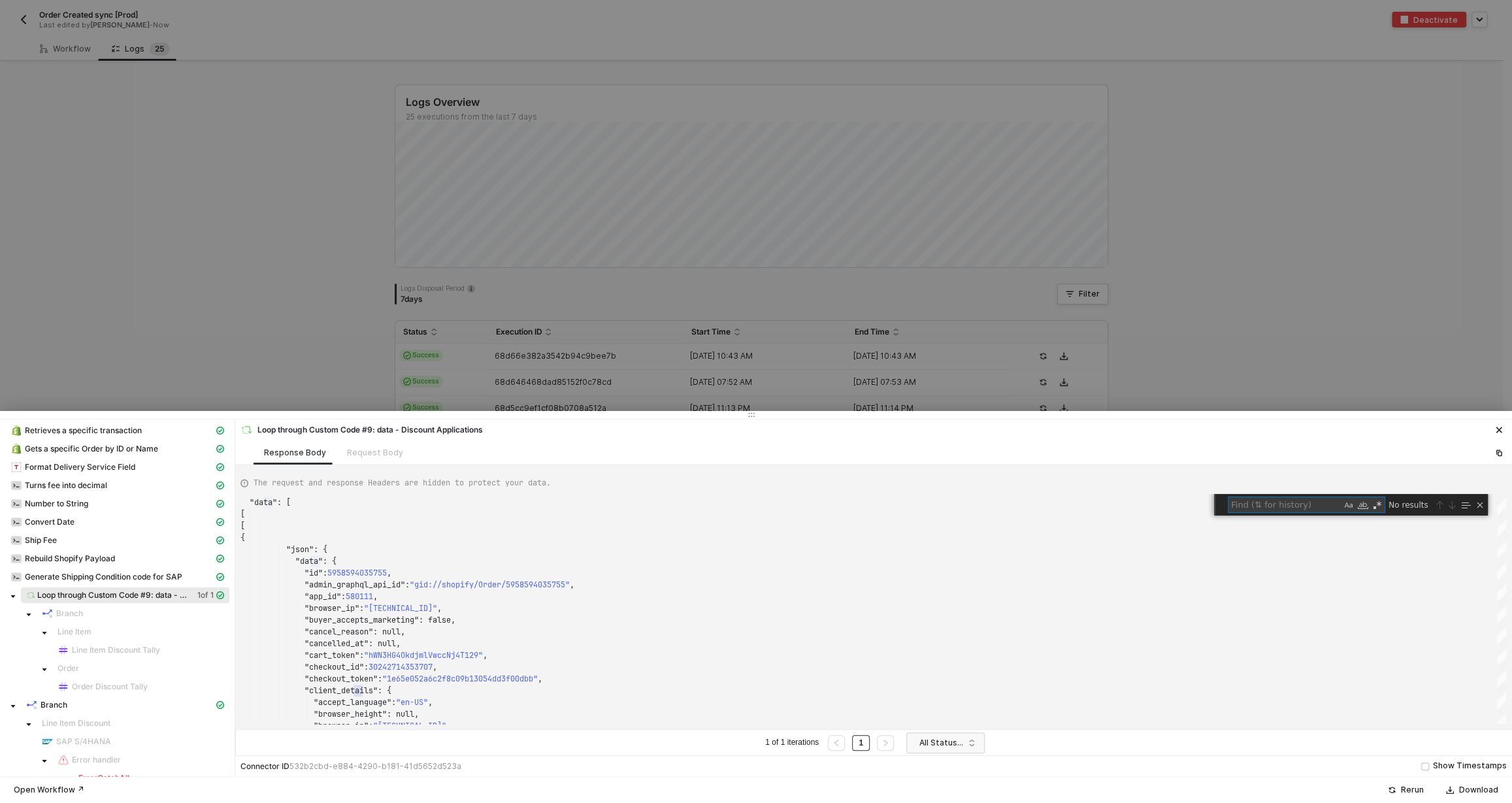
click at [1001, 329] on div at bounding box center [756, 401] width 1512 height 803
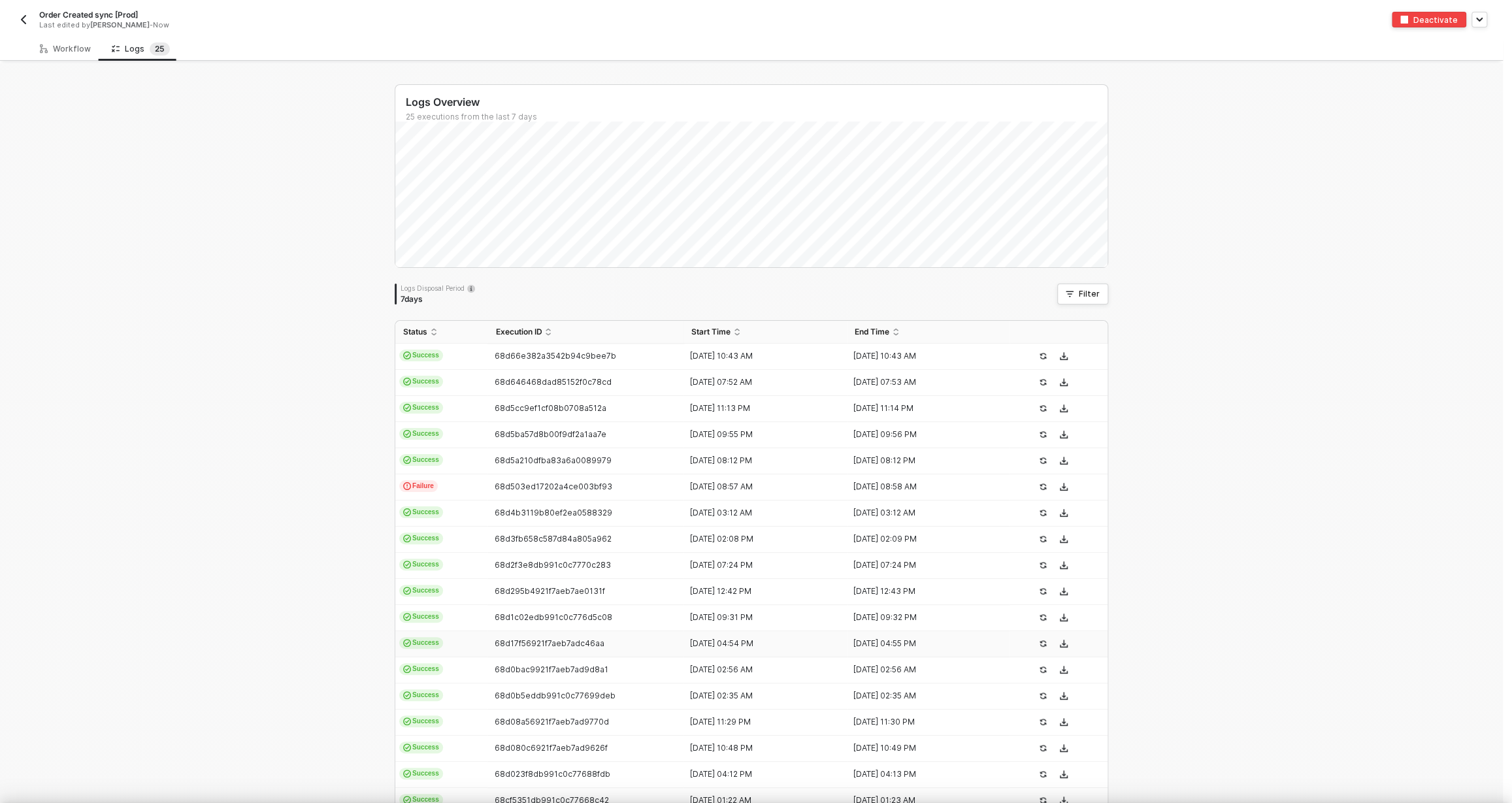
scroll to position [0, 0]
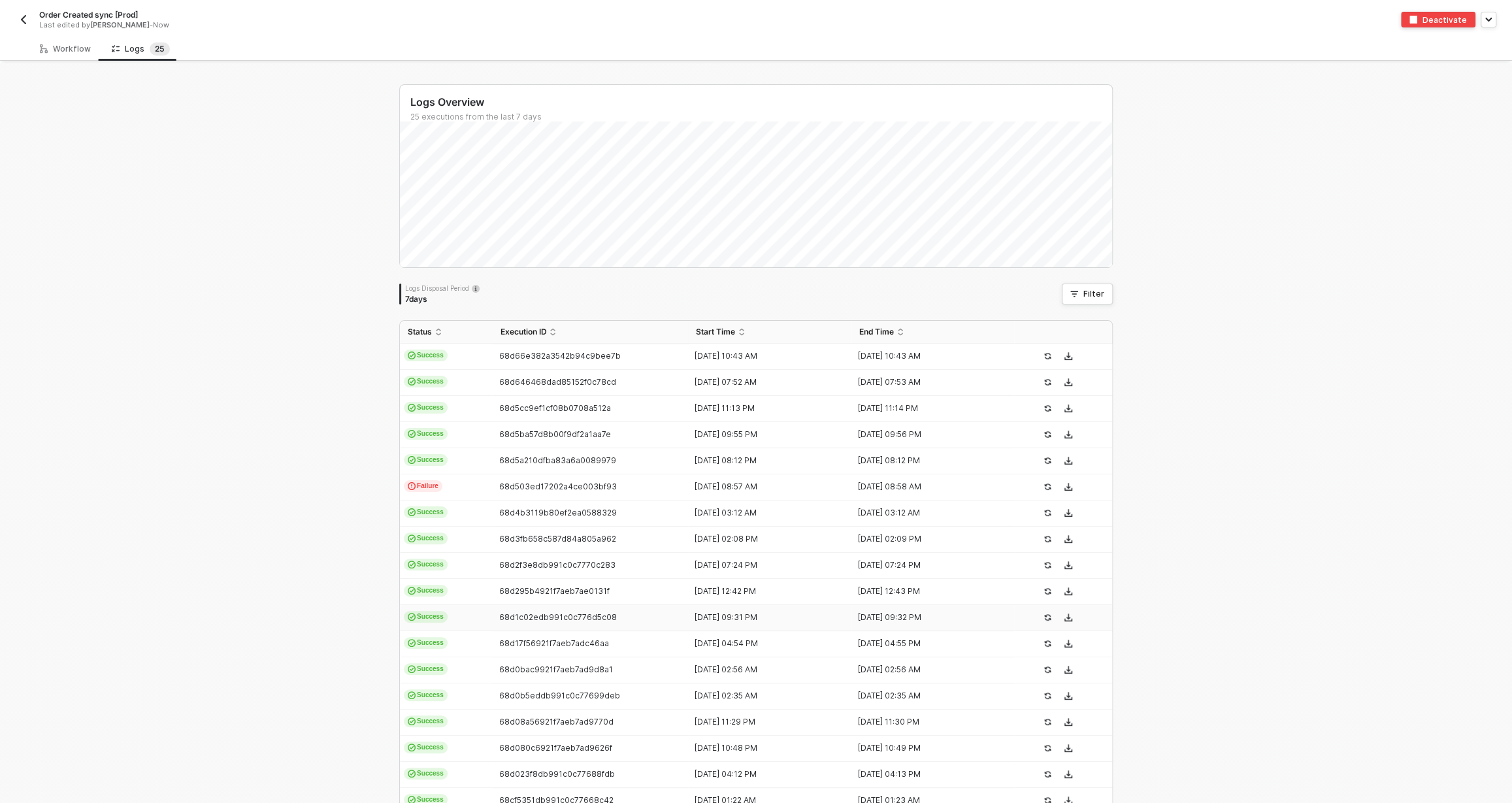
click at [680, 614] on td "68d1c02edb991c0c776d5c08" at bounding box center [589, 617] width 196 height 26
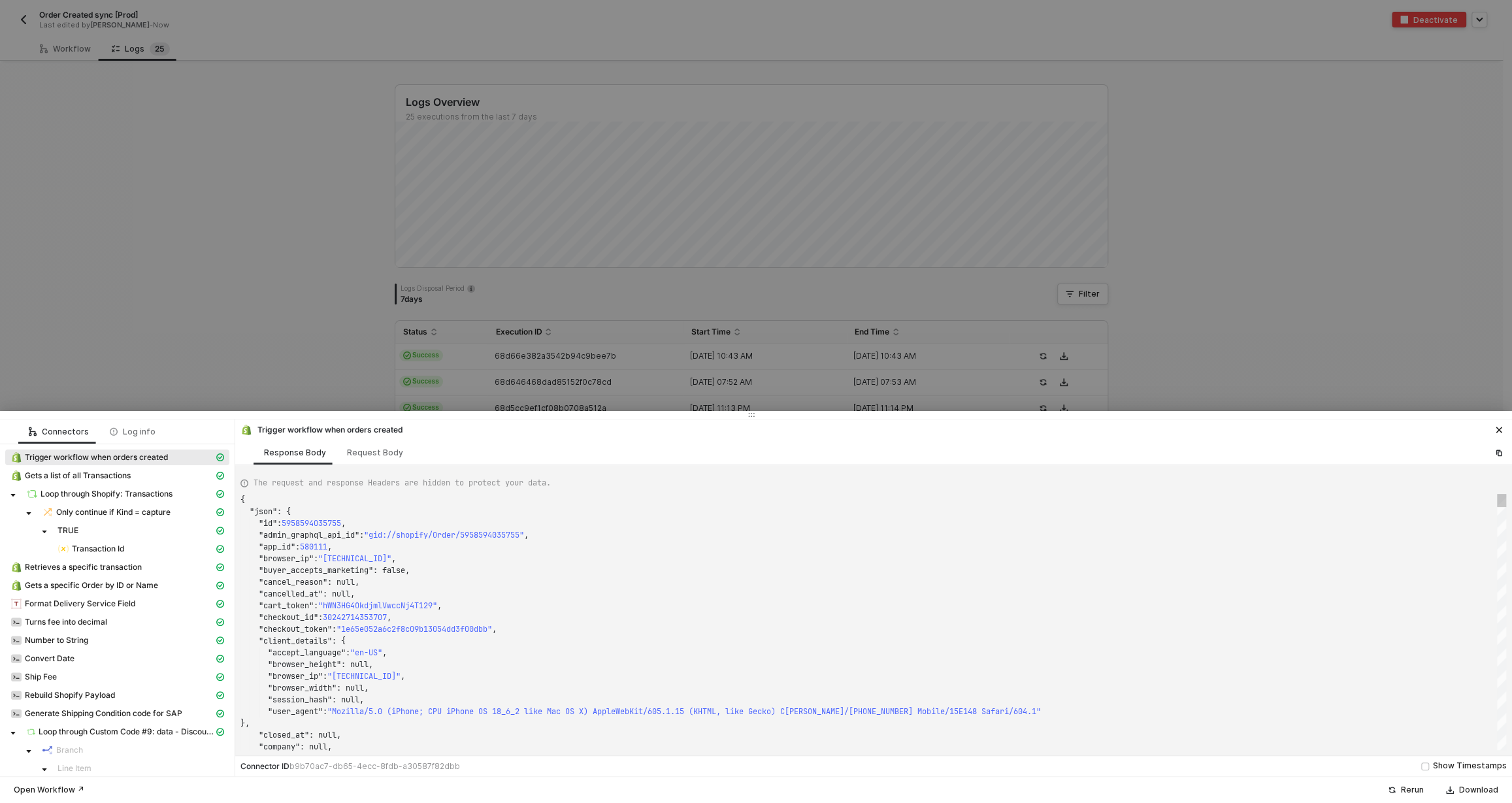
scroll to position [118, 0]
type textarea "{ "json": { "id": 5958945079339, "admin_graphql_api_id": "gid://shopify/Order/5…"
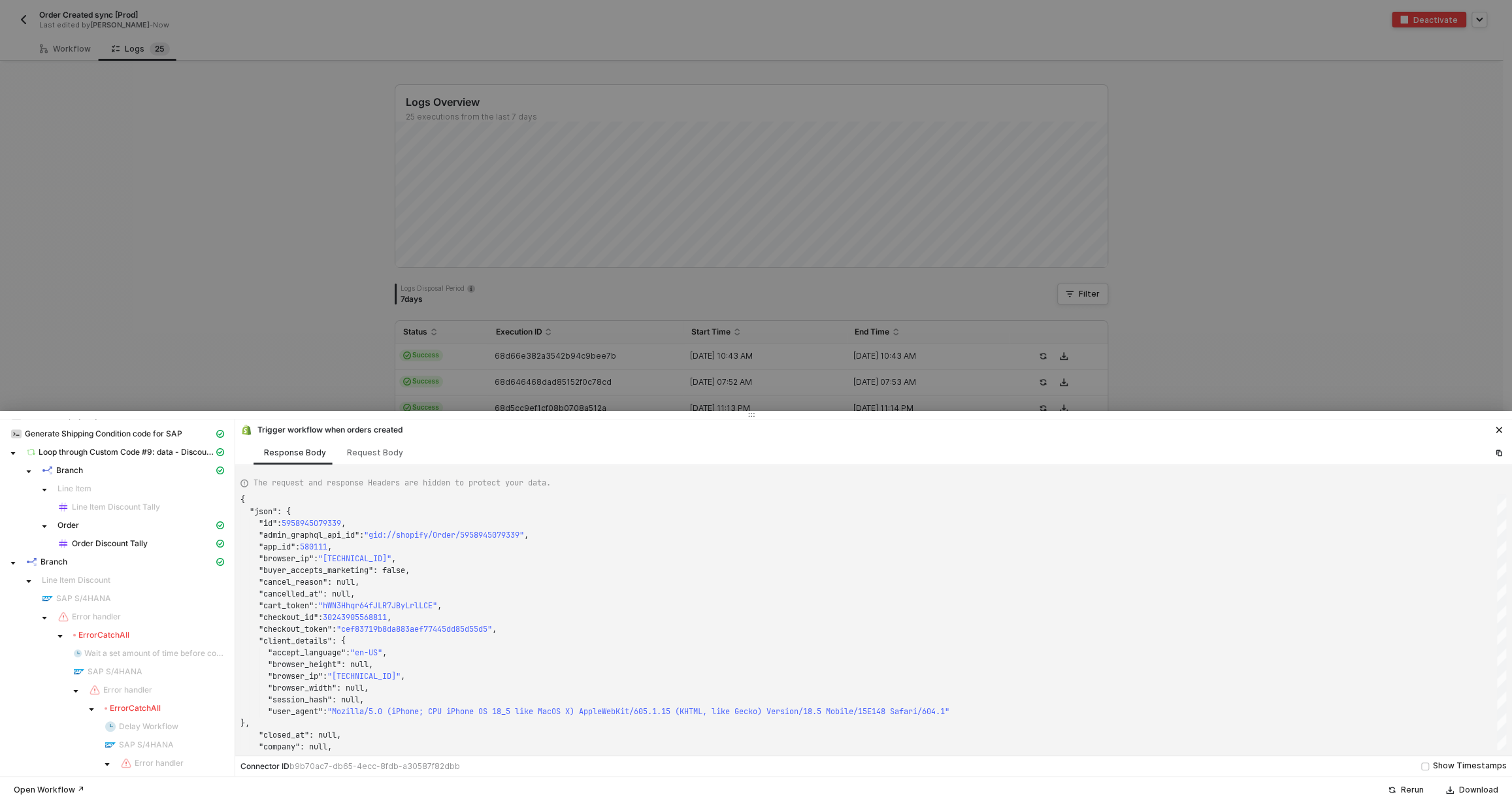
scroll to position [287, 0]
click at [103, 444] on span "Loop through Custom Code #9: data - Discount Applications" at bounding box center [126, 443] width 176 height 11
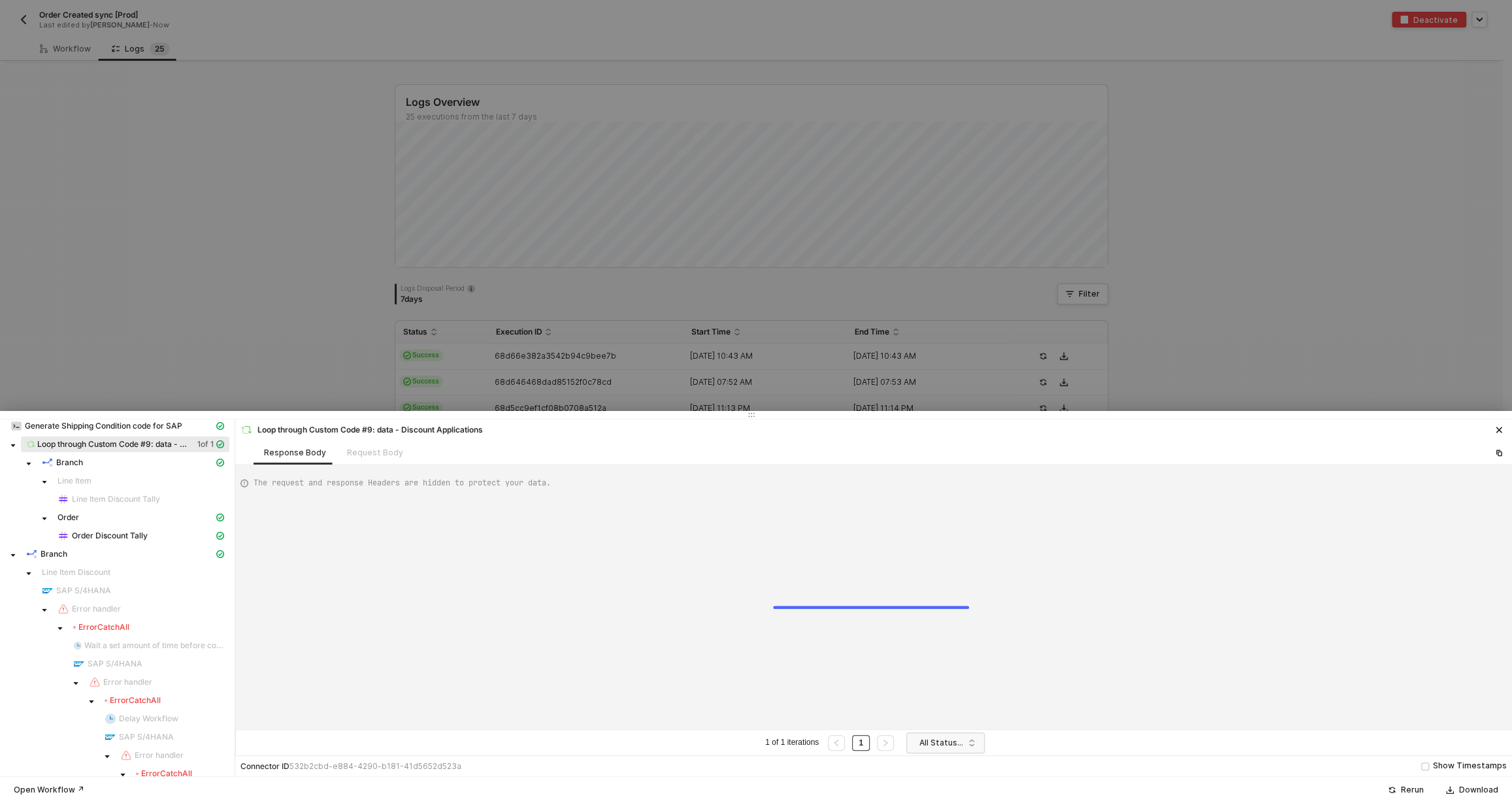
scroll to position [118, 0]
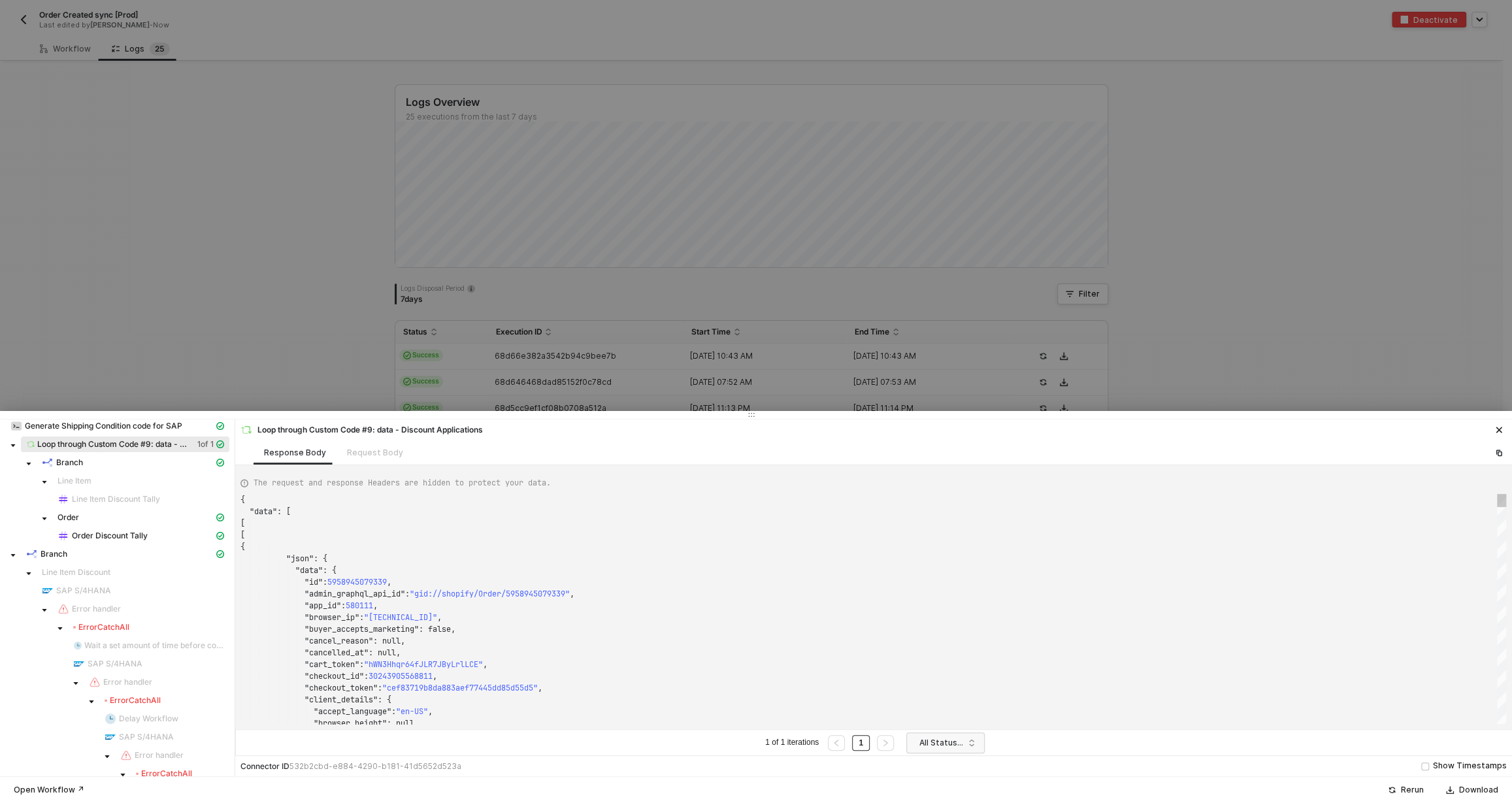
click at [969, 613] on div ""browser_ip" : "73.143.237.153" ," at bounding box center [873, 617] width 1265 height 12
type textarea ""browser_ip": "[TECHNICAL_ID]", "buyer_accepts_marketing": false, "cancel_reaso…"
type textarea "ta"
type textarea ""country_code": "US", "country_name": "United States", "default": true } }, "di…"
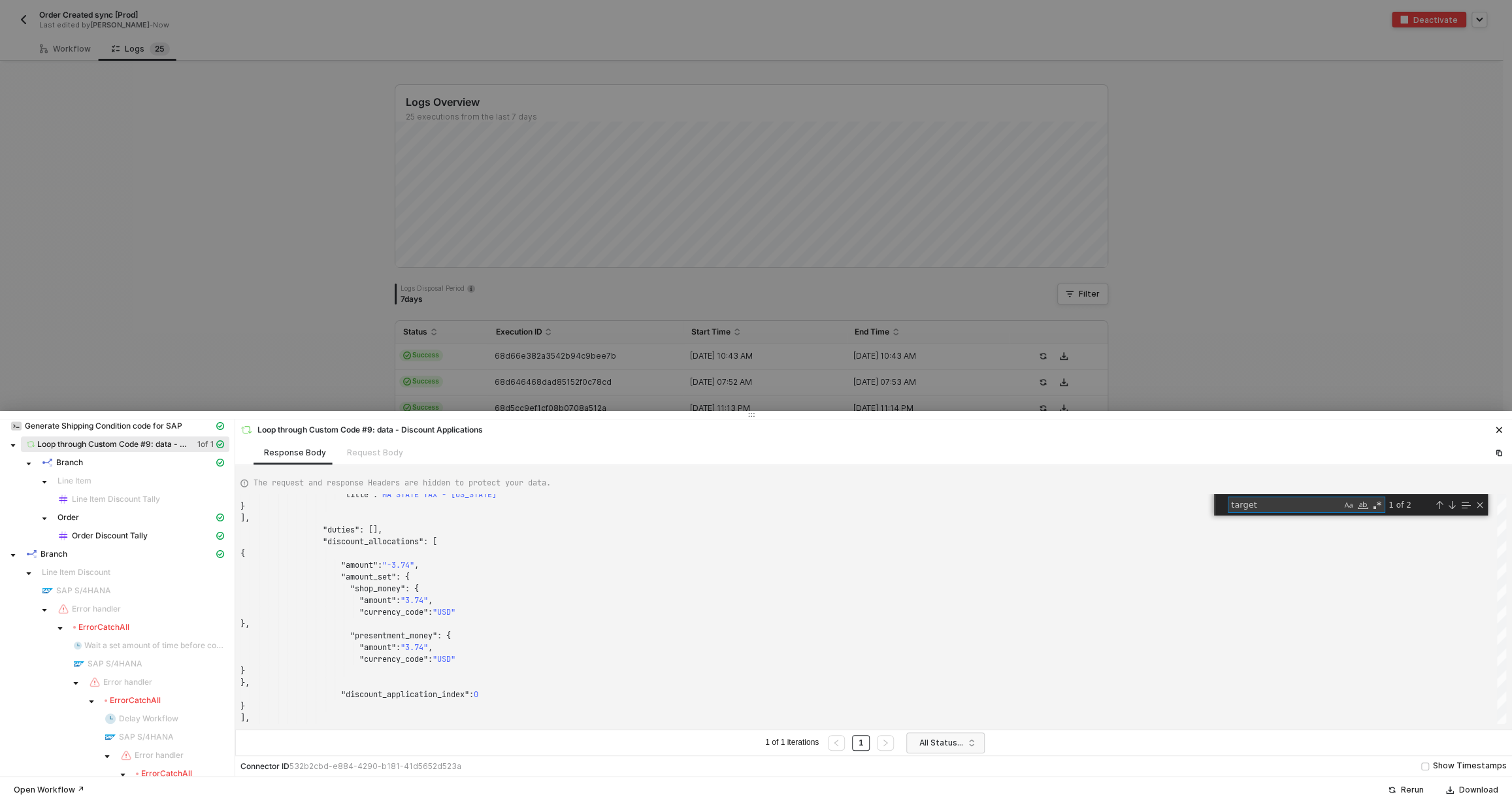
scroll to position [0, 0]
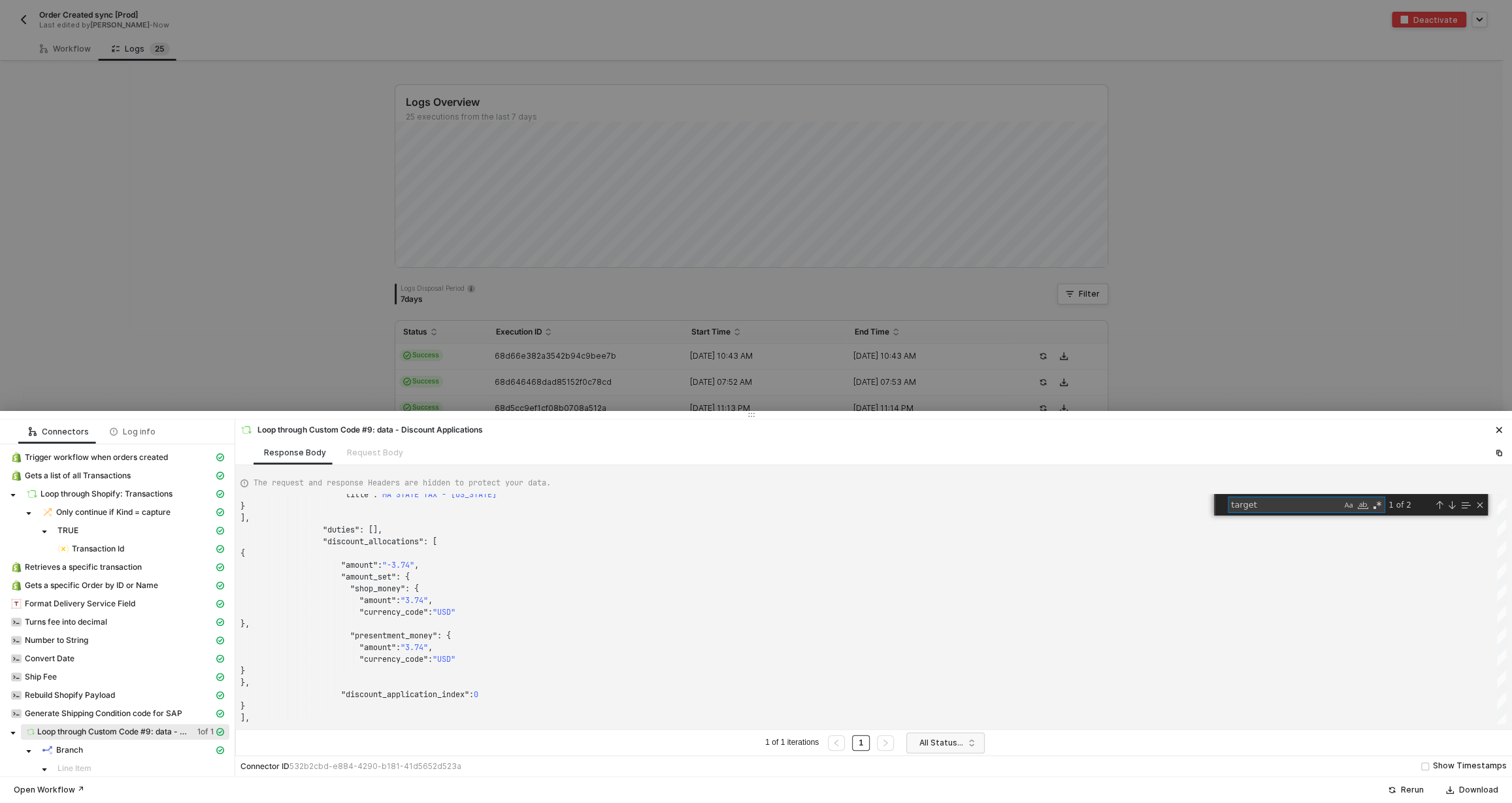
type textarea "target"
click at [1002, 354] on div at bounding box center [756, 401] width 1512 height 803
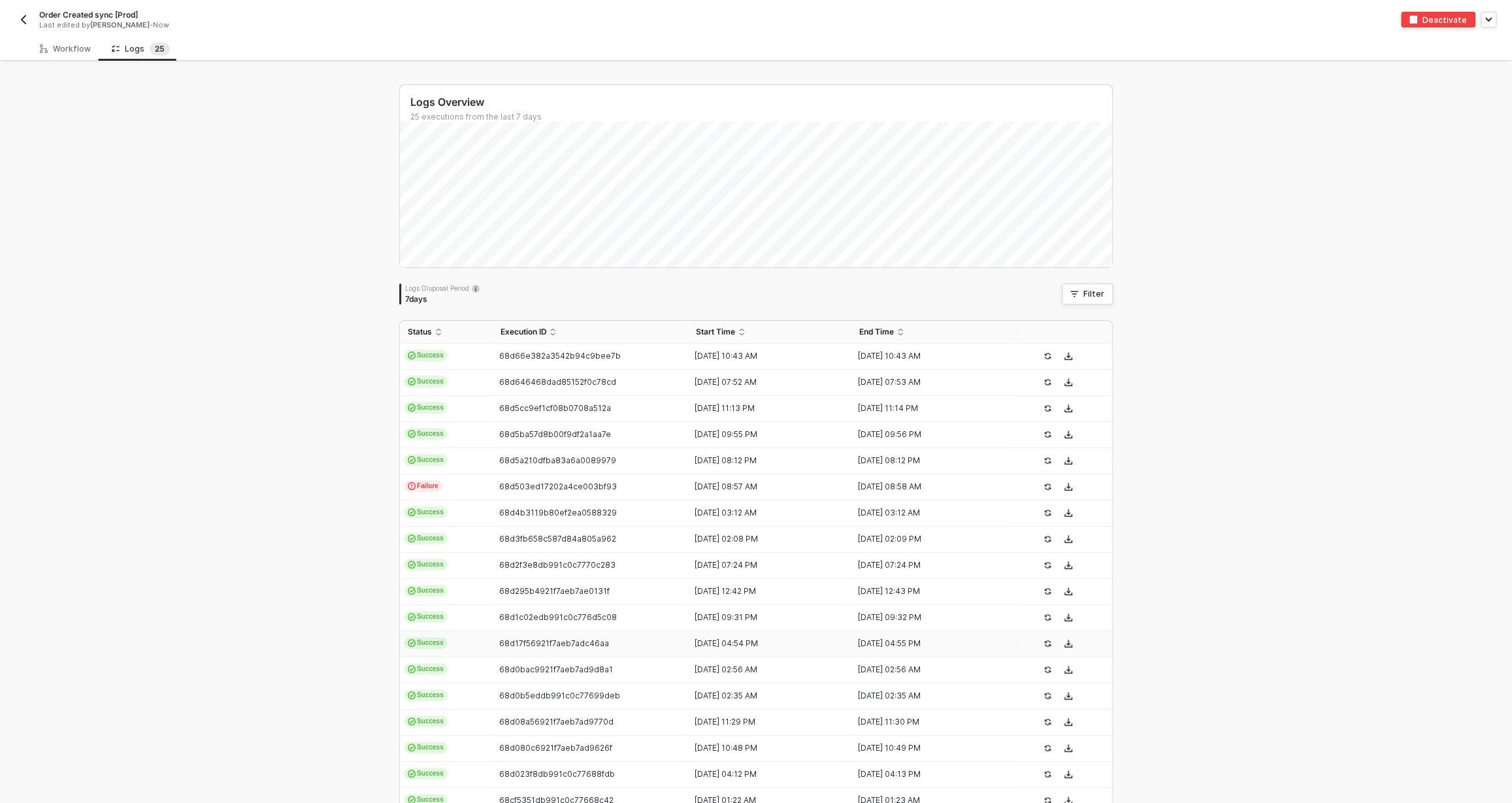
click at [674, 643] on td "68d17f56921f7aeb7adc46aa" at bounding box center [589, 644] width 196 height 26
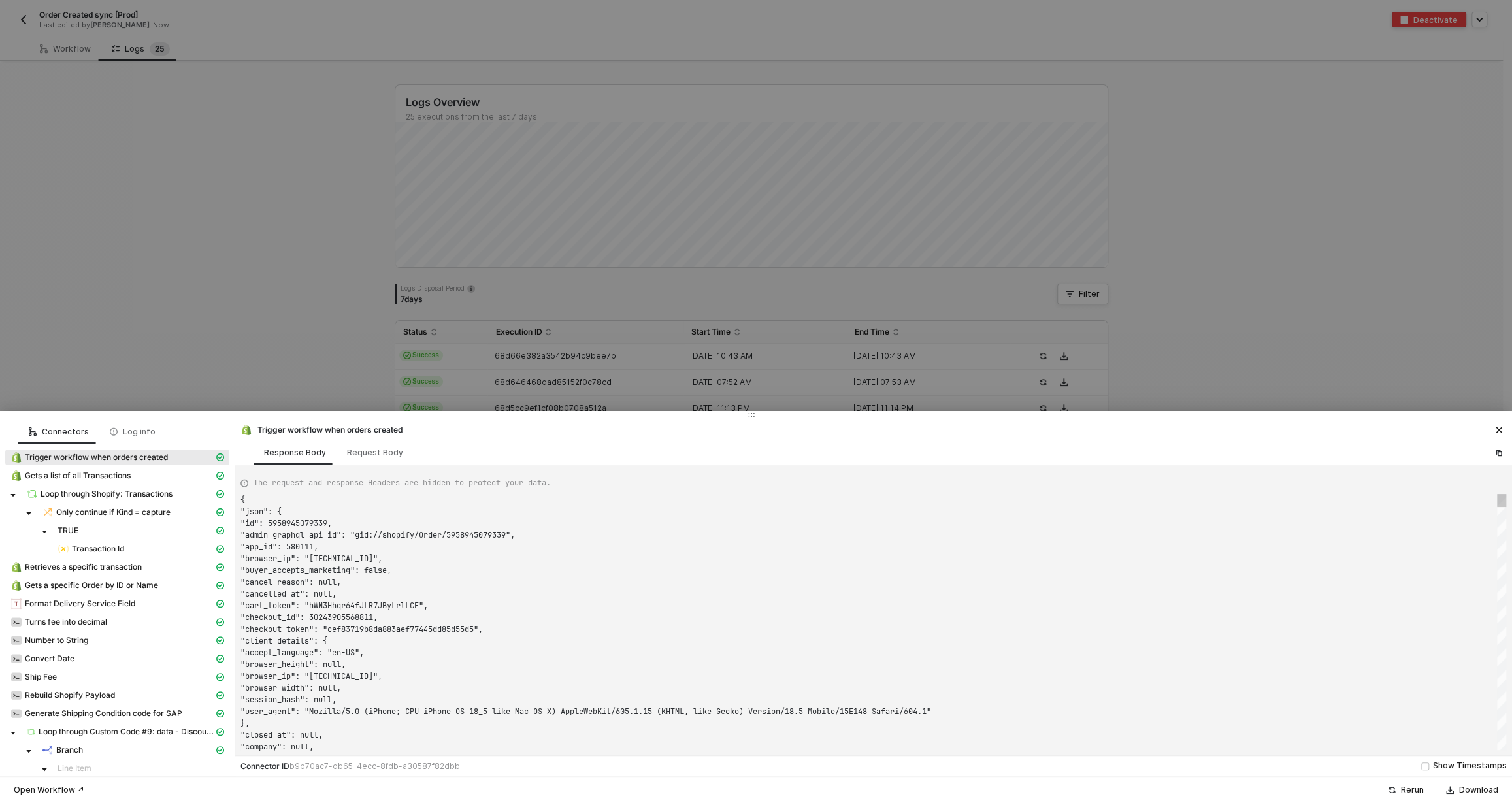
scroll to position [118, 0]
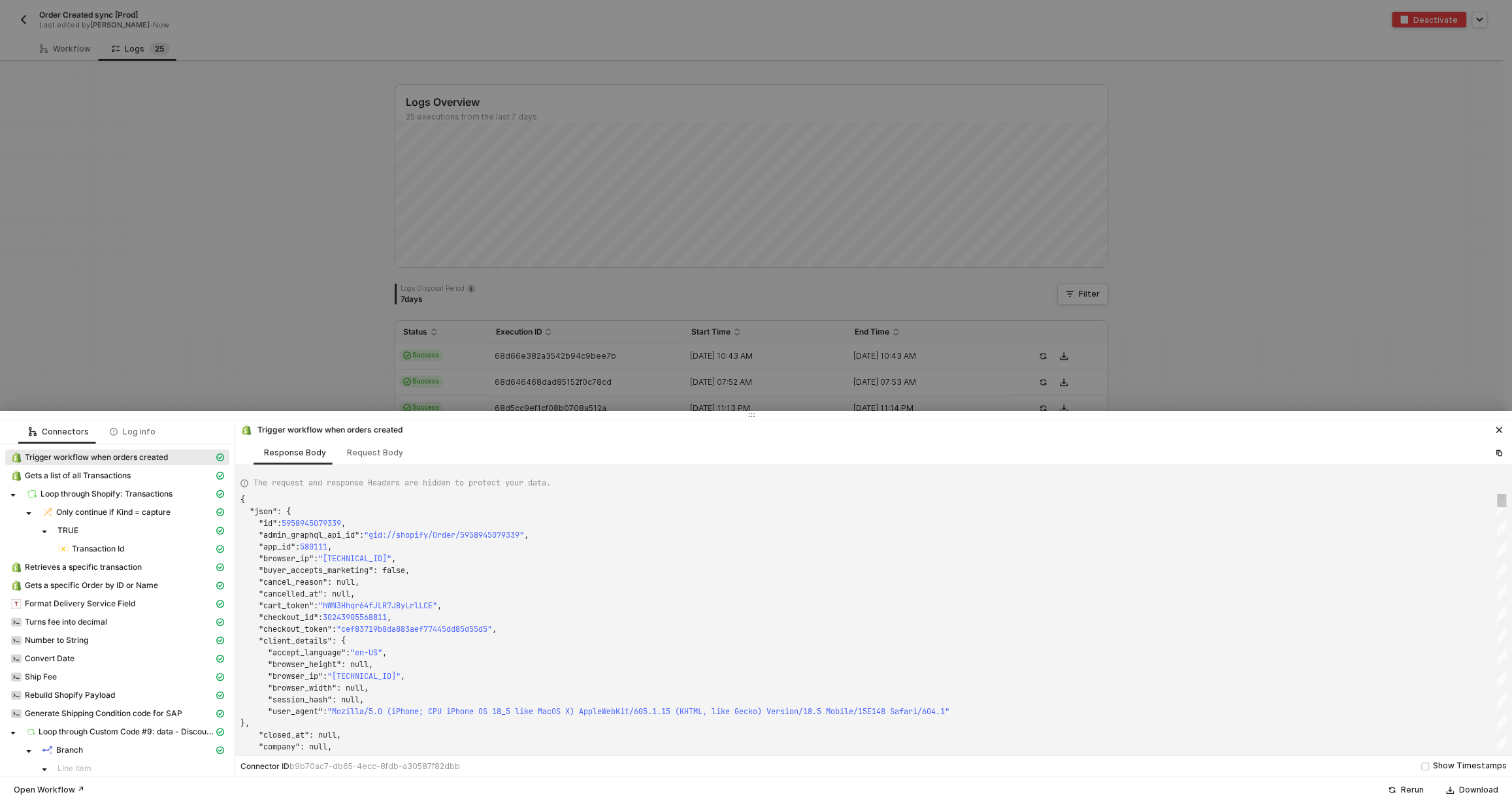
type textarea "{ "json": { "id": 5958594035755, "admin_graphql_api_id": "gid://shopify/Order/5…"
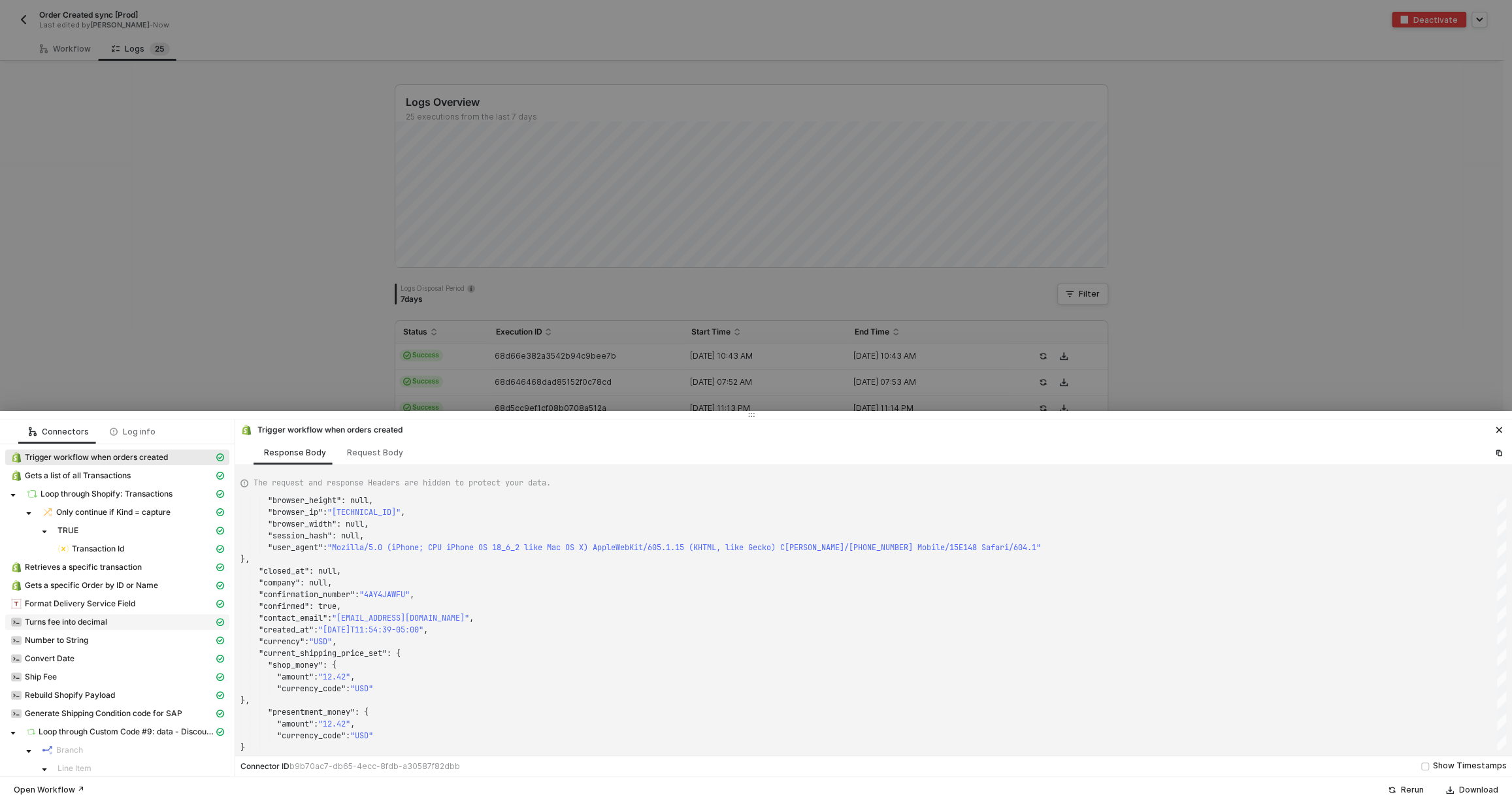
scroll to position [183, 0]
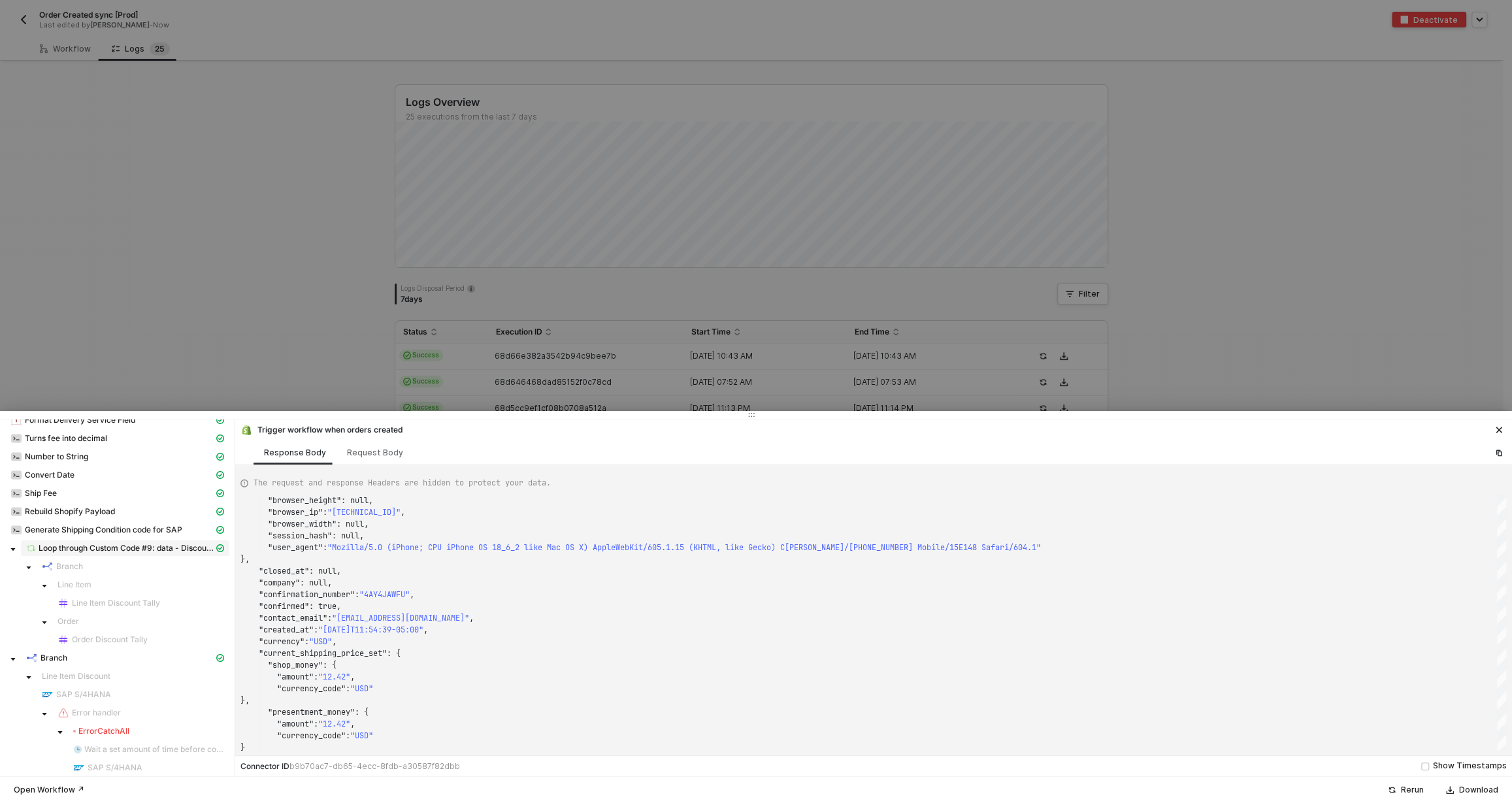
click at [96, 549] on span "Loop through Custom Code #9: data - Discount Applications" at bounding box center [126, 548] width 176 height 11
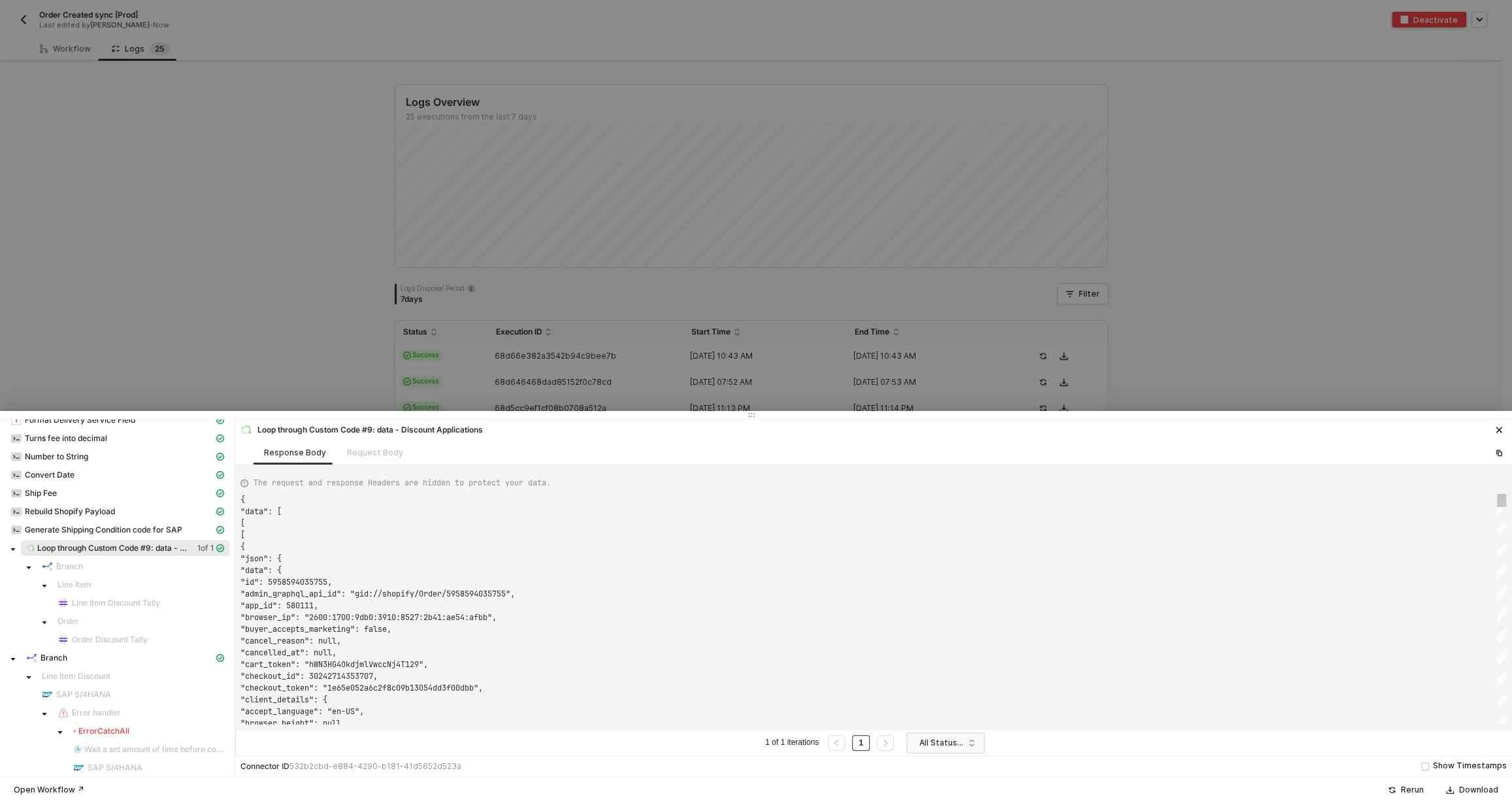
scroll to position [118, 0]
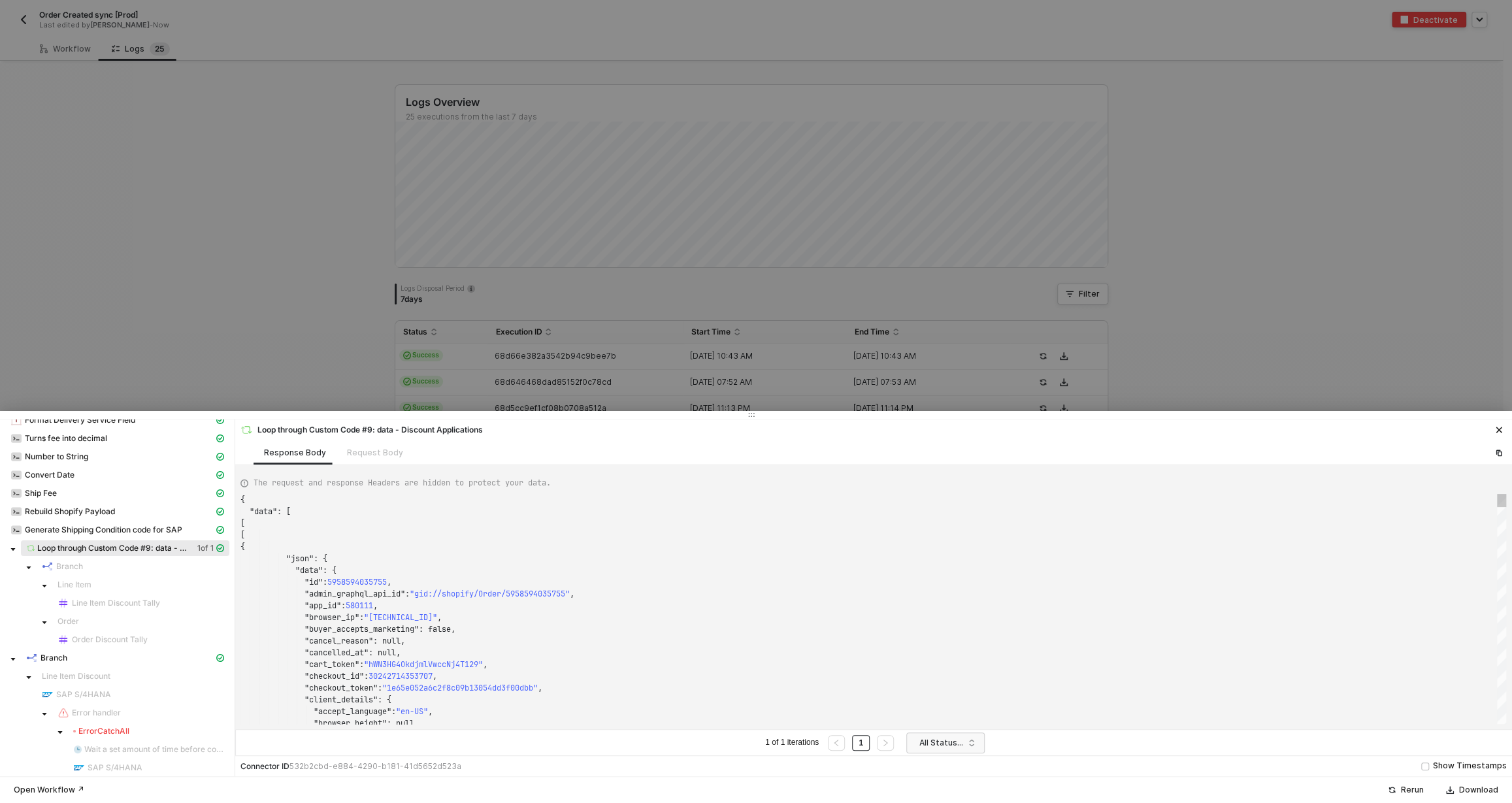
click at [858, 606] on div ""app_id" : 580111 ," at bounding box center [873, 605] width 1265 height 12
type textarea ""browser_ip": "[TECHNICAL_ID]", "buyer_accepts_marketing": false, "cancel_reaso…"
type textarea "target"
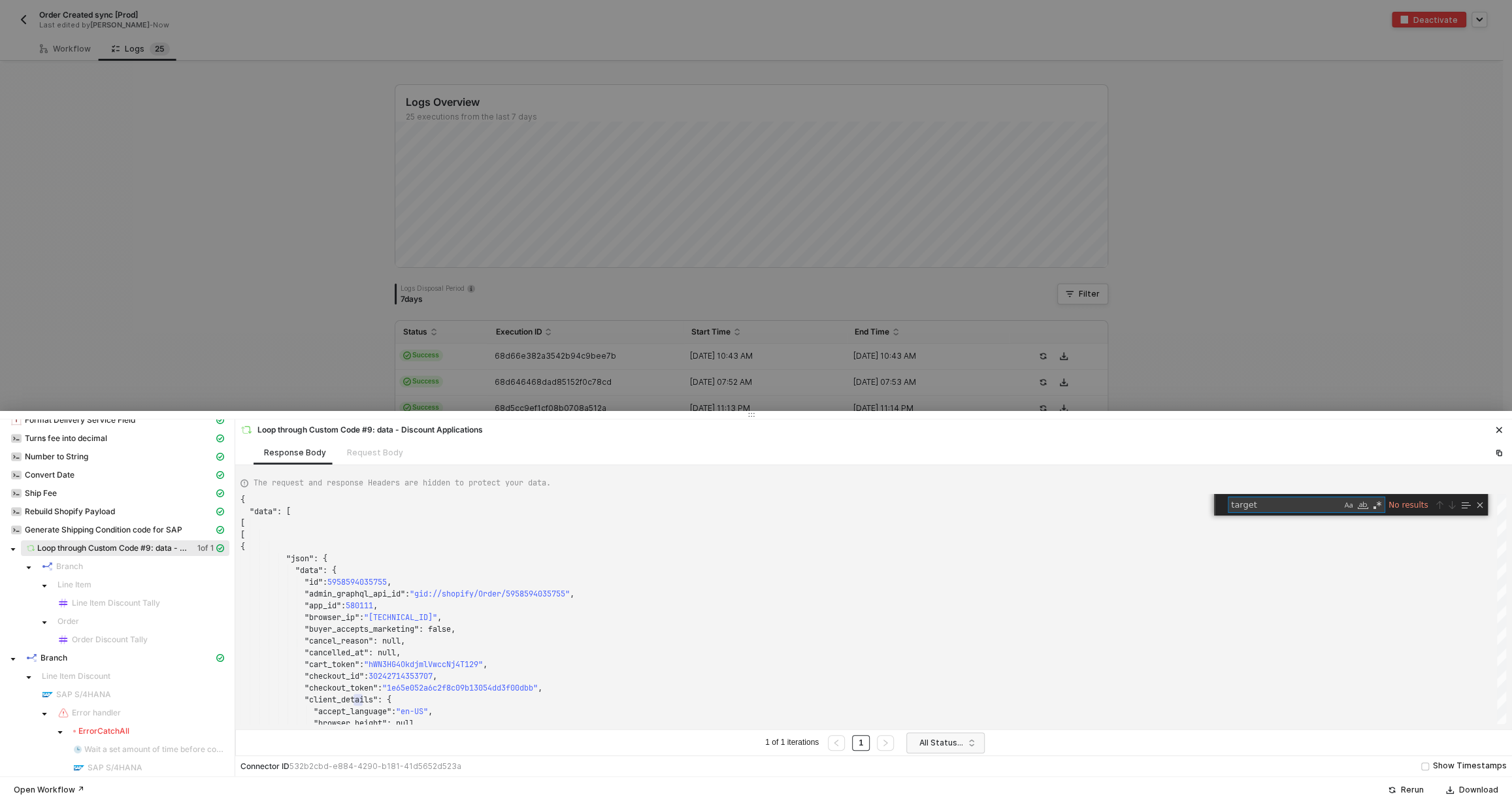
click at [1504, 431] on button "button" at bounding box center [1498, 430] width 15 height 15
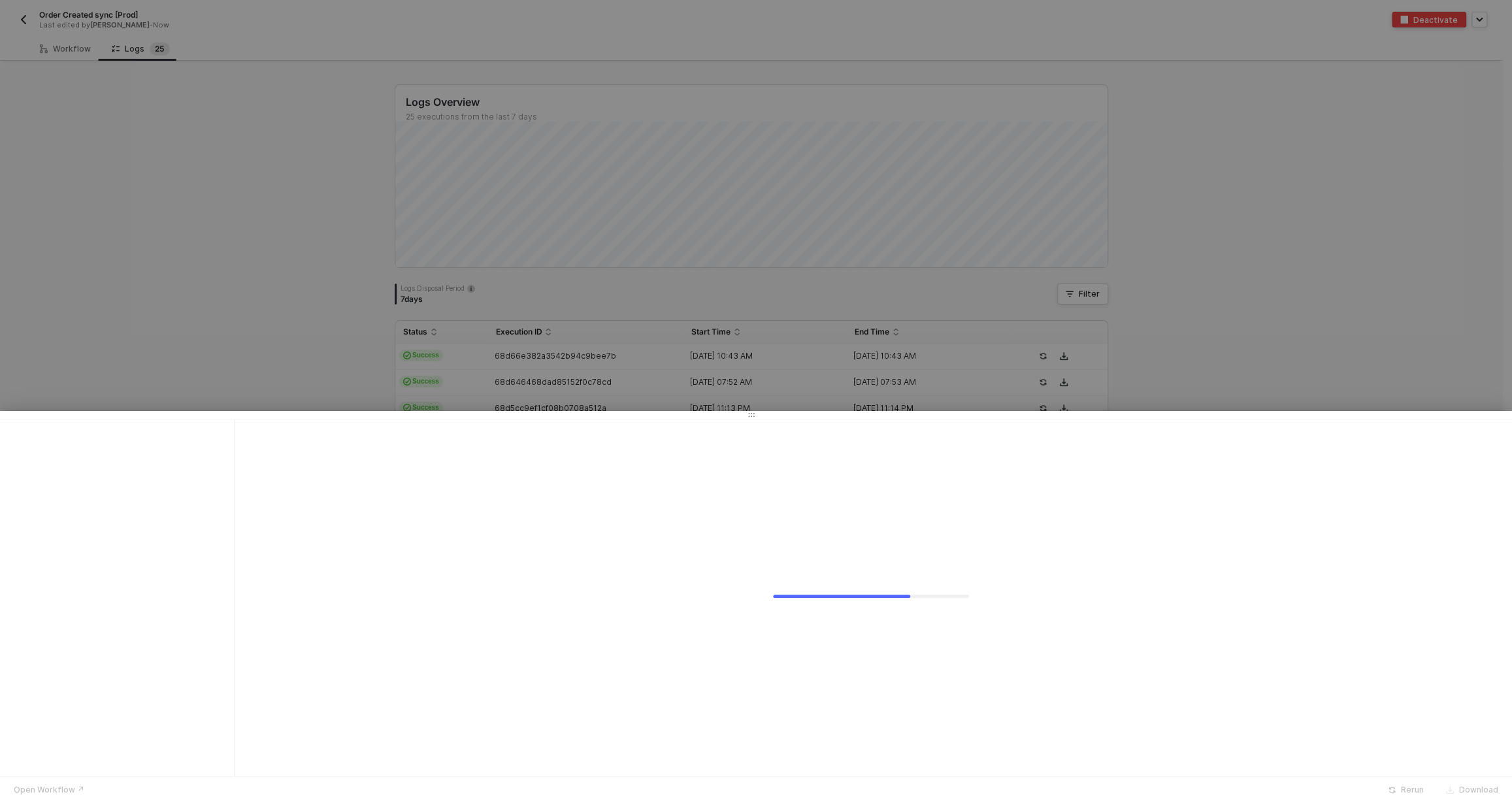
scroll to position [0, 0]
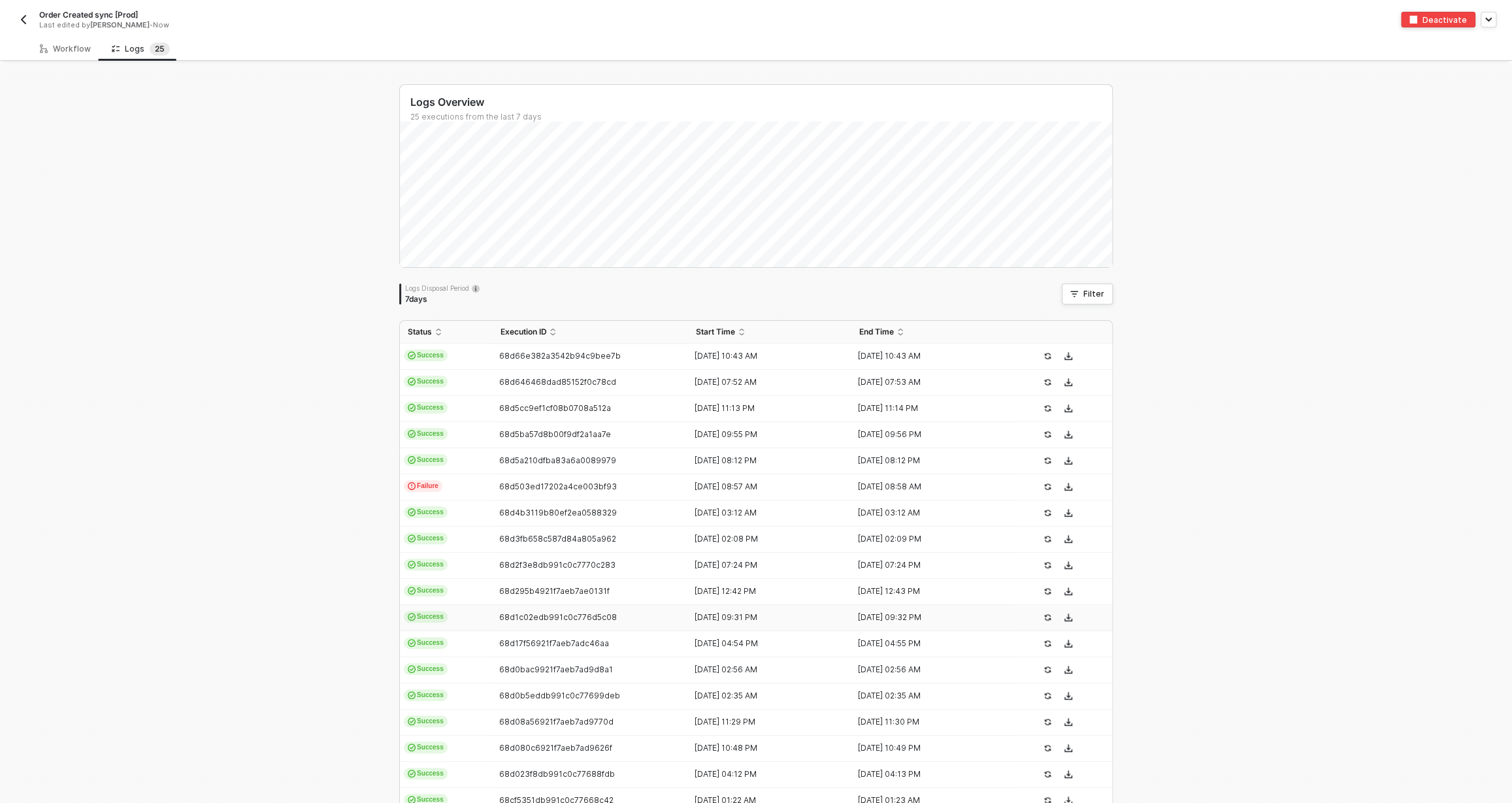
click at [615, 621] on div "68d1c02edb991c0c776d5c08" at bounding box center [584, 617] width 185 height 11
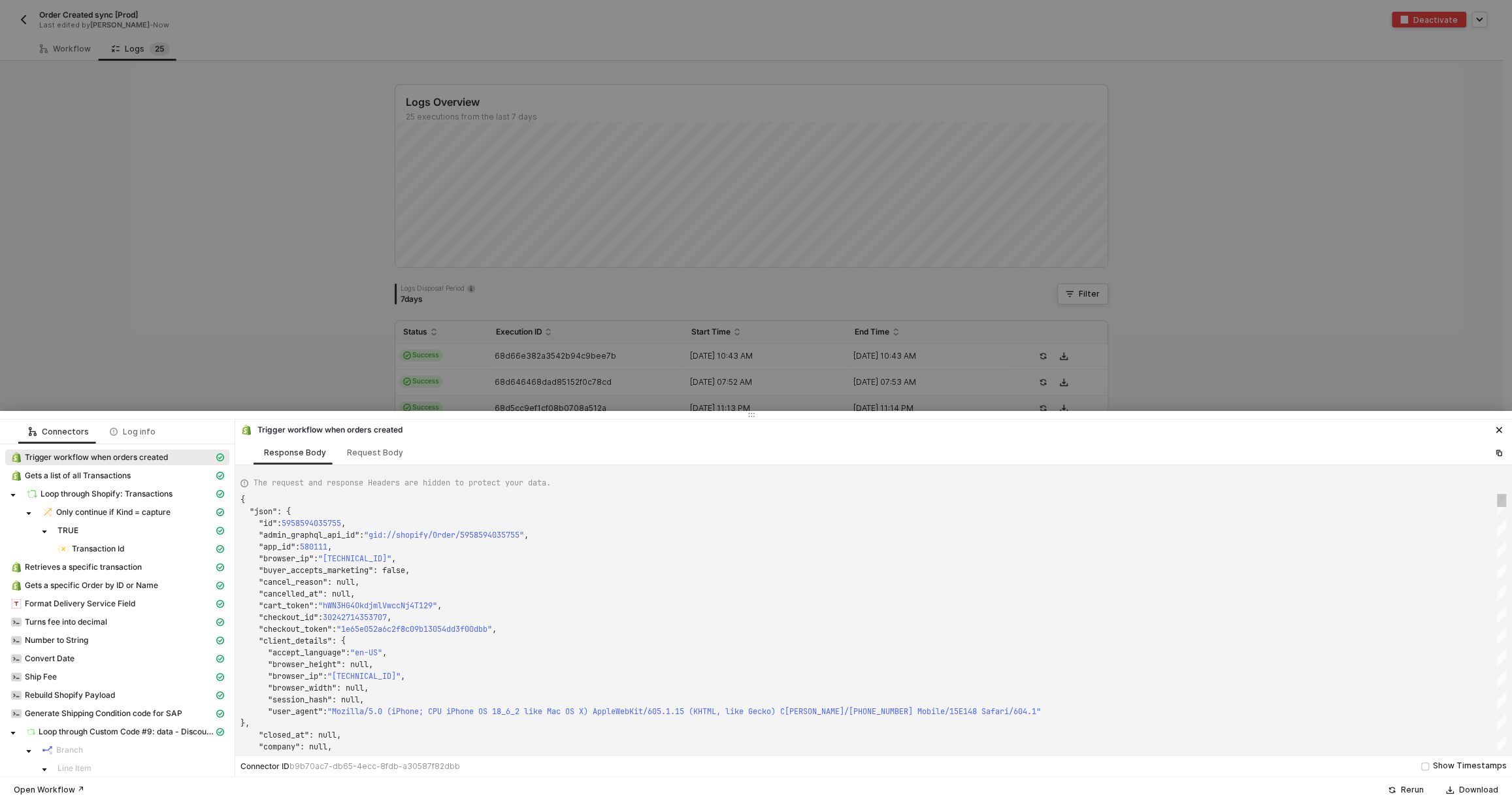
scroll to position [118, 0]
type textarea ""checkout_id": 30243905568811, "checkout_token": "cef83719b8da883aef77445dd85d5…"
type textarea "ta"
type textarea ""discount_applications": [ { "target_type": "line_item", "type": "discount_code…"
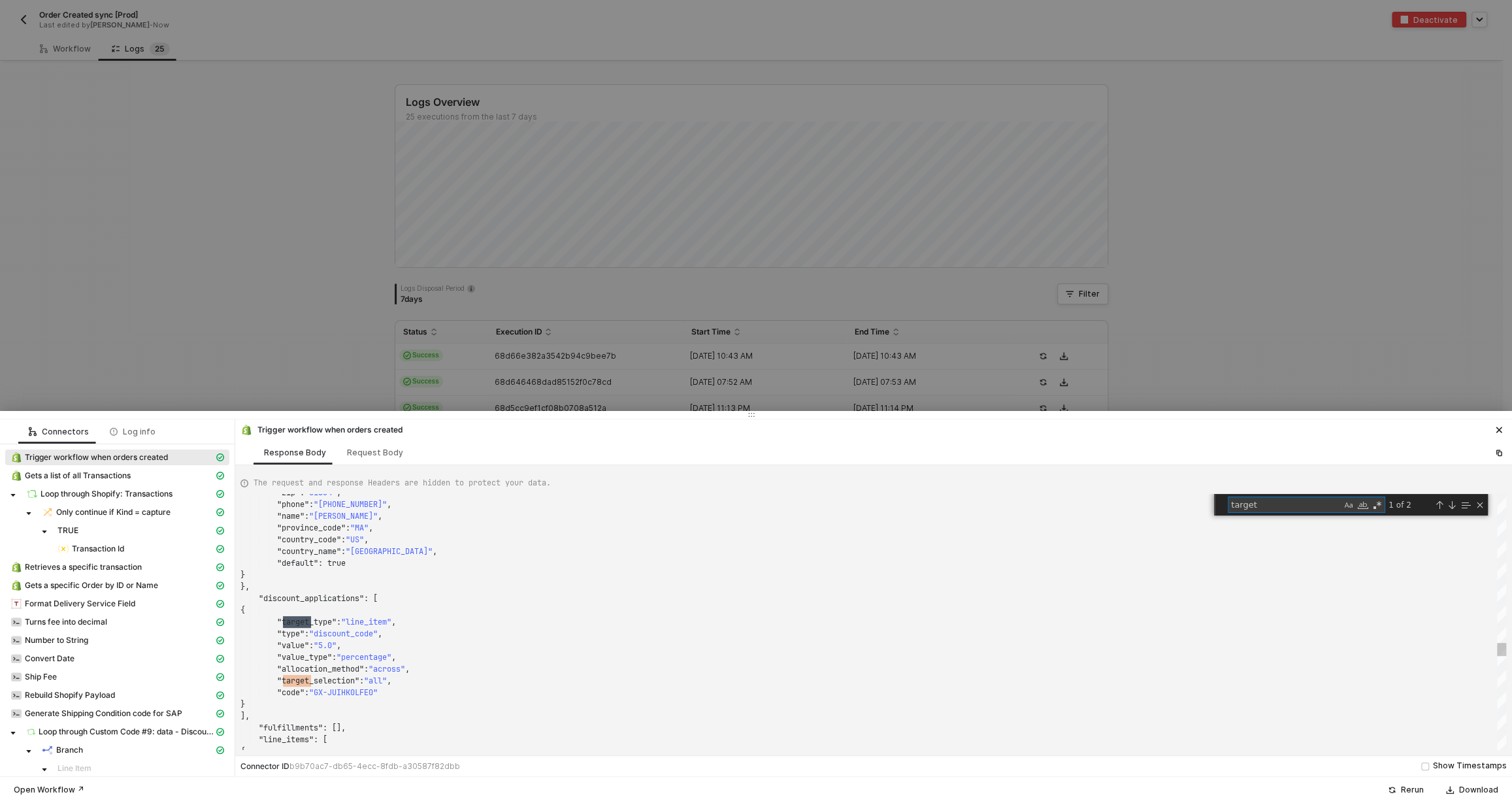
scroll to position [118, 70]
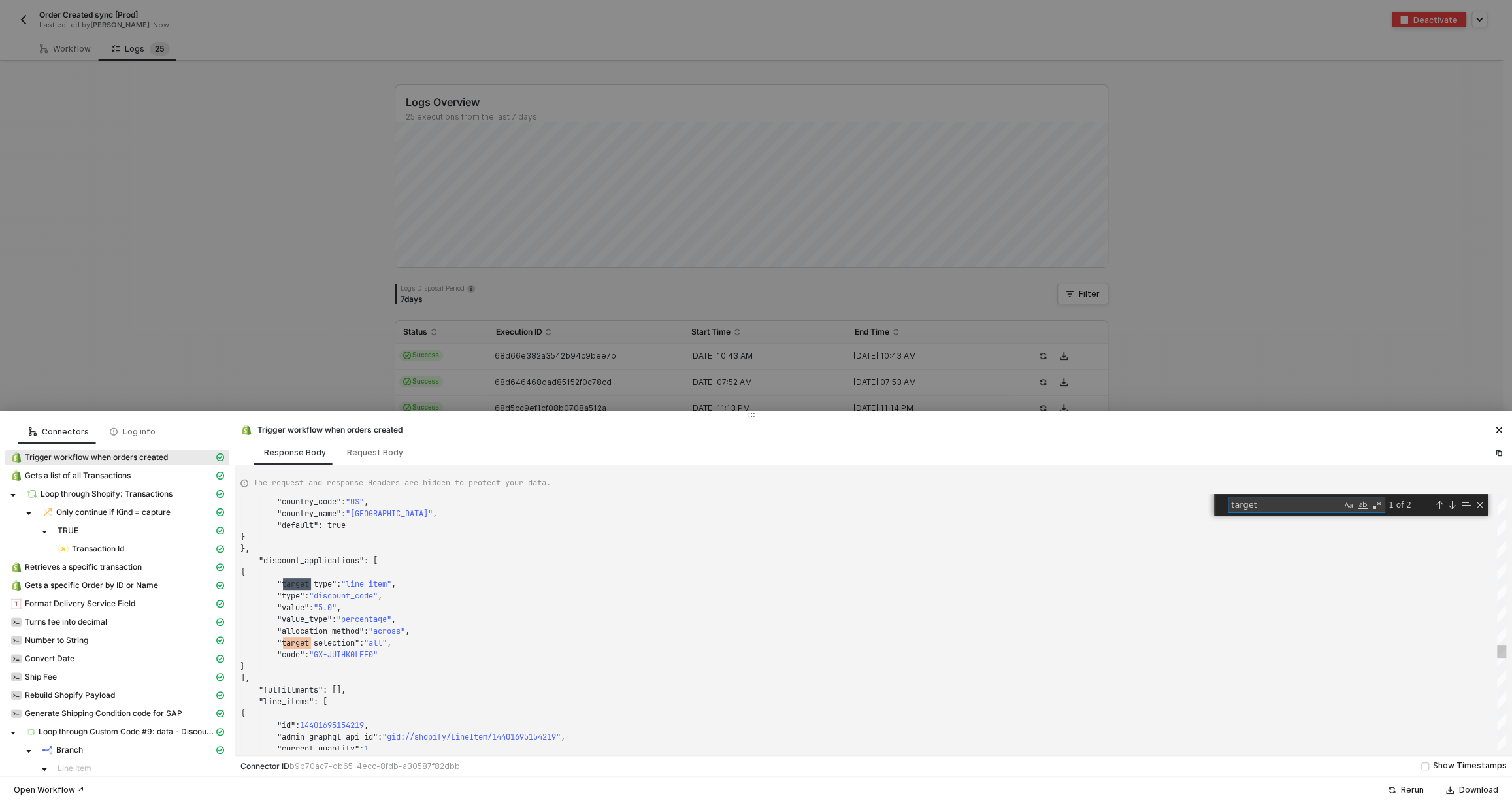
type textarea "target"
click at [306, 585] on div ""allocation_method" : "across" , "target_selection" : "all" , "code" : "GX-JUIH…" at bounding box center [873, 622] width 1265 height 256
drag, startPoint x: 257, startPoint y: 558, endPoint x: 341, endPoint y: 584, distance: 87.9
click at [1314, 505] on textarea "target" at bounding box center [1284, 505] width 113 height 15
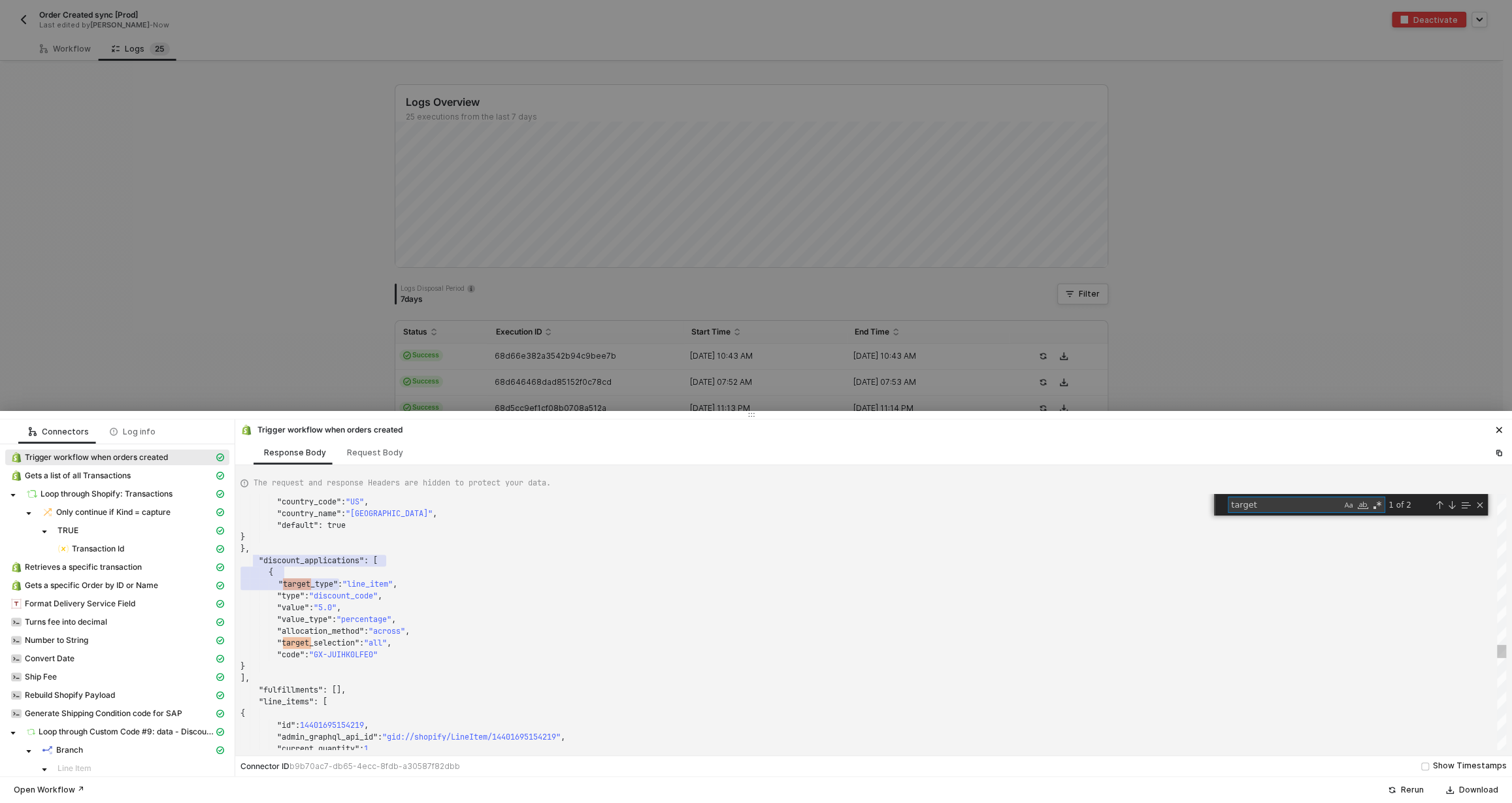
scroll to position [0, 70]
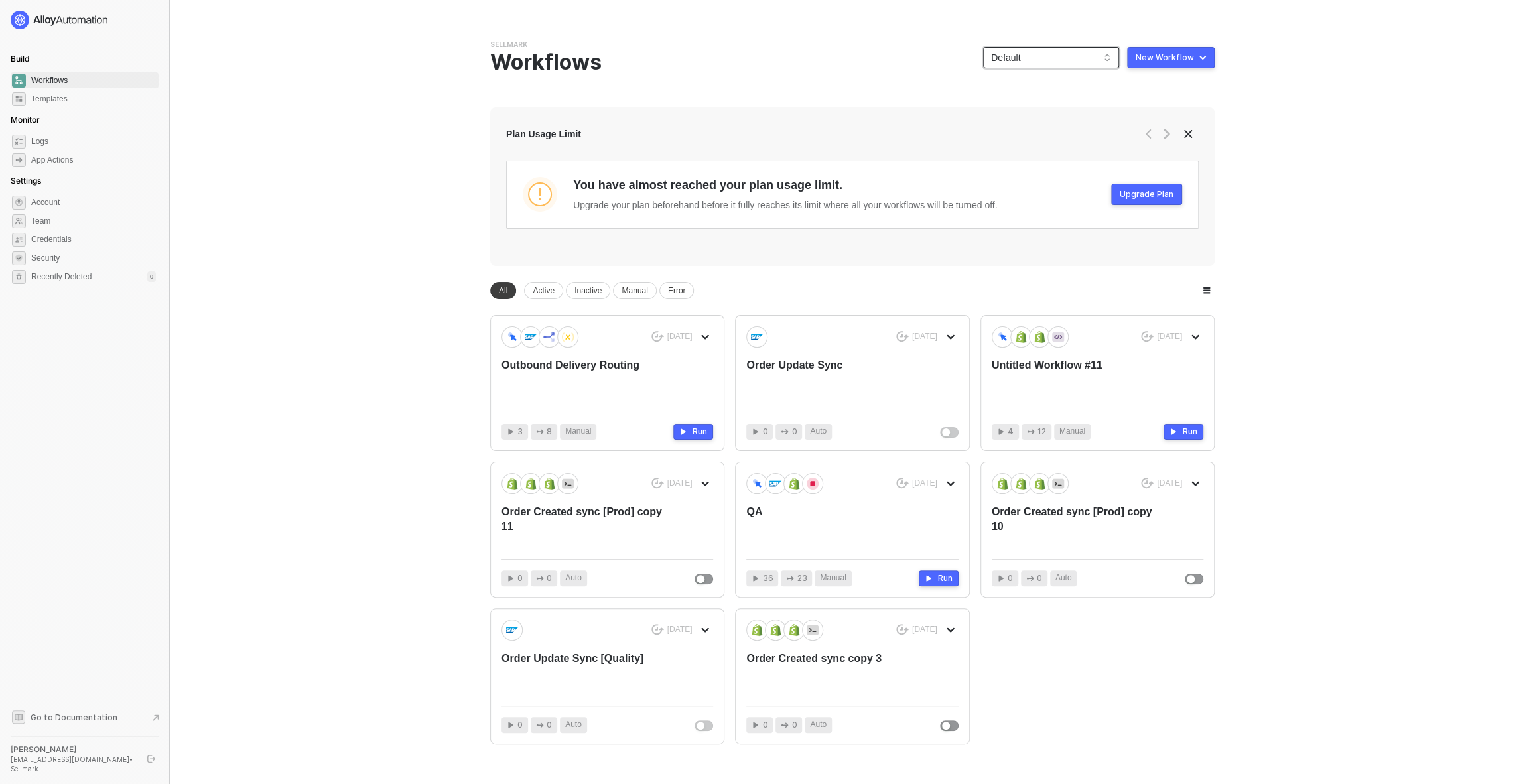
click at [1077, 65] on span "Default" at bounding box center [1050, 58] width 120 height 20
click at [1032, 195] on div "Pulsar" at bounding box center [1065, 195] width 98 height 16
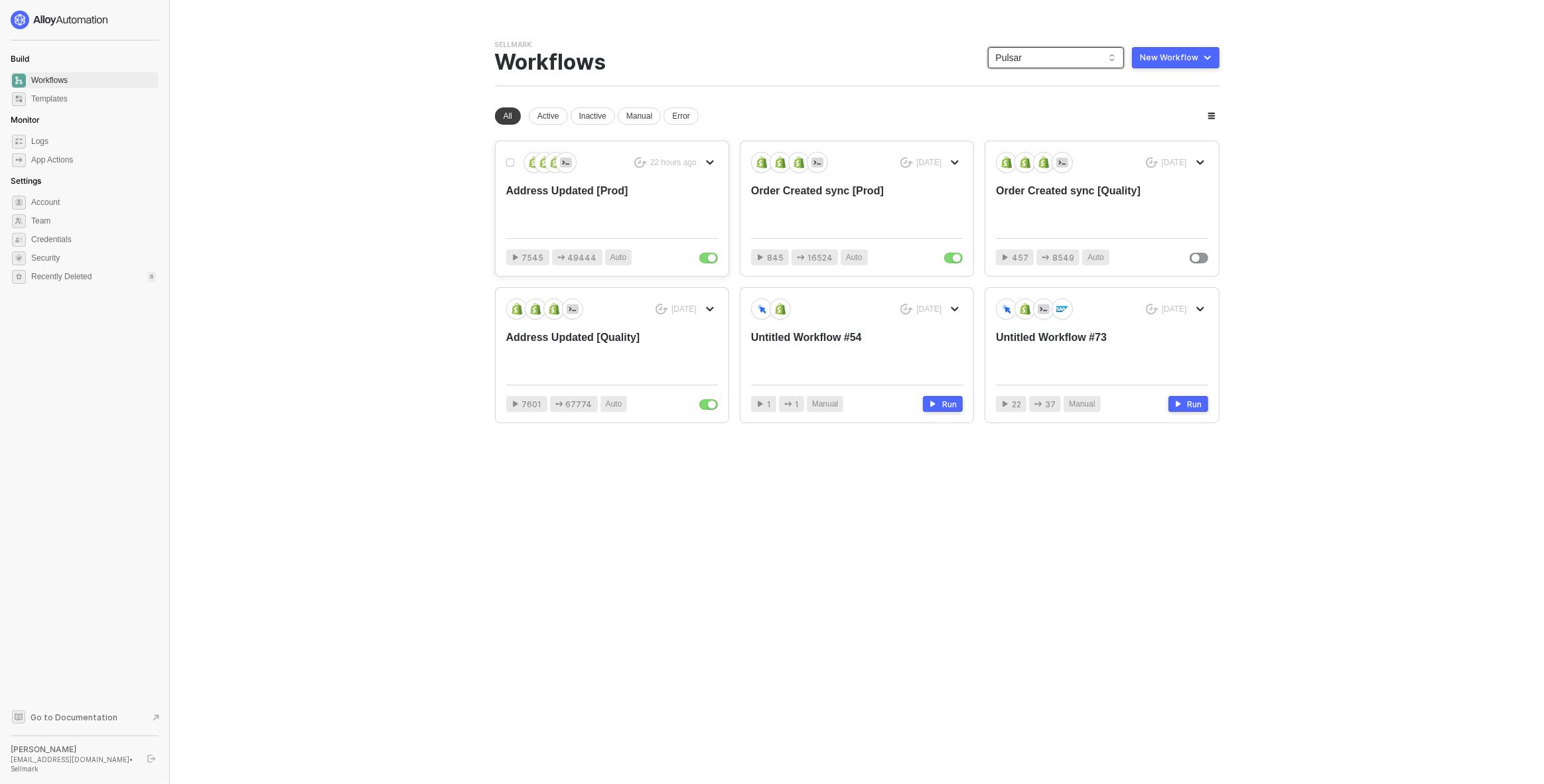
click at [620, 213] on div "Address Updated [Prod]" at bounding box center [590, 206] width 169 height 44
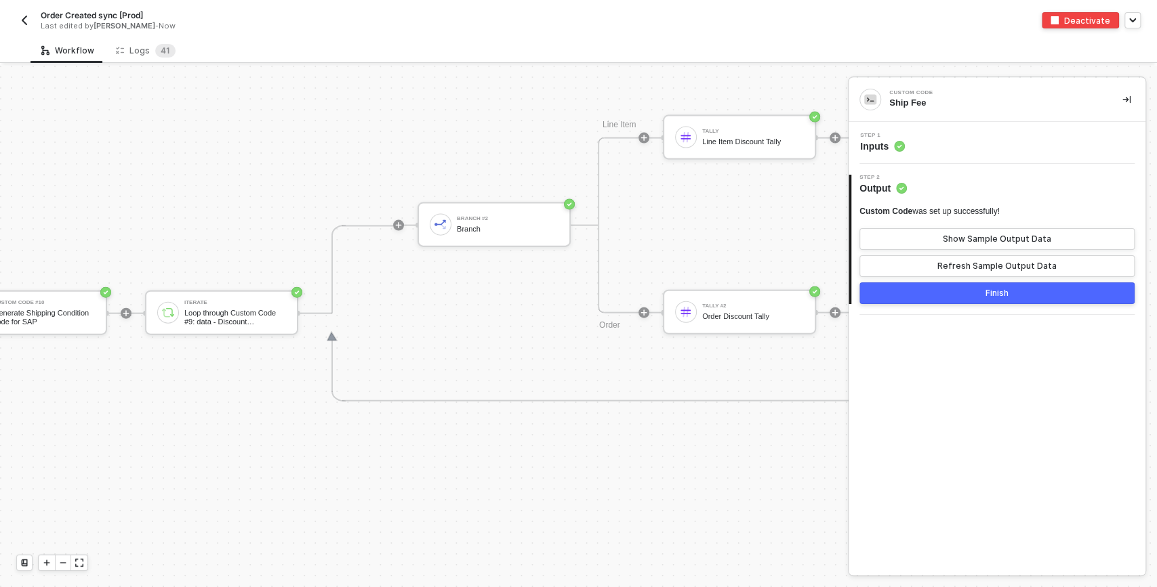
scroll to position [5467, 3273]
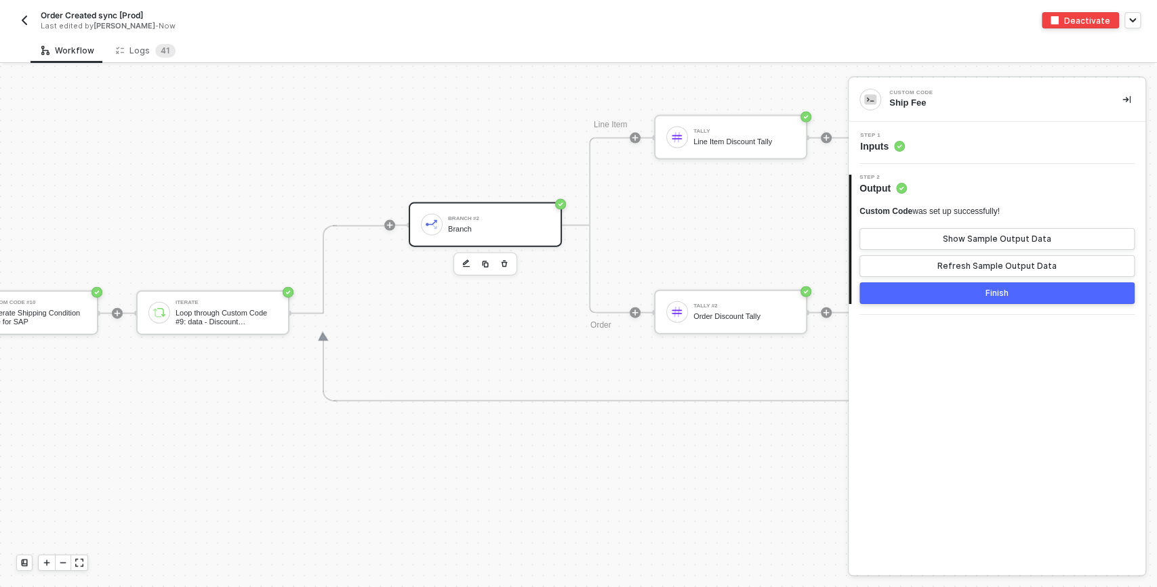
click at [503, 229] on div "Branch" at bounding box center [499, 229] width 102 height 9
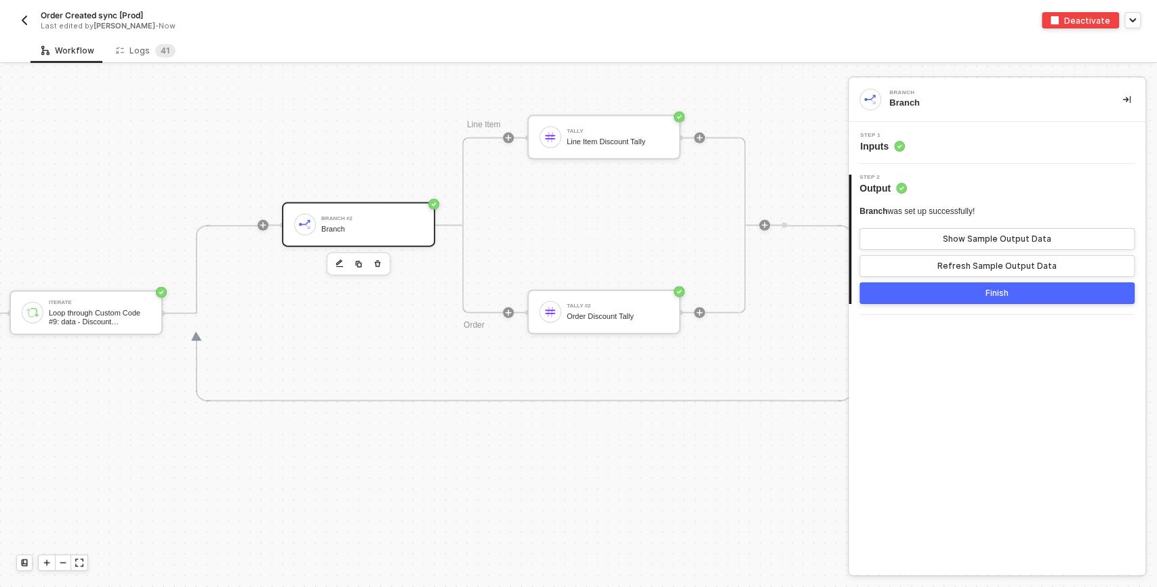
scroll to position [5467, 3395]
click at [889, 142] on span "Inputs" at bounding box center [882, 147] width 45 height 14
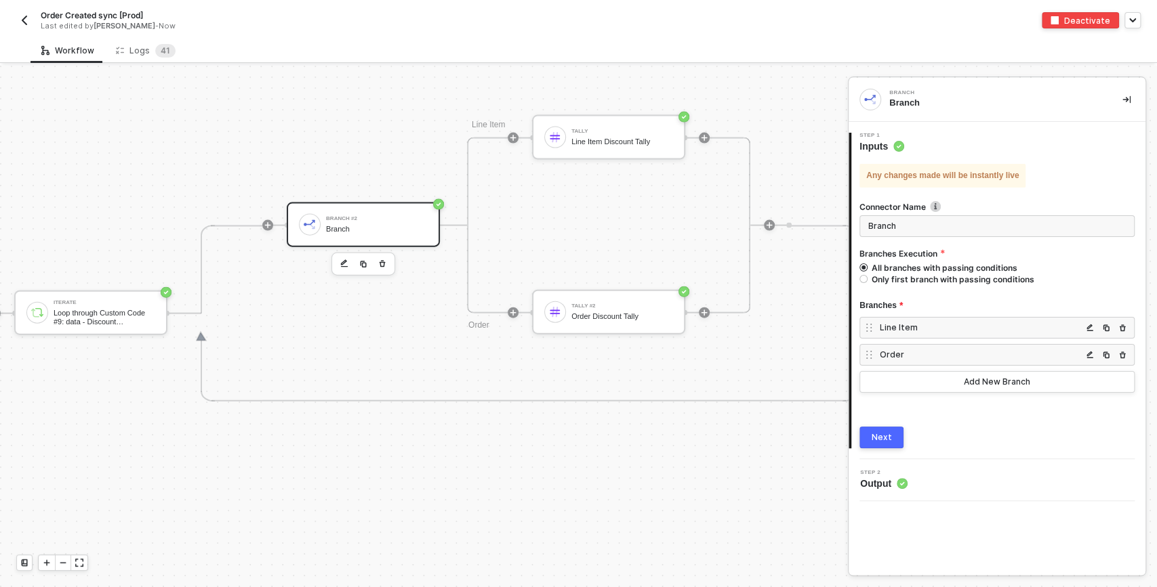
click at [915, 328] on div "Line Item" at bounding box center [980, 328] width 202 height 12
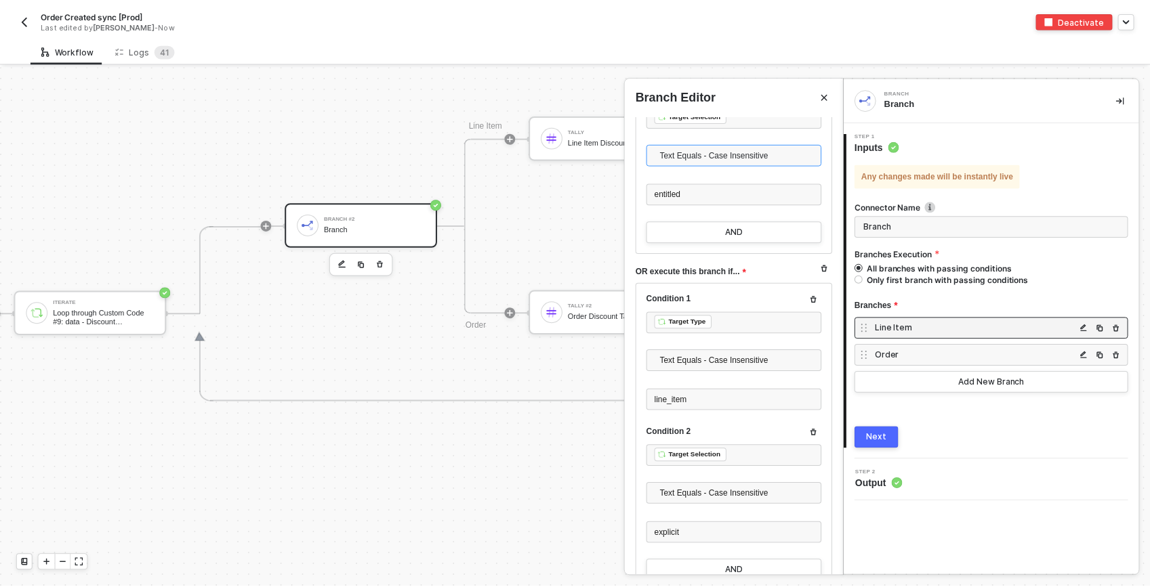
scroll to position [301, 0]
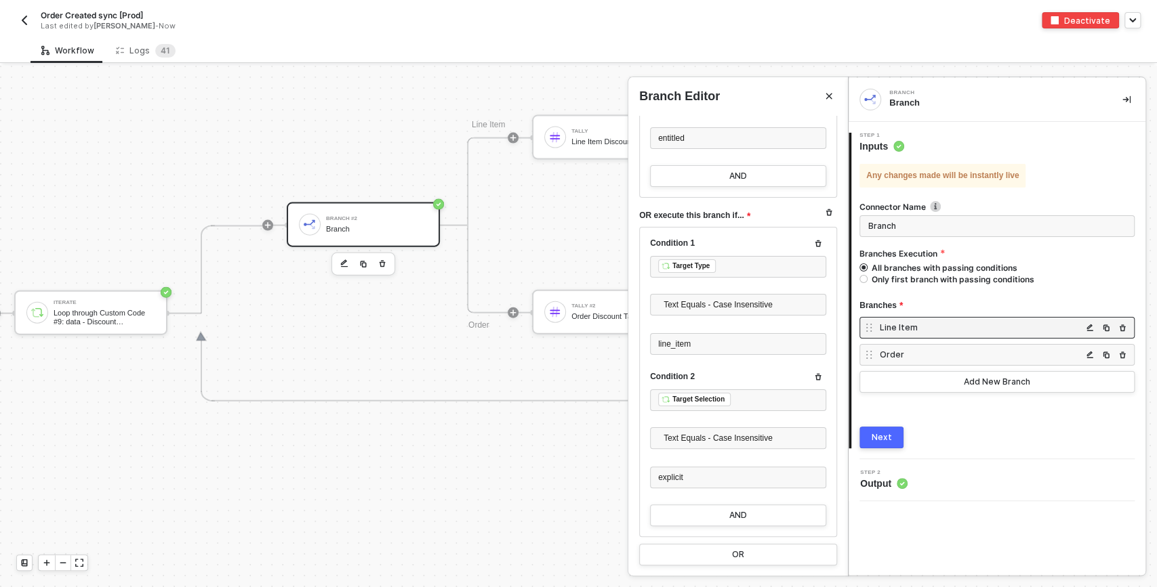
click at [900, 356] on div "Order" at bounding box center [980, 355] width 202 height 12
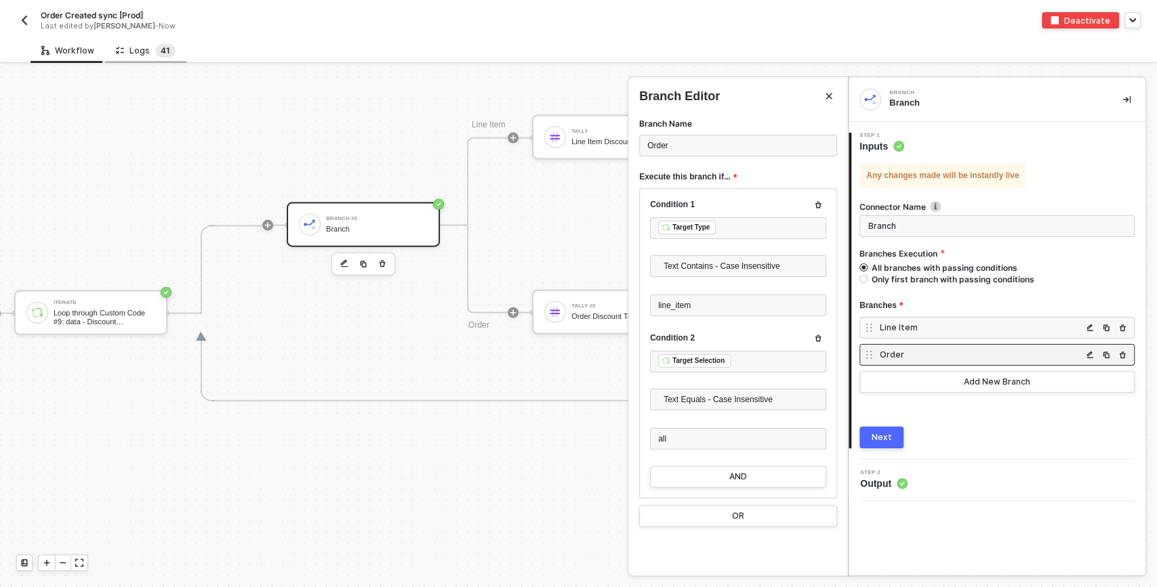
click at [166, 51] on span "1" at bounding box center [168, 50] width 4 height 10
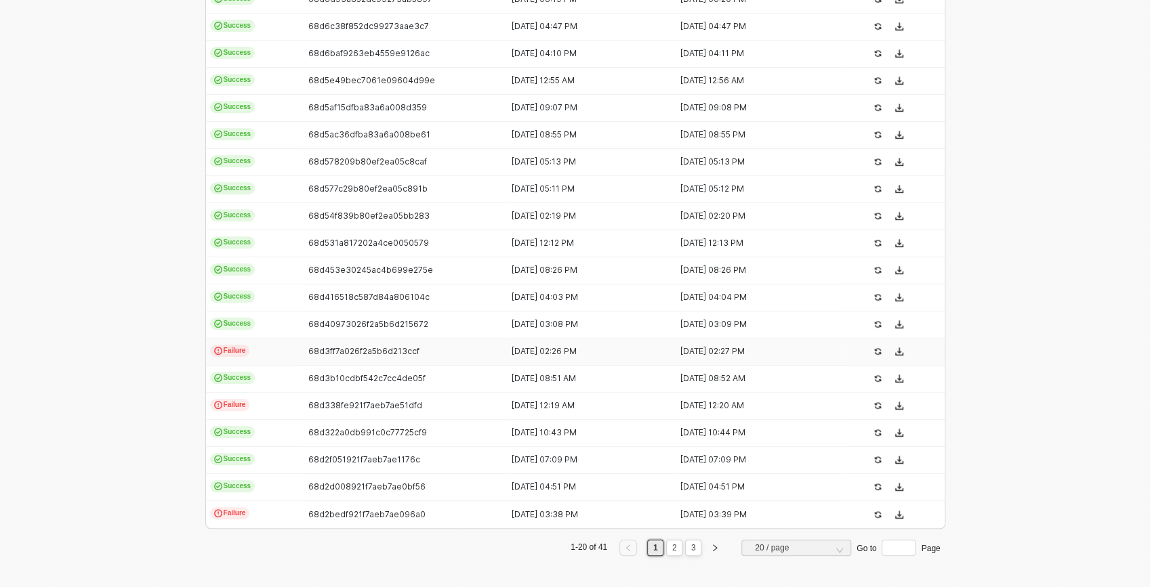
scroll to position [0, 0]
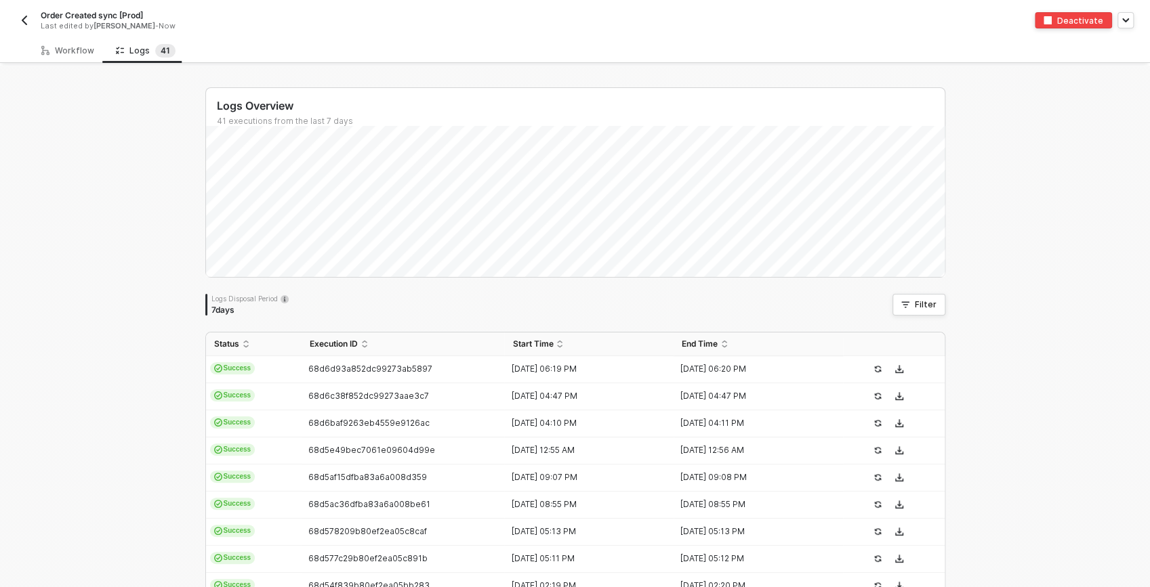
click at [24, 19] on img "button" at bounding box center [24, 20] width 11 height 11
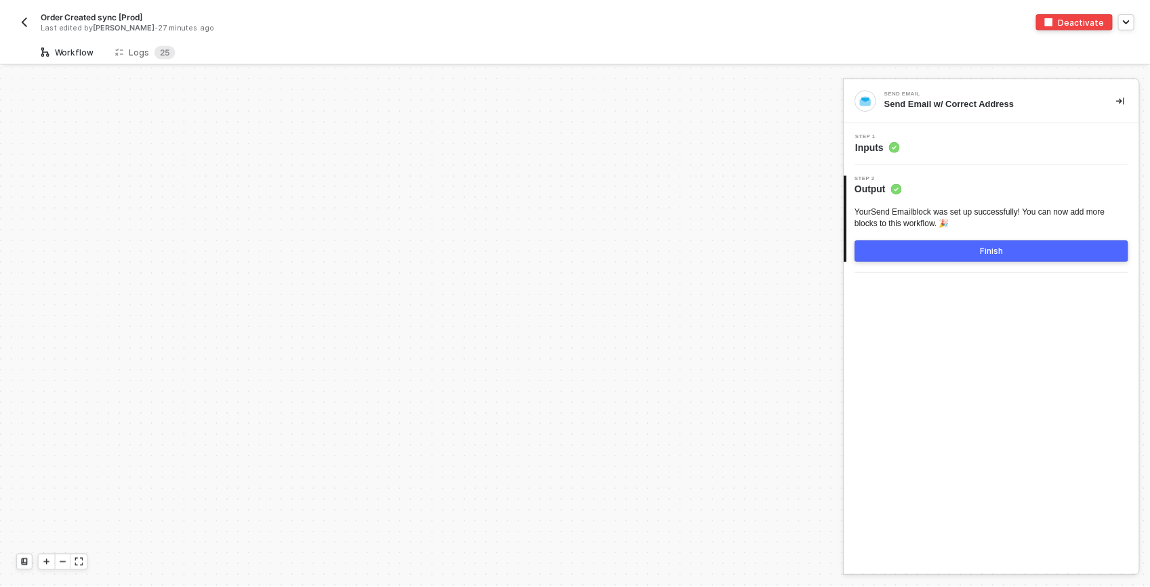
scroll to position [4571, 0]
click at [142, 49] on div "Logs 2 5" at bounding box center [146, 51] width 60 height 14
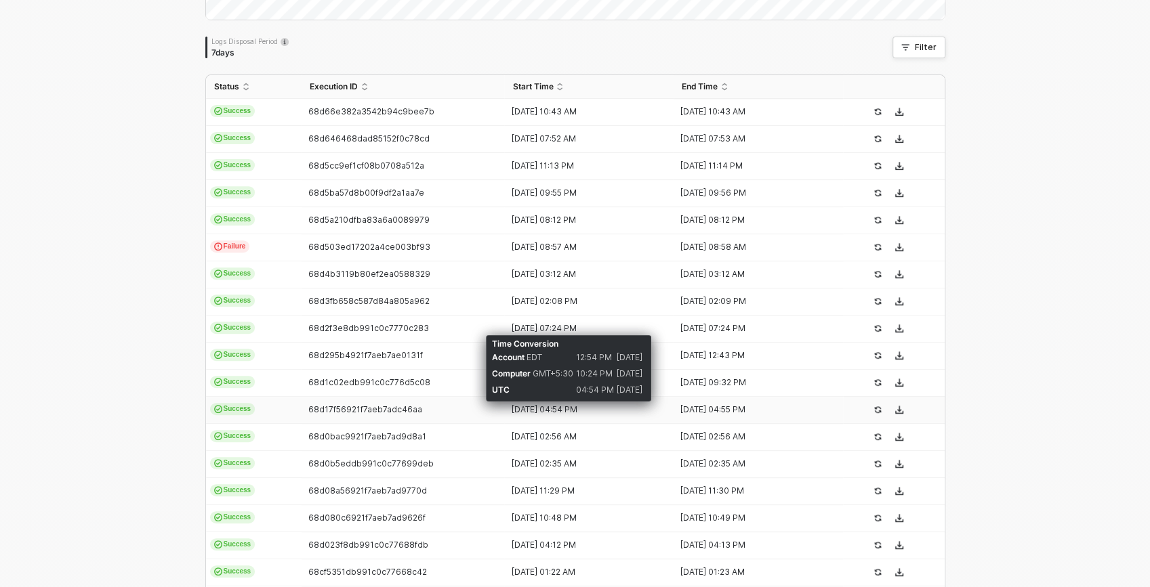
scroll to position [263, 0]
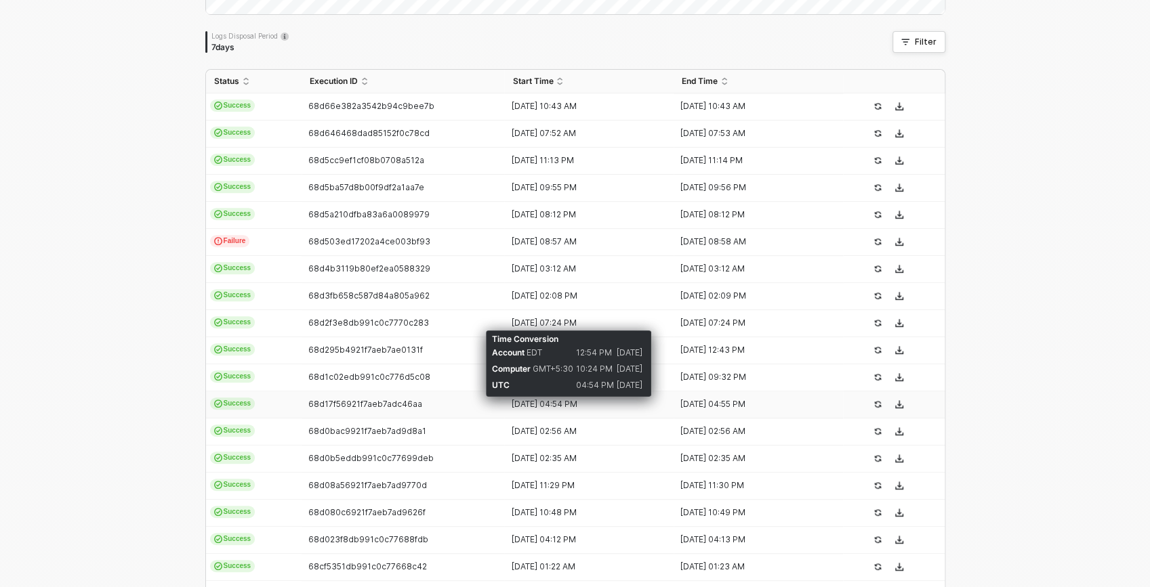
click at [569, 405] on div "[DATE] 04:54 PM" at bounding box center [583, 404] width 159 height 11
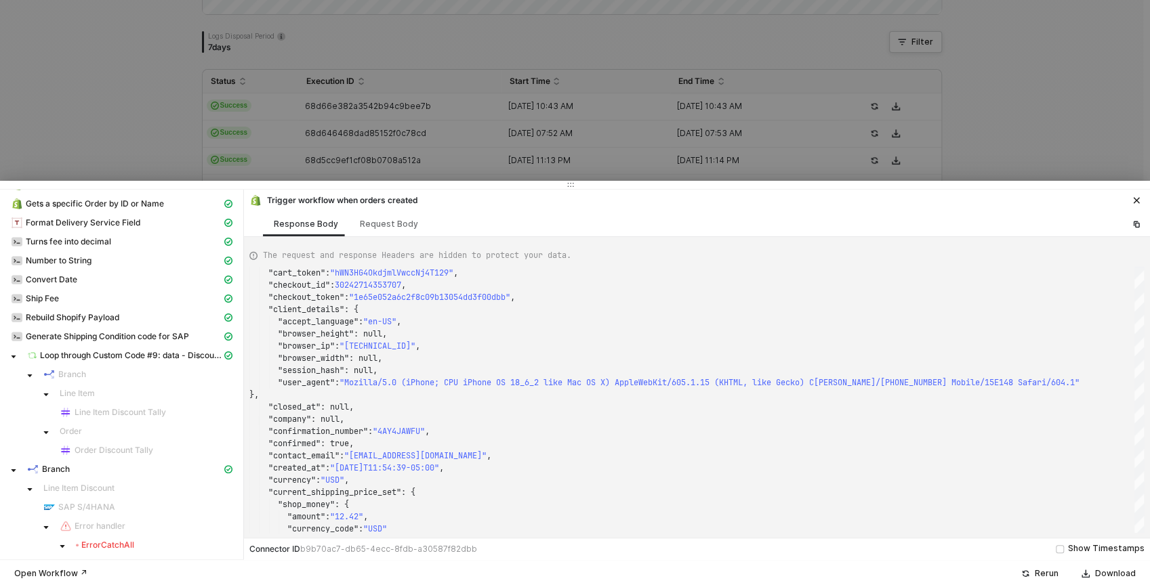
scroll to position [204, 0]
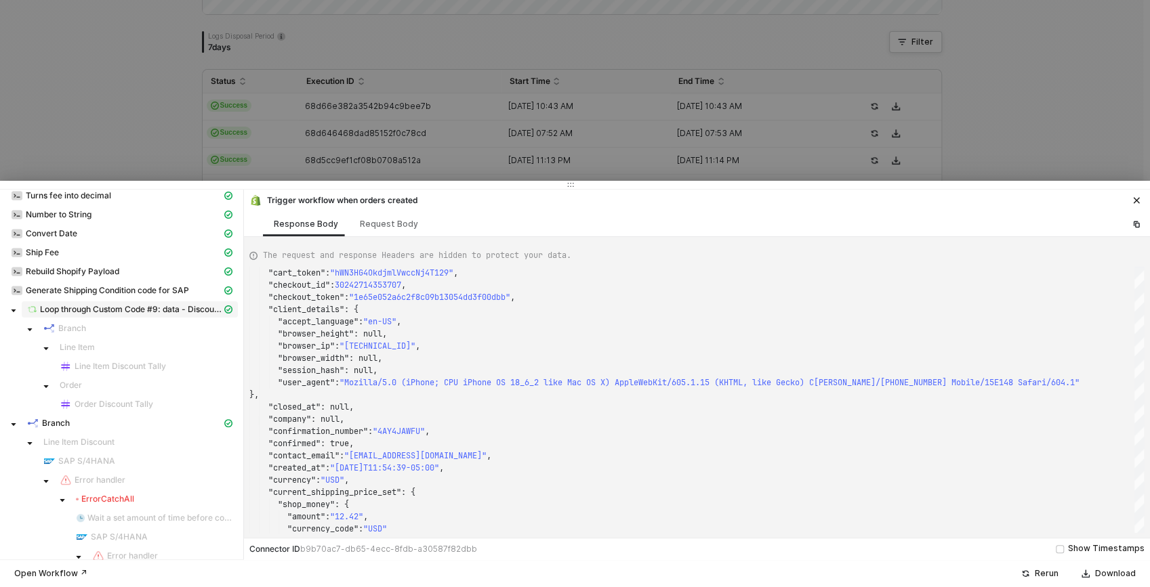
click at [100, 306] on span "Loop through Custom Code #9: data - Discount Applications" at bounding box center [131, 309] width 182 height 11
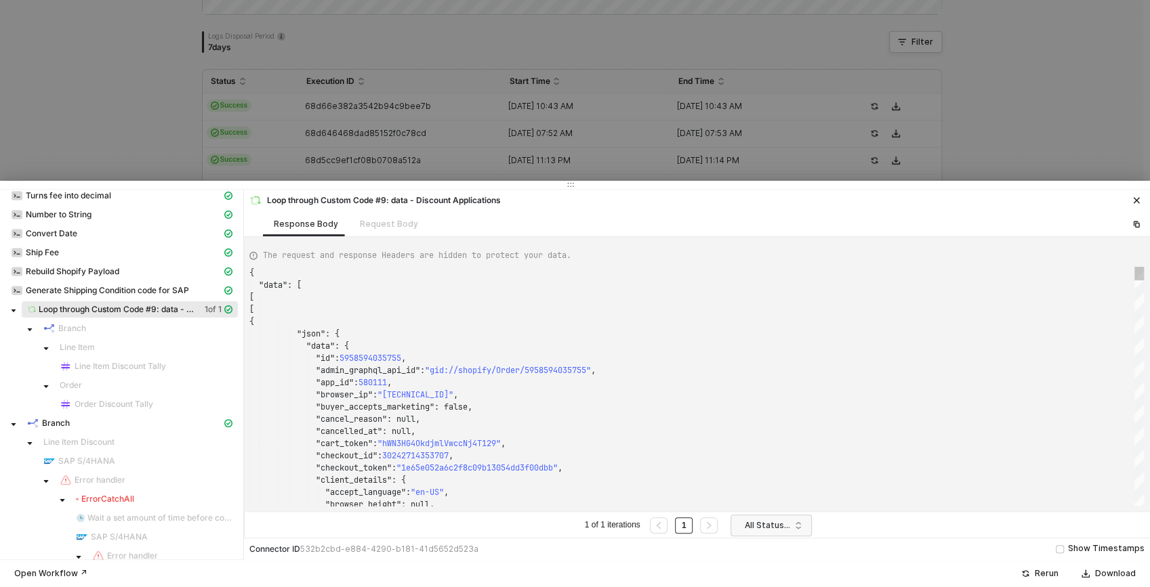
scroll to position [110, 151]
click at [734, 377] on div ""app_id" : 580111 ," at bounding box center [696, 383] width 894 height 12
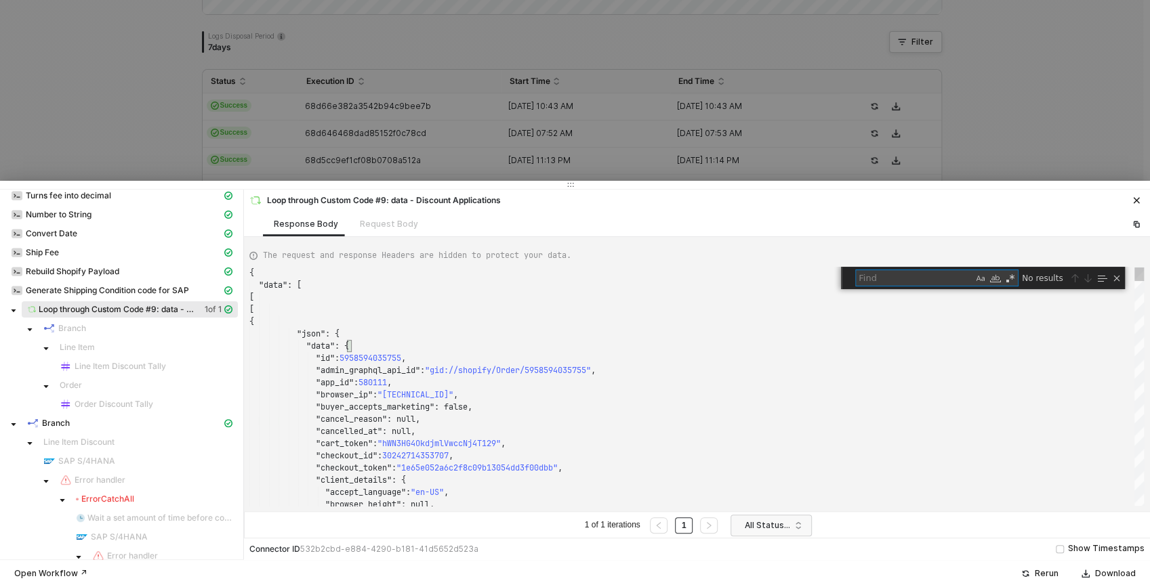
type textarea ""browser_ip": "[TECHNICAL_ID]", "buyer_accepts_marketing": false, "cancel_reaso…"
type textarea "target"
click at [1132, 199] on icon "icon-close" at bounding box center [1136, 200] width 8 height 8
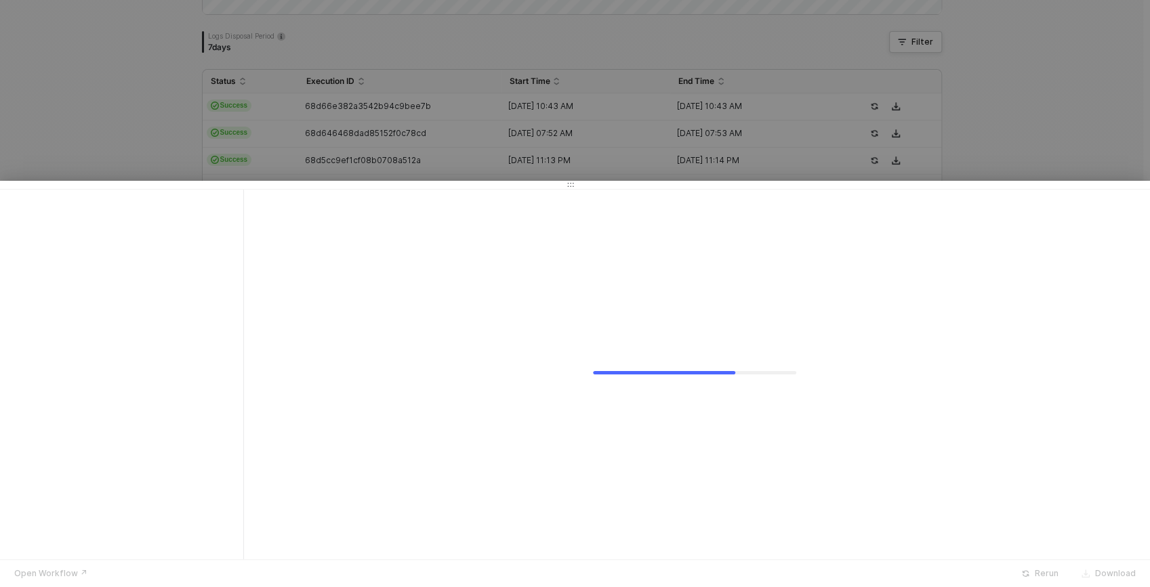
scroll to position [0, 0]
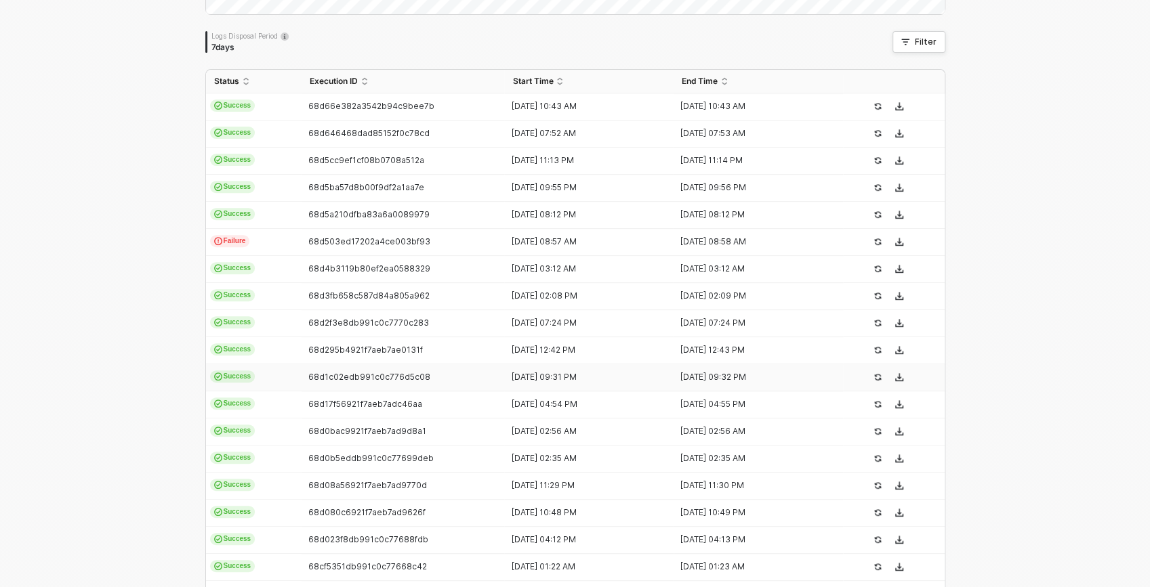
click at [444, 379] on div "68d1c02edb991c0c776d5c08" at bounding box center [398, 377] width 192 height 11
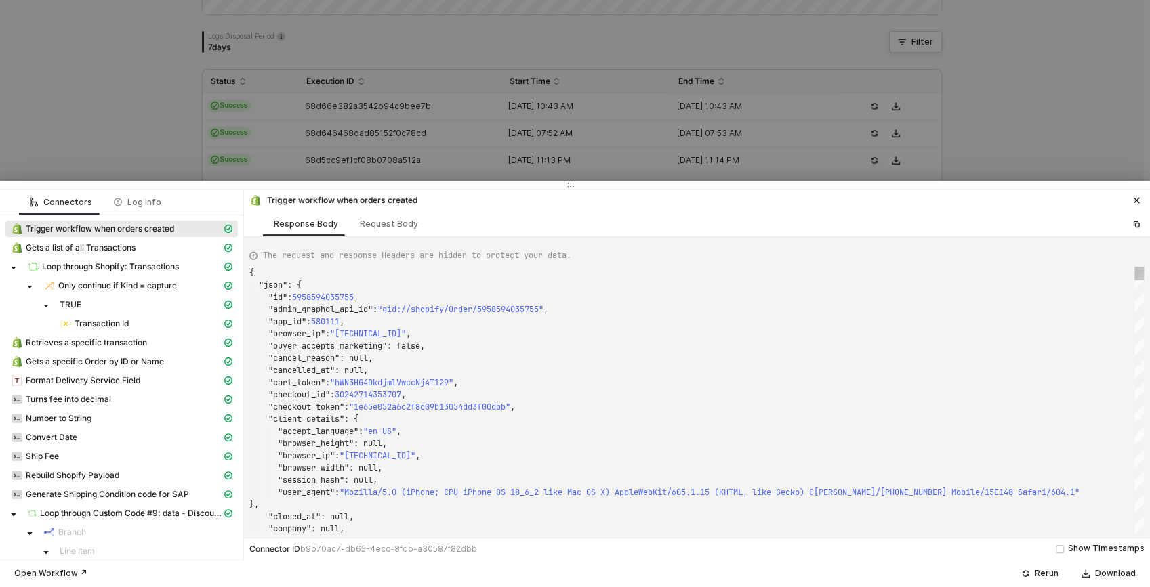
scroll to position [122, 0]
type textarea "{ "json": { "id": 5958945079339, "admin_graphql_api_id": "gid://shopify/Order/5…"
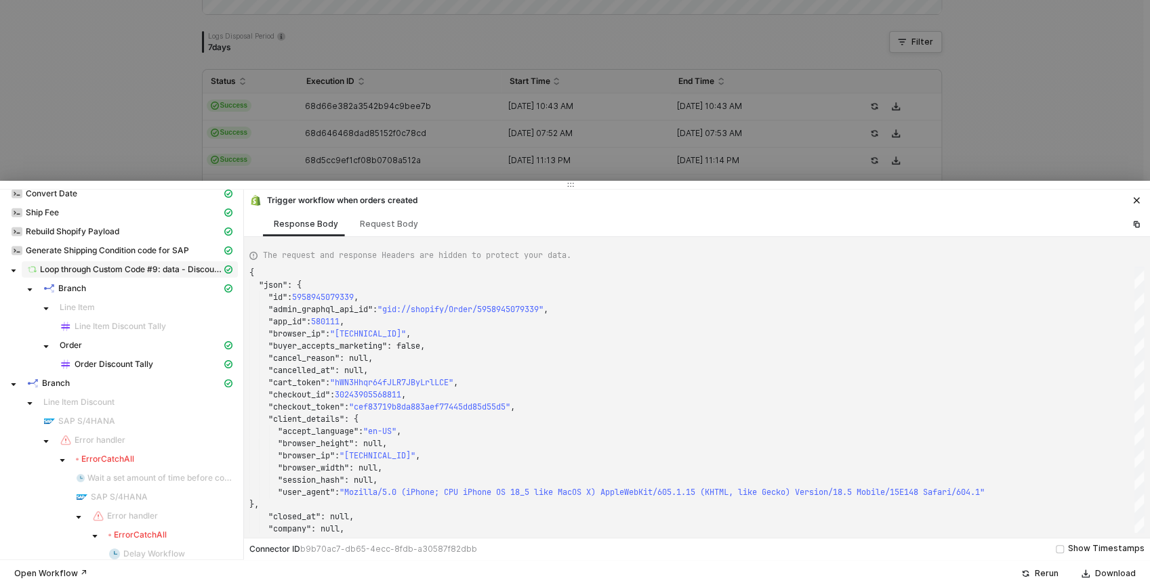
click at [117, 274] on div "Loop through Custom Code #9: data - Discount Applications" at bounding box center [124, 270] width 194 height 12
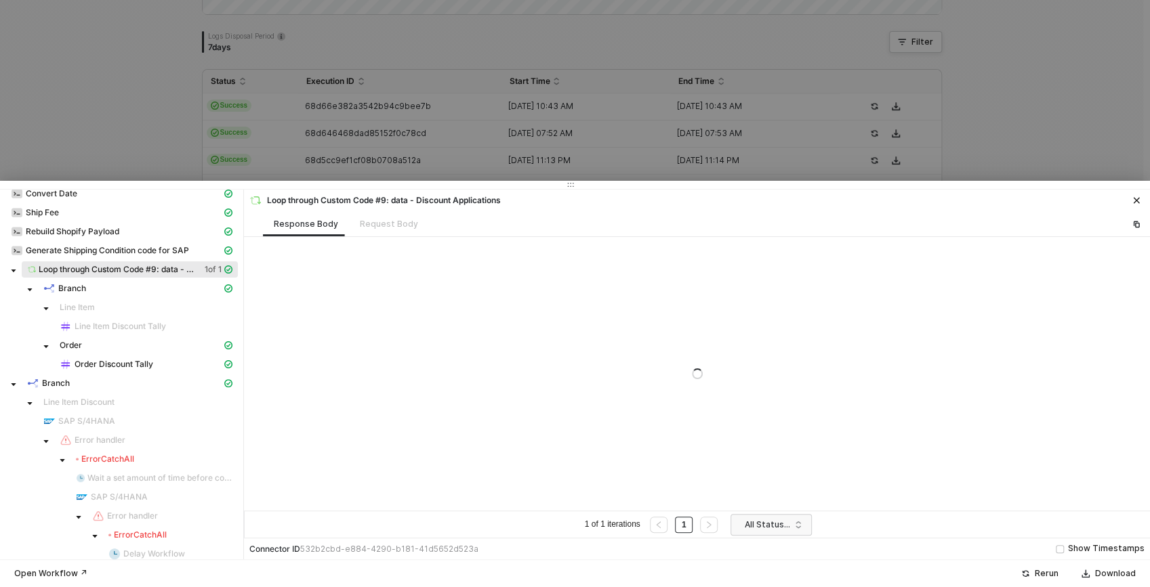
click at [754, 318] on div at bounding box center [697, 374] width 906 height 274
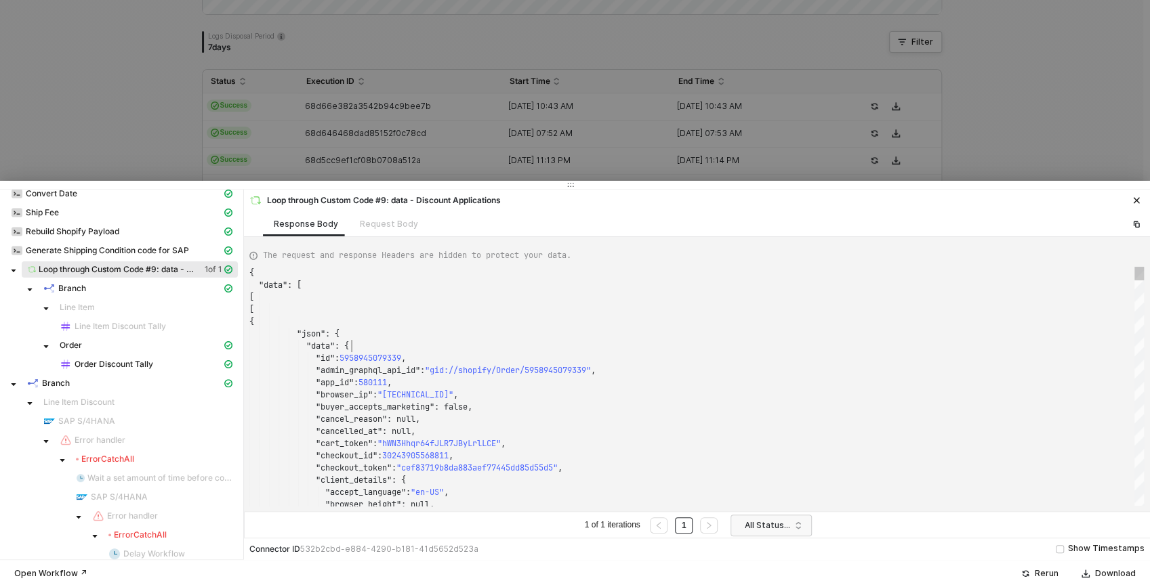
scroll to position [73, 102]
click at [771, 340] on div ""data" : {" at bounding box center [696, 346] width 894 height 12
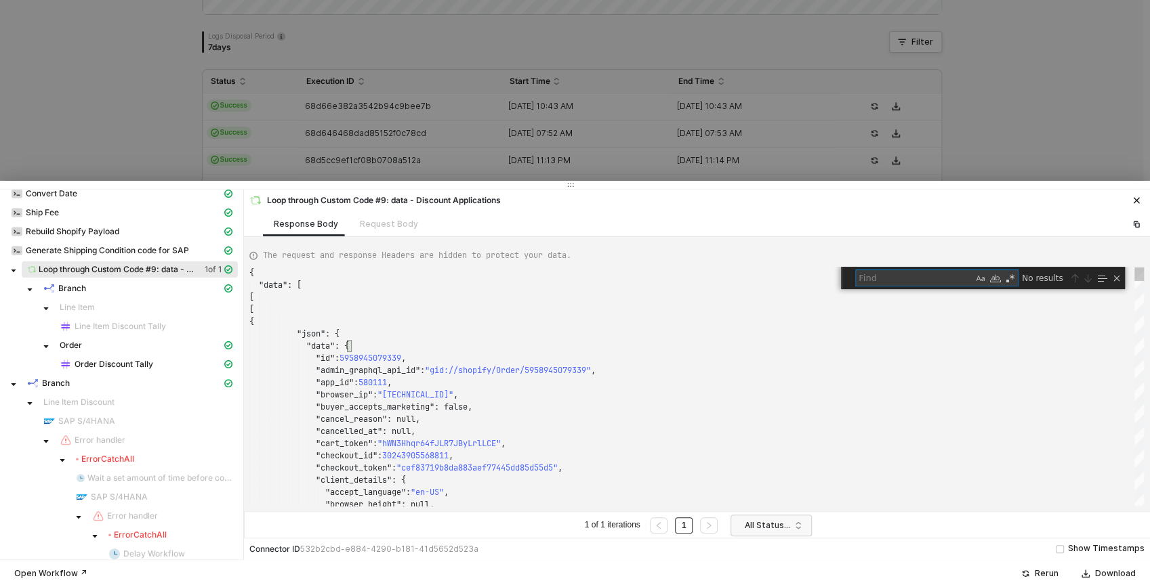
type textarea ""browser_ip": "[TECHNICAL_ID]", "buyer_accepts_marketing": false, "cancel_reaso…"
type textarea "ta"
type textarea ""province_code": "MA", "country_code": "US", "country_name": "[GEOGRAPHIC_DATA]…"
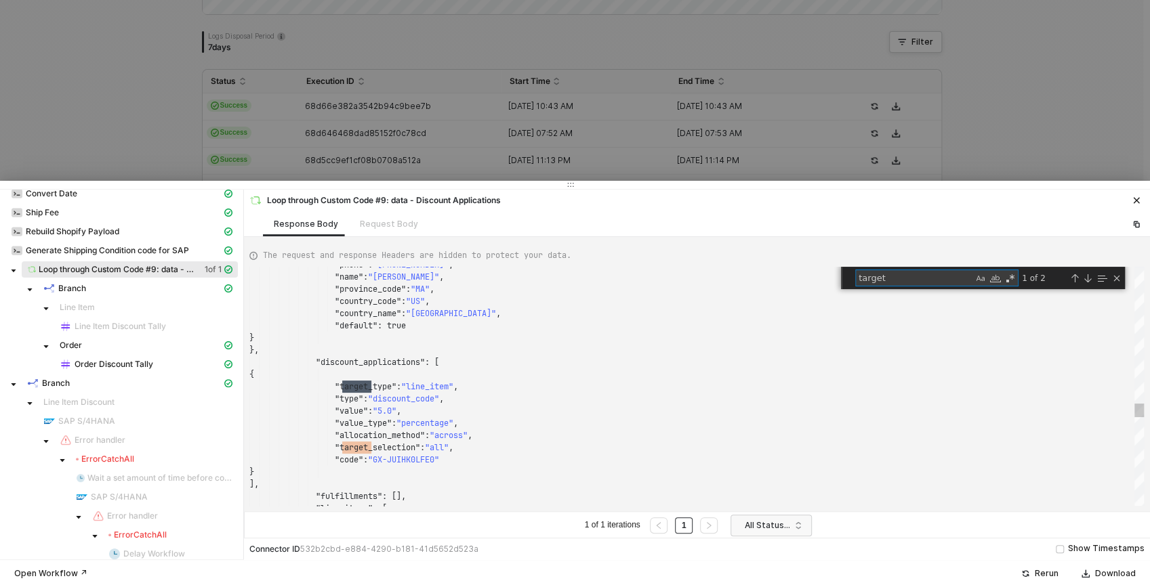
scroll to position [122, 122]
type textarea "target"
click at [1139, 198] on icon "icon-close" at bounding box center [1136, 200] width 8 height 8
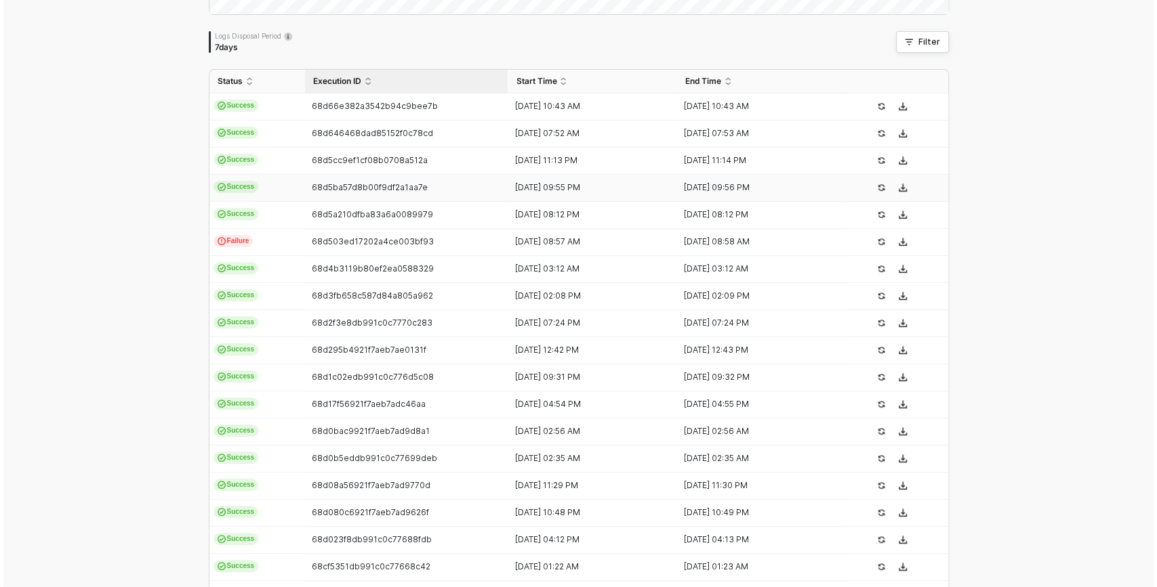
scroll to position [0, 0]
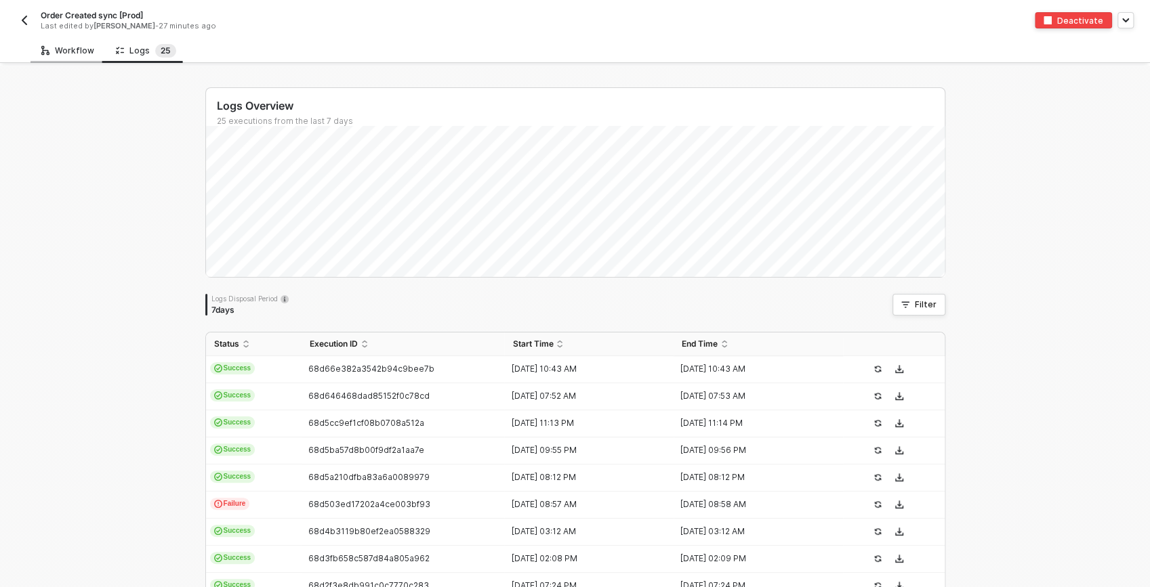
click at [77, 51] on div "Workflow" at bounding box center [67, 50] width 53 height 11
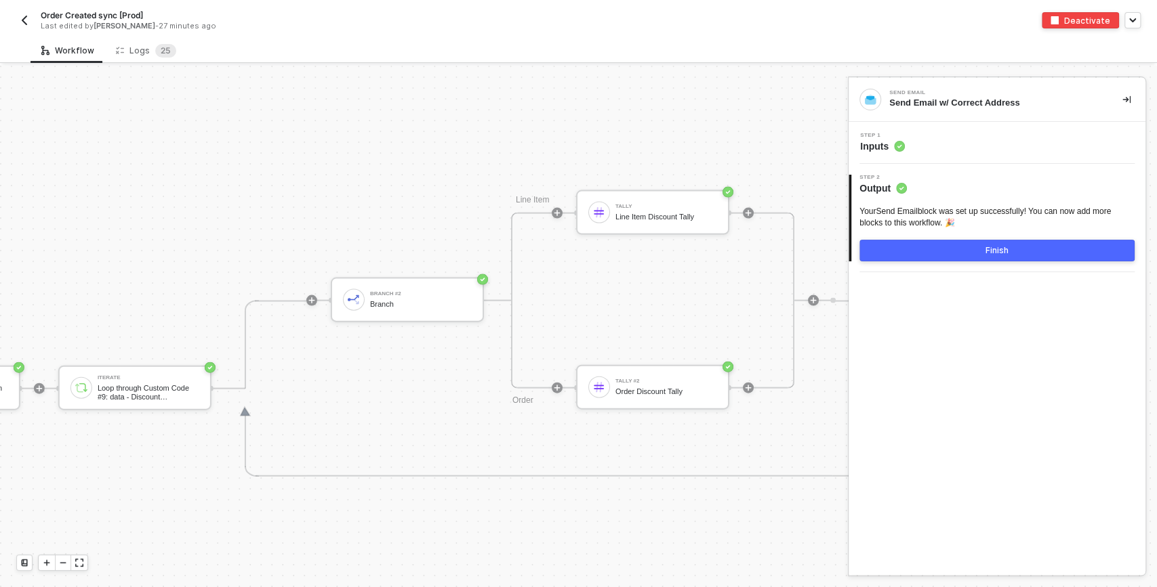
scroll to position [5391, 3099]
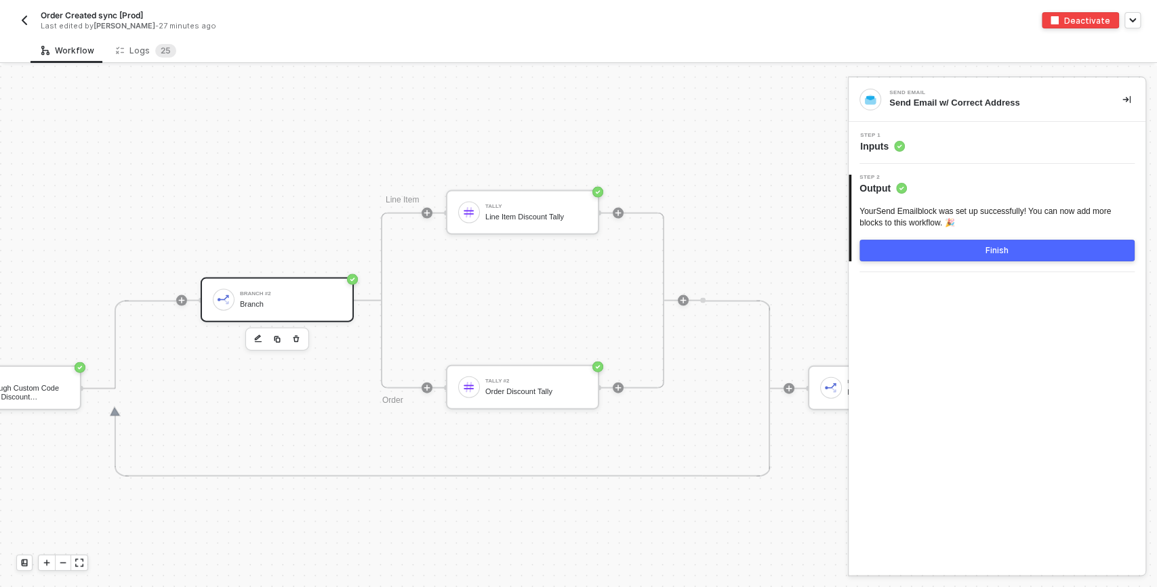
click at [326, 300] on div "Branch" at bounding box center [291, 304] width 102 height 9
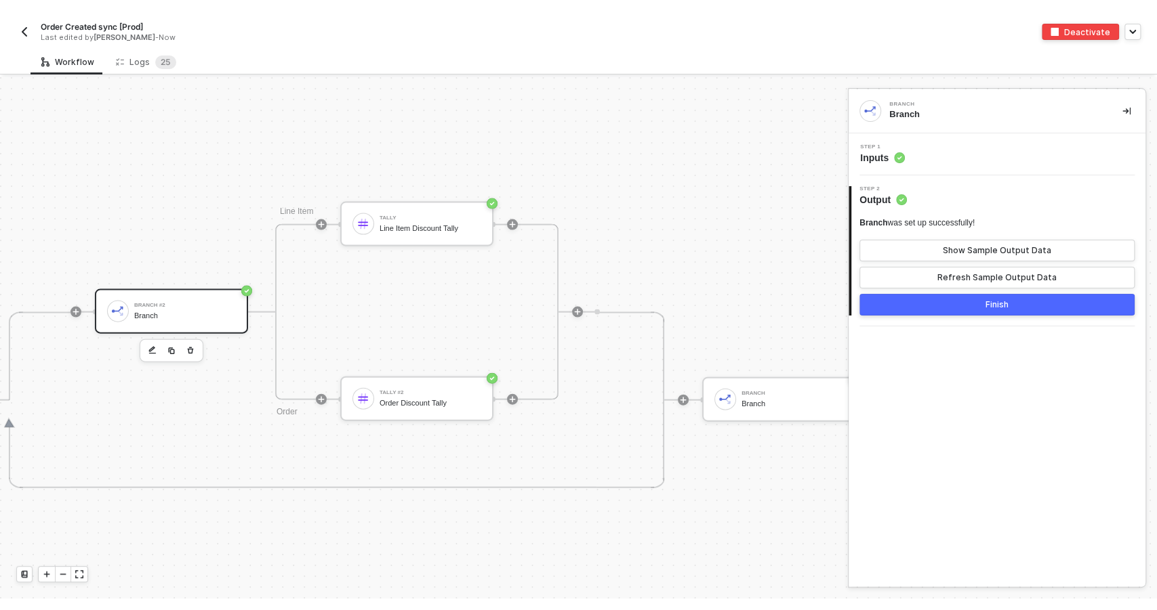
scroll to position [5391, 3205]
